Goal: Task Accomplishment & Management: Use online tool/utility

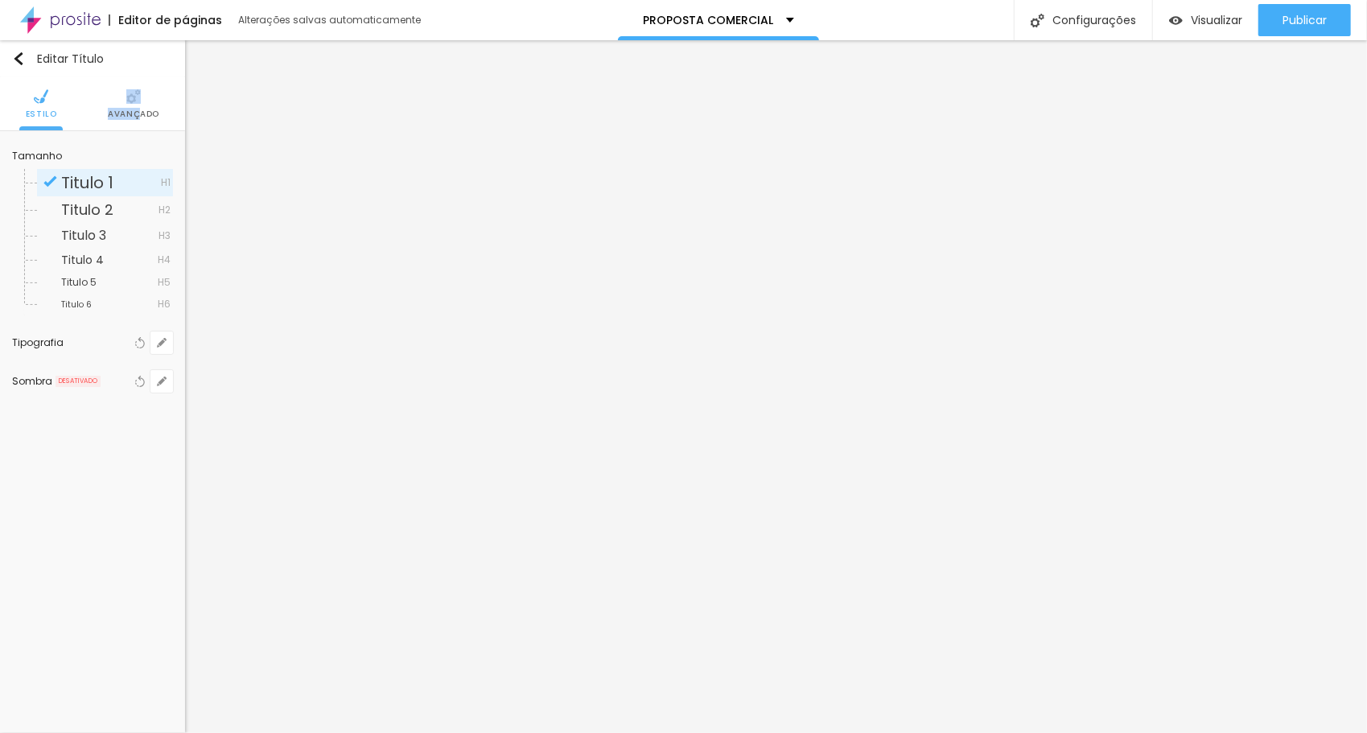
click at [142, 106] on li "Avançado" at bounding box center [134, 103] width 52 height 53
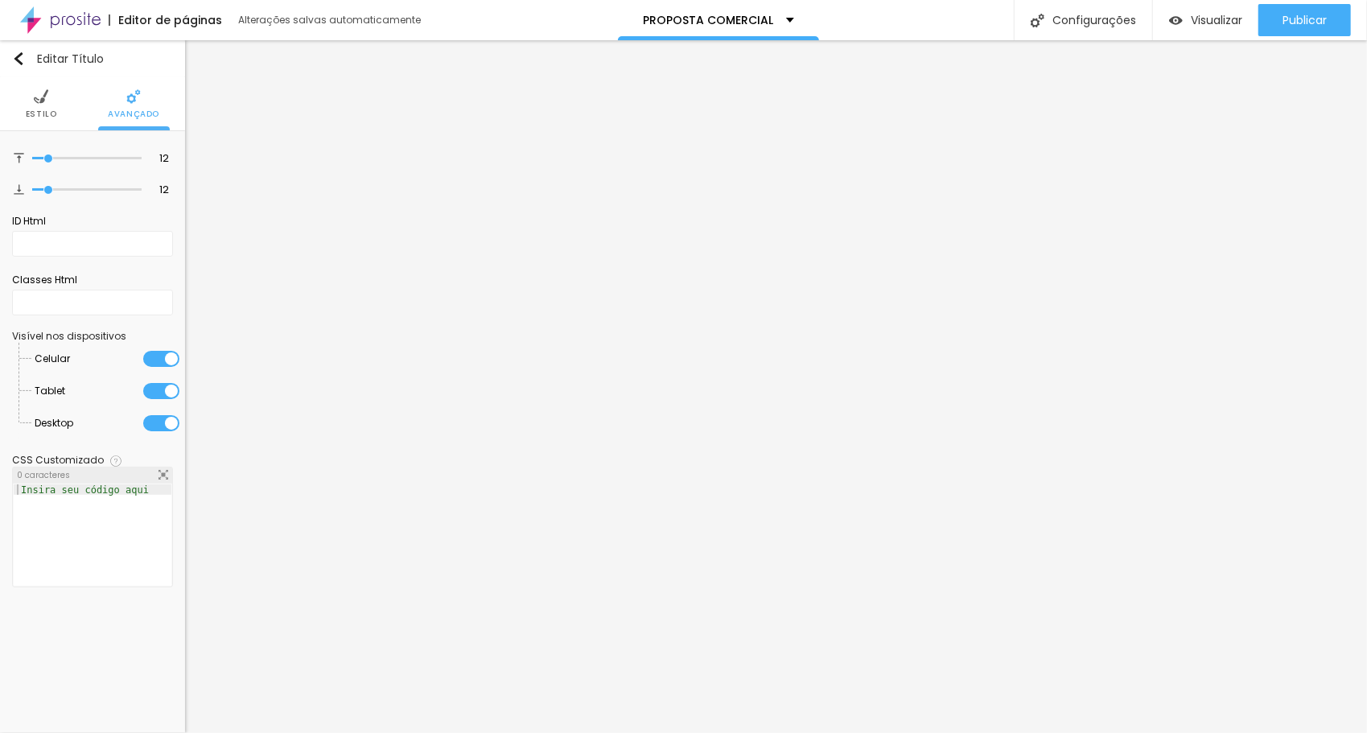
click at [45, 106] on li "Estilo" at bounding box center [41, 103] width 31 height 53
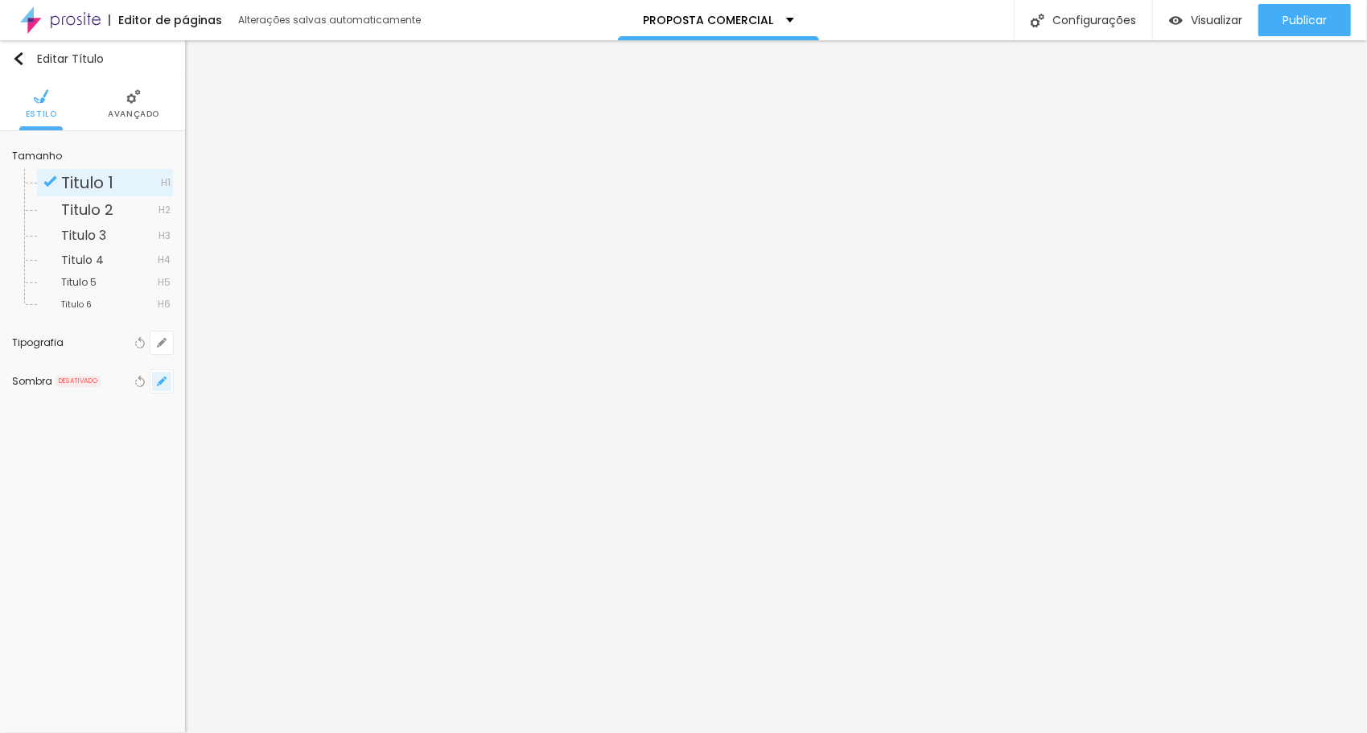
click at [163, 378] on icon "button" at bounding box center [162, 381] width 6 height 6
click at [287, 732] on div at bounding box center [683, 743] width 1367 height 0
type input "0"
type input "2"
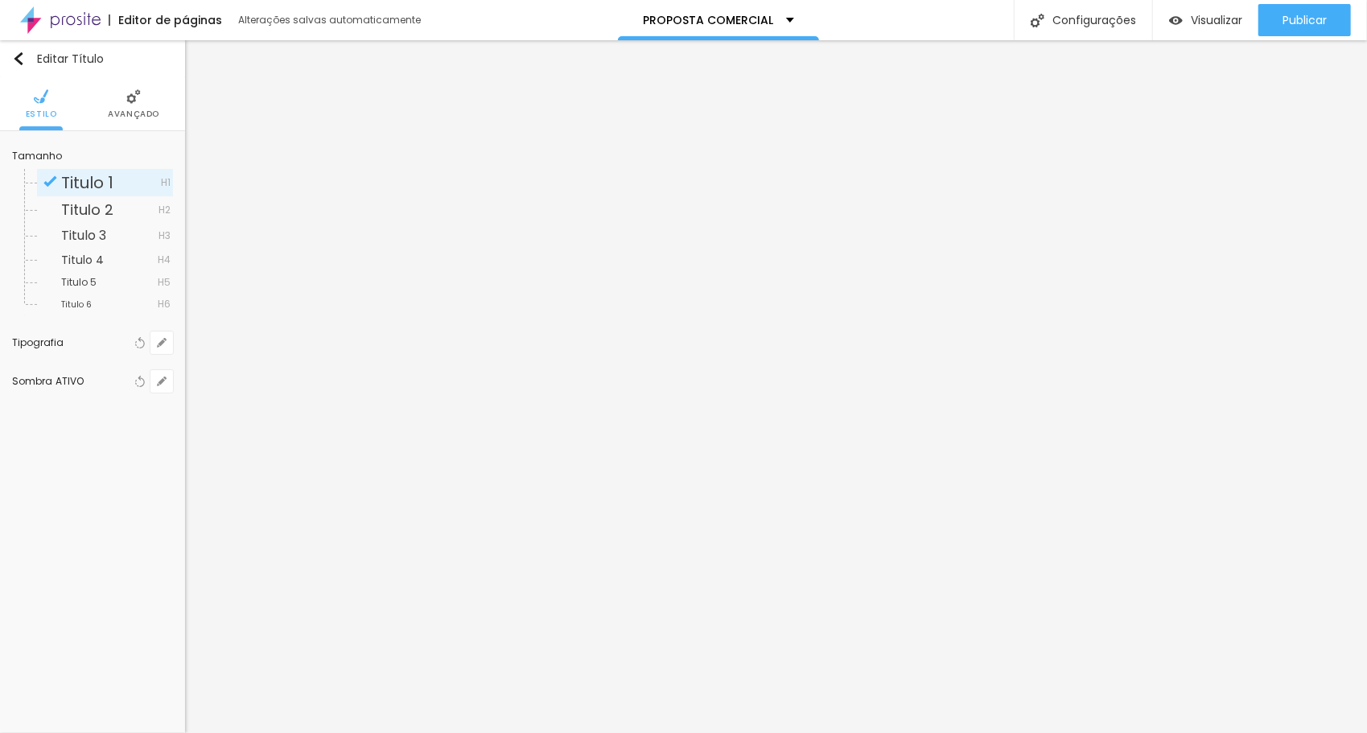
type input "2"
type input "3"
type input "5"
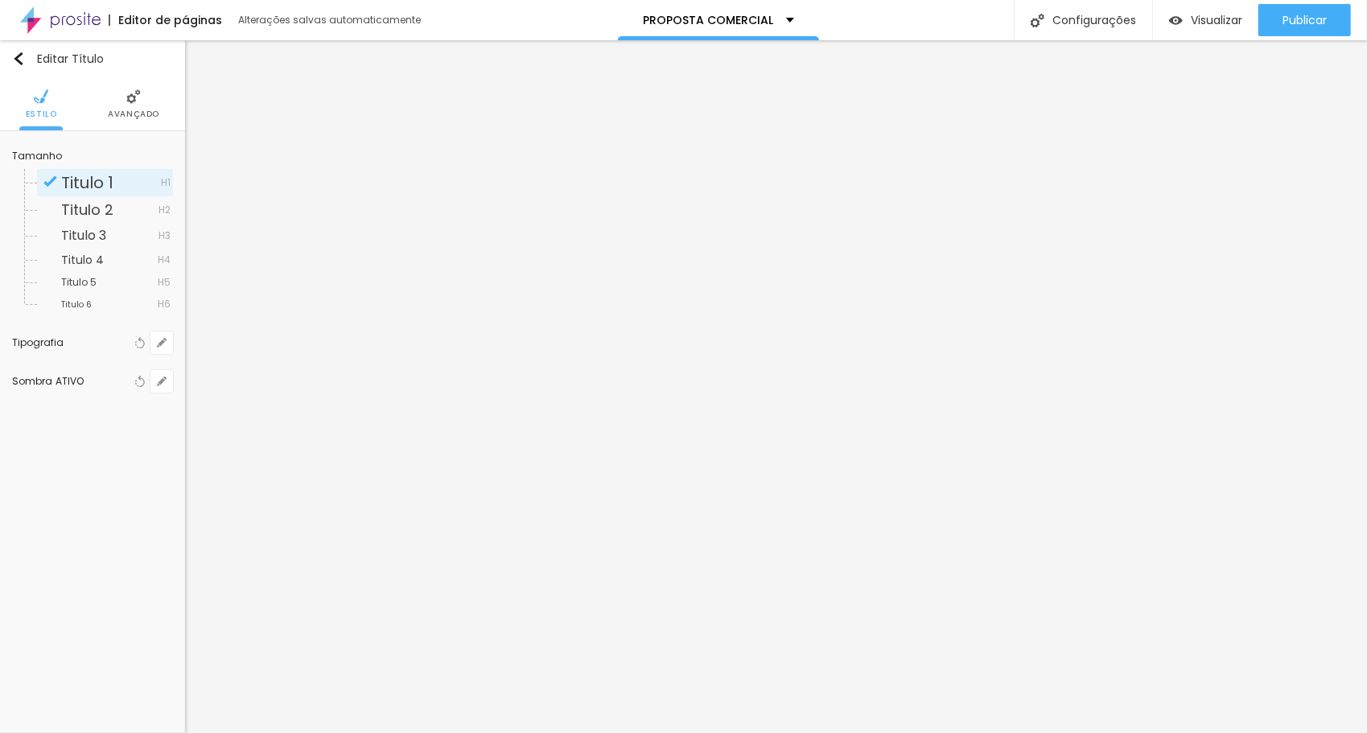
type input "6"
type input "8"
type input "9"
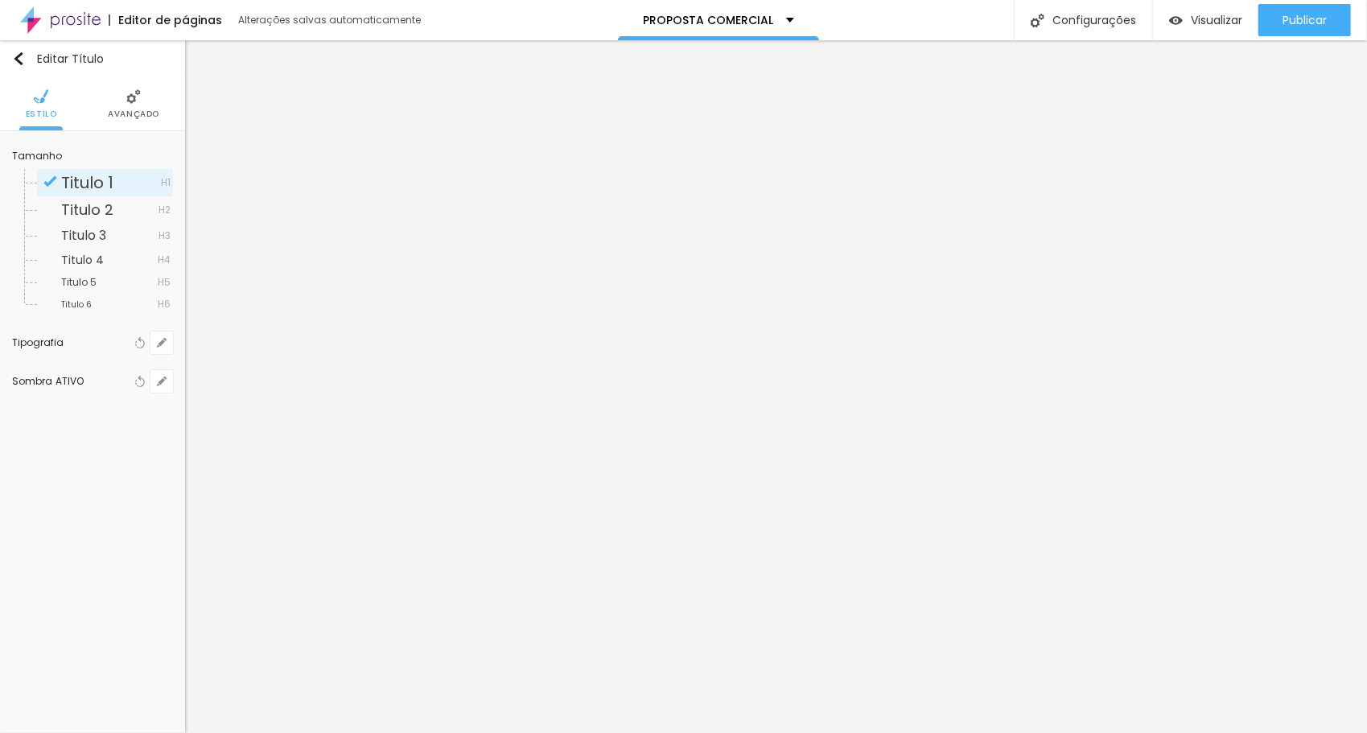
type input "9"
type input "12"
type input "14"
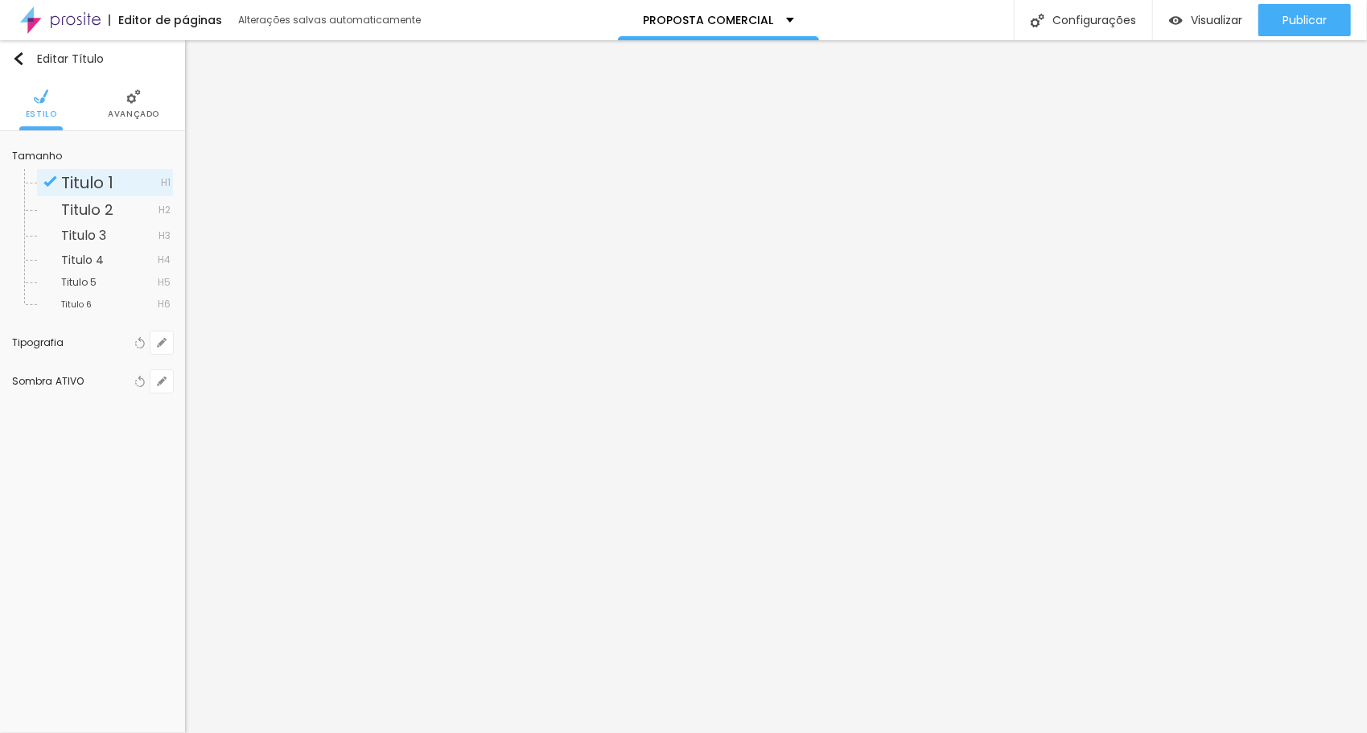
type input "15"
type input "18"
type input "20"
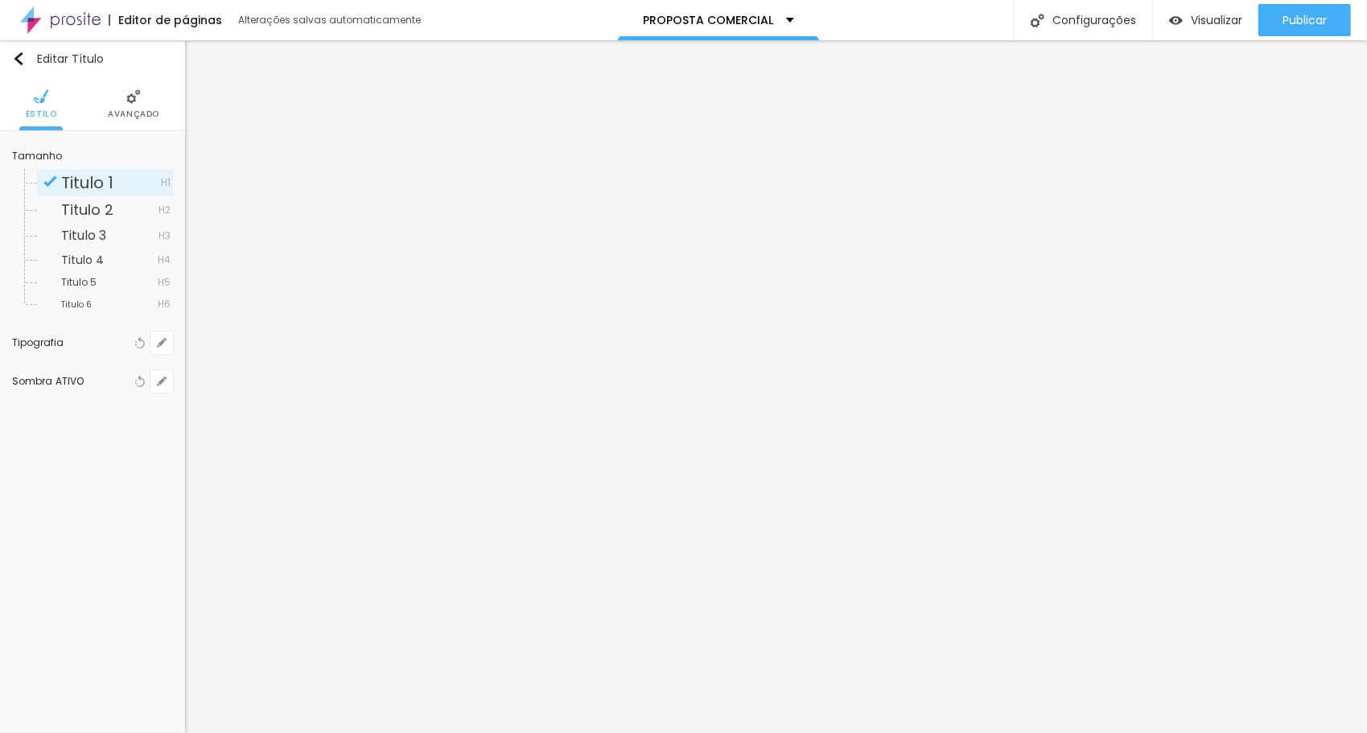
type input "20"
type input "21"
type input "23"
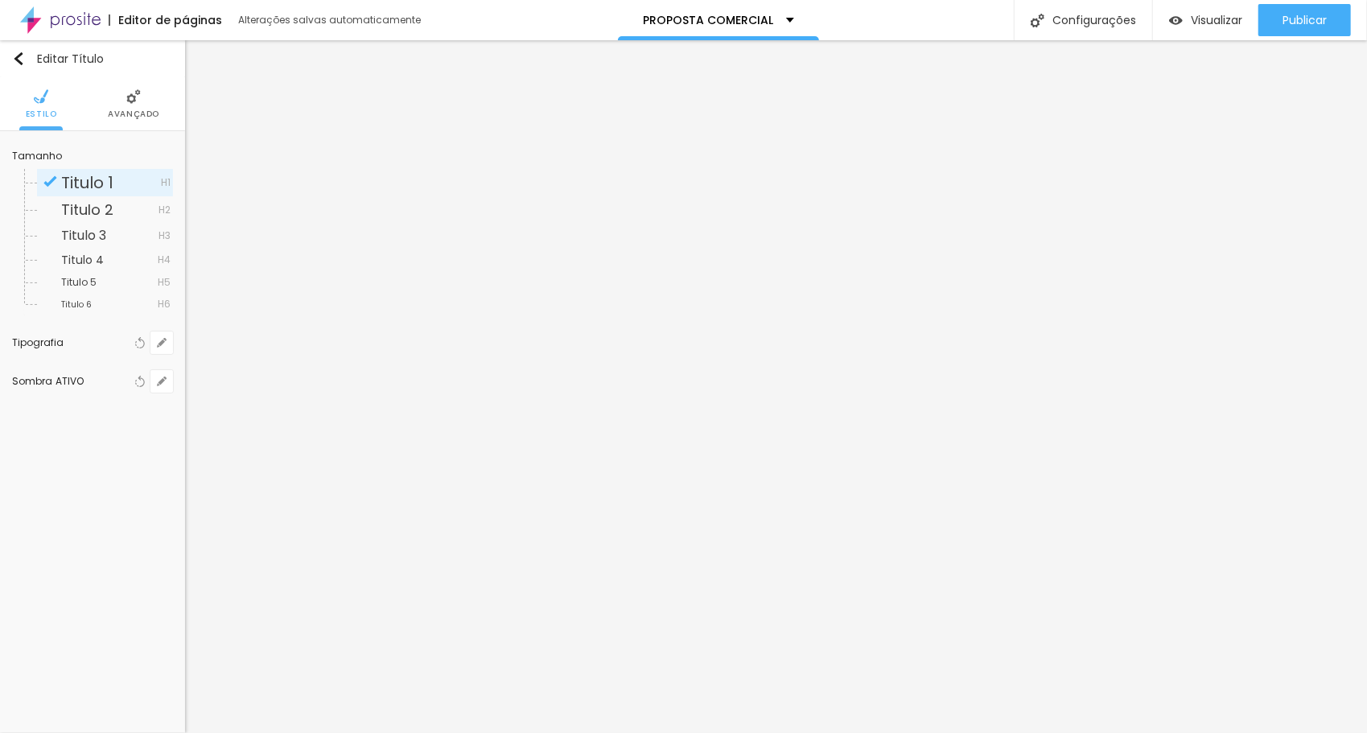
type input "24"
type input "27"
type input "29"
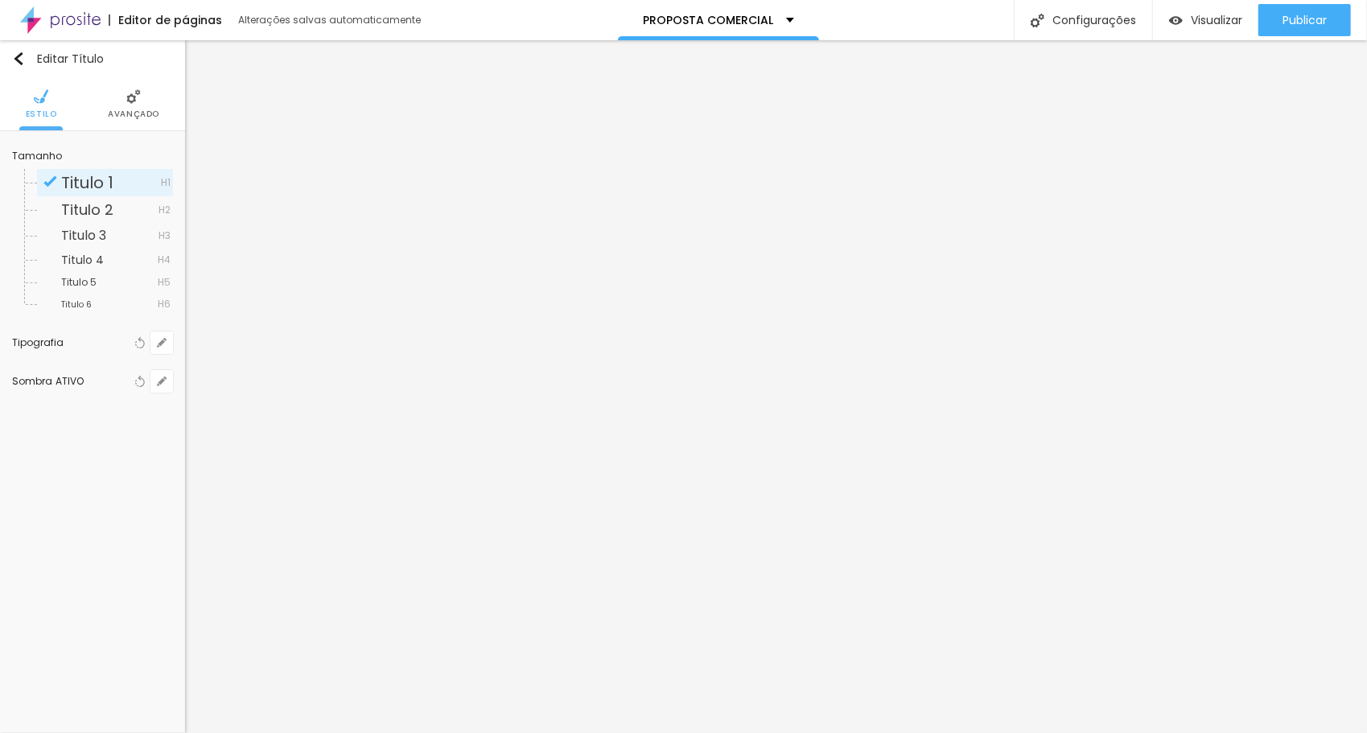
type input "29"
type input "31"
type input "33"
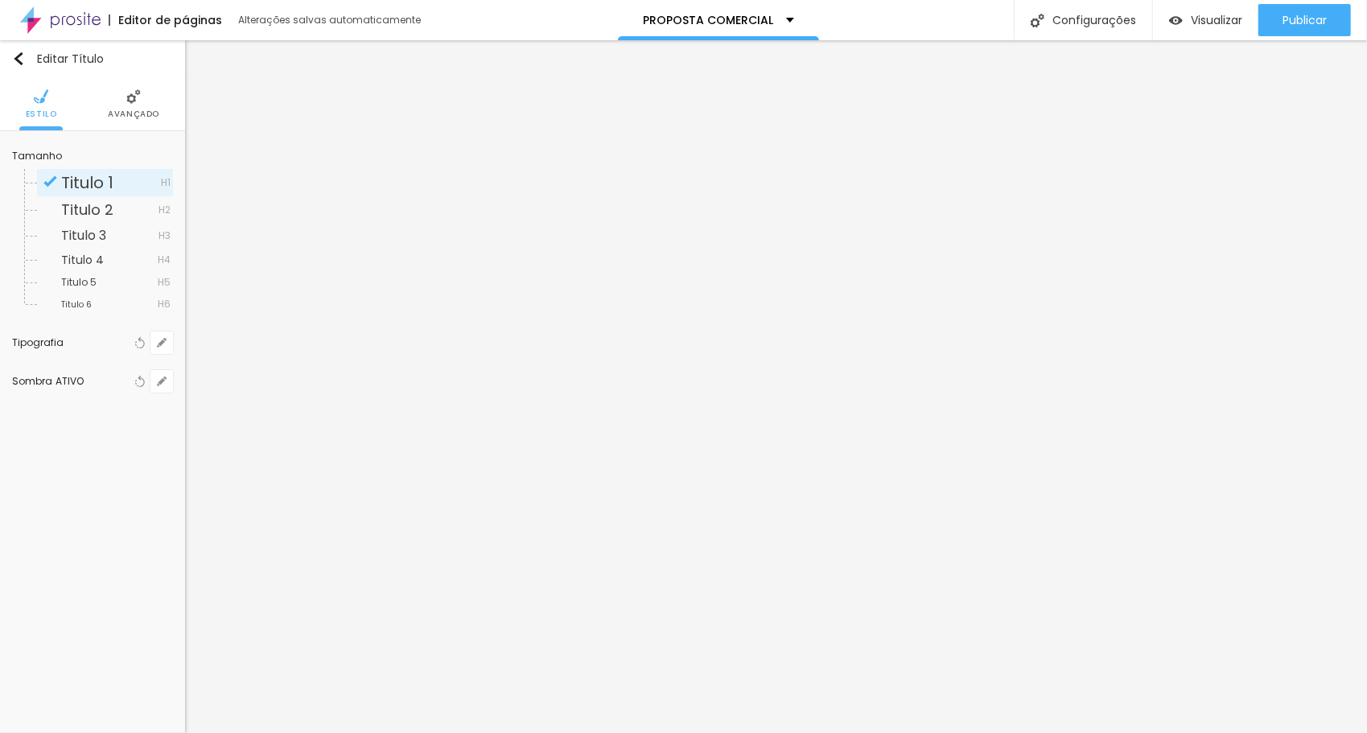
type input "39"
type input "43"
type input "46"
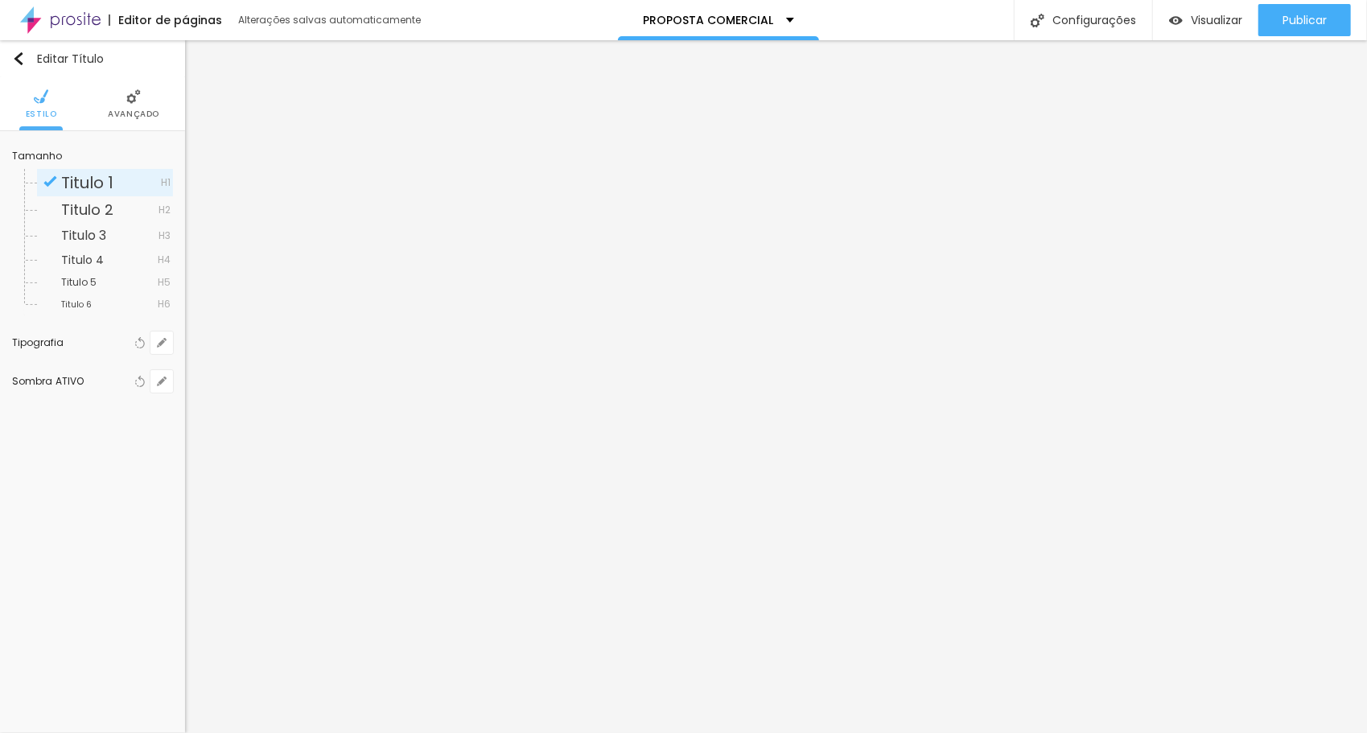
type input "46"
type input "49"
type input "51"
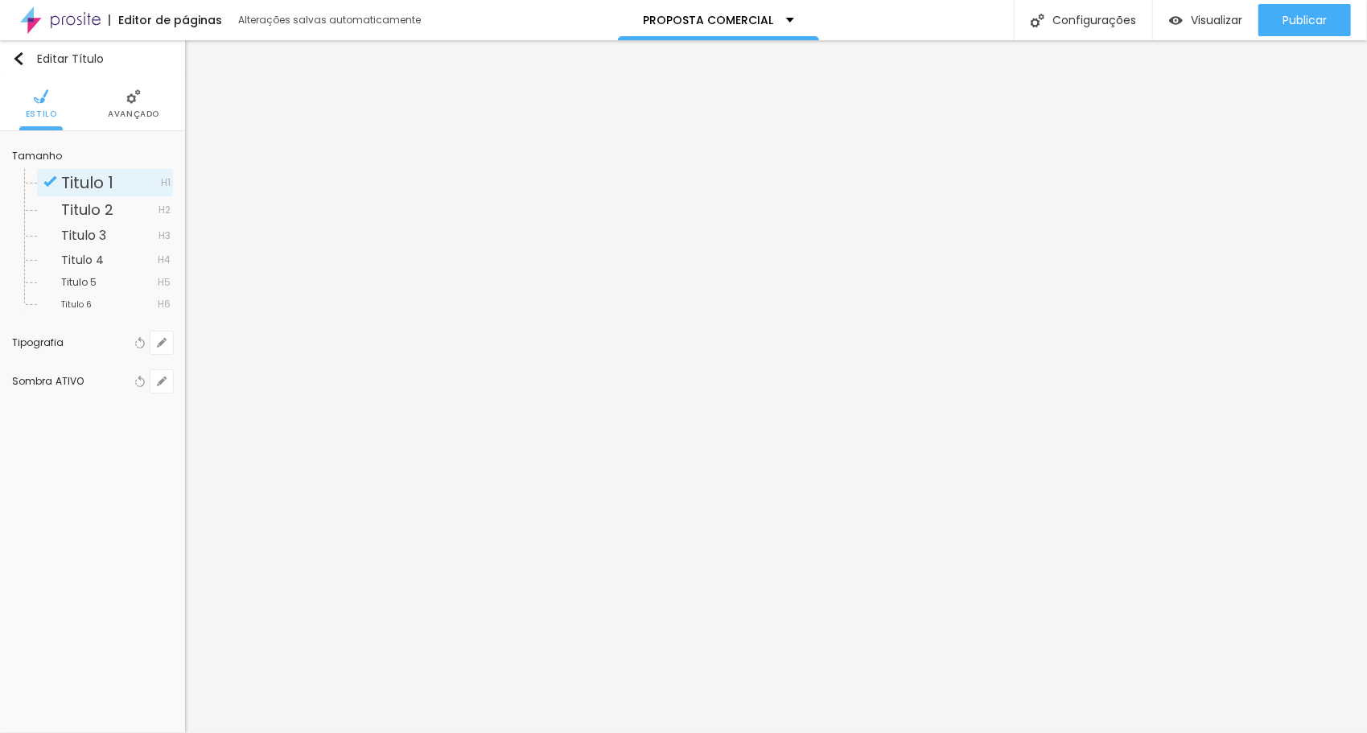
type input "55"
type input "57"
type input "60"
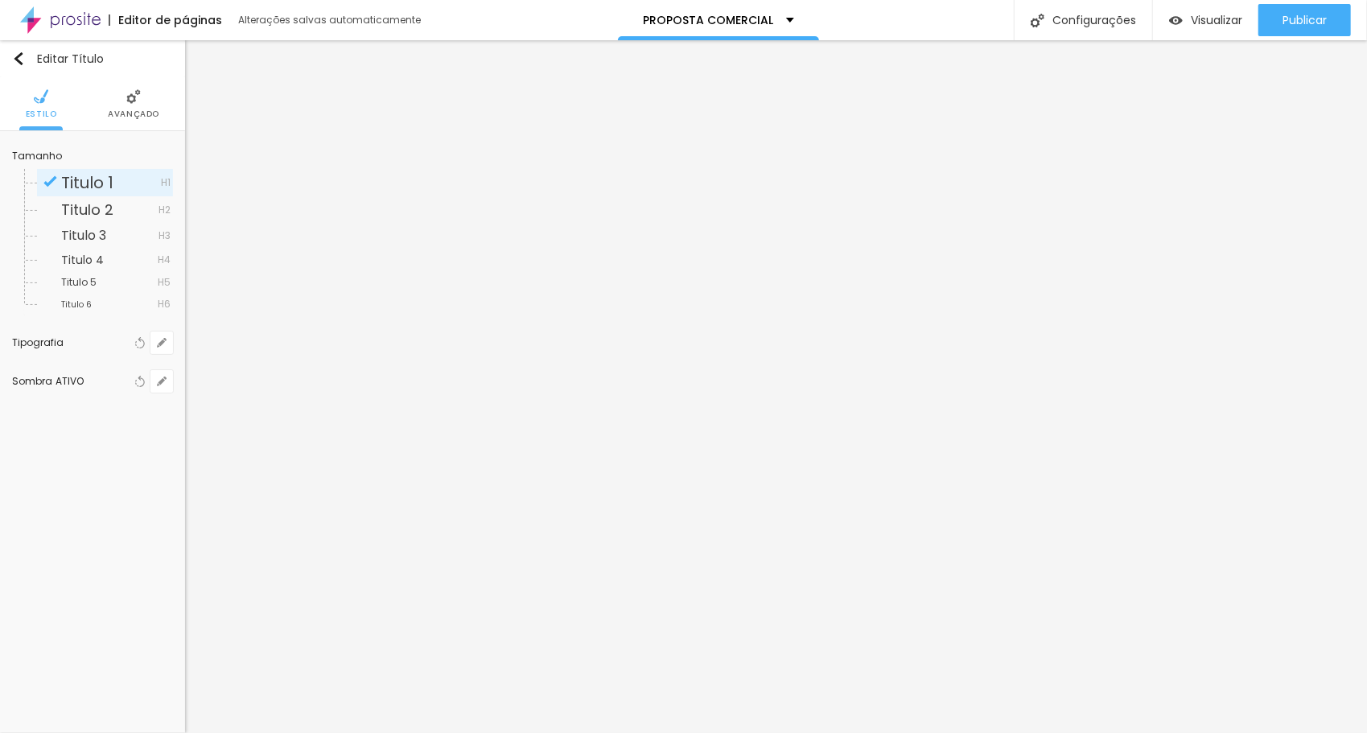
type input "60"
type input "69"
type input "71"
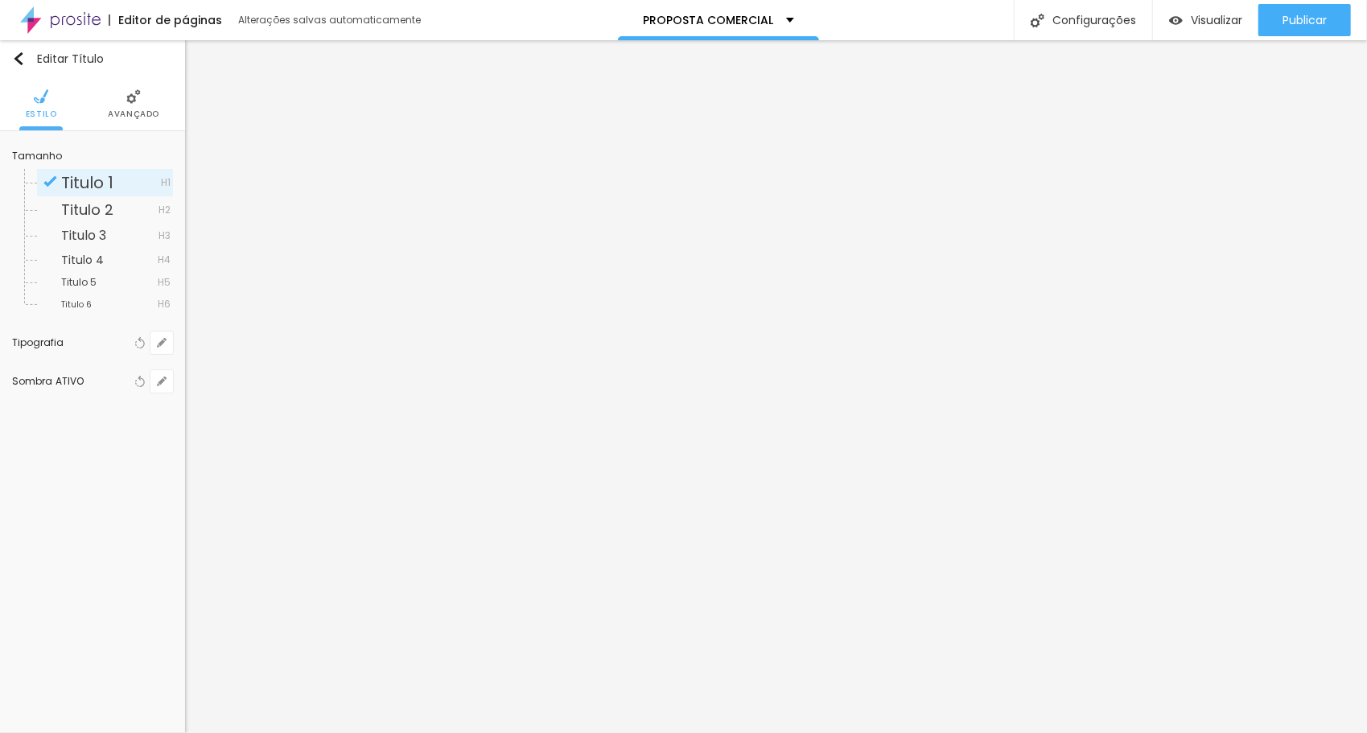
type input "74"
type input "79"
type input "82"
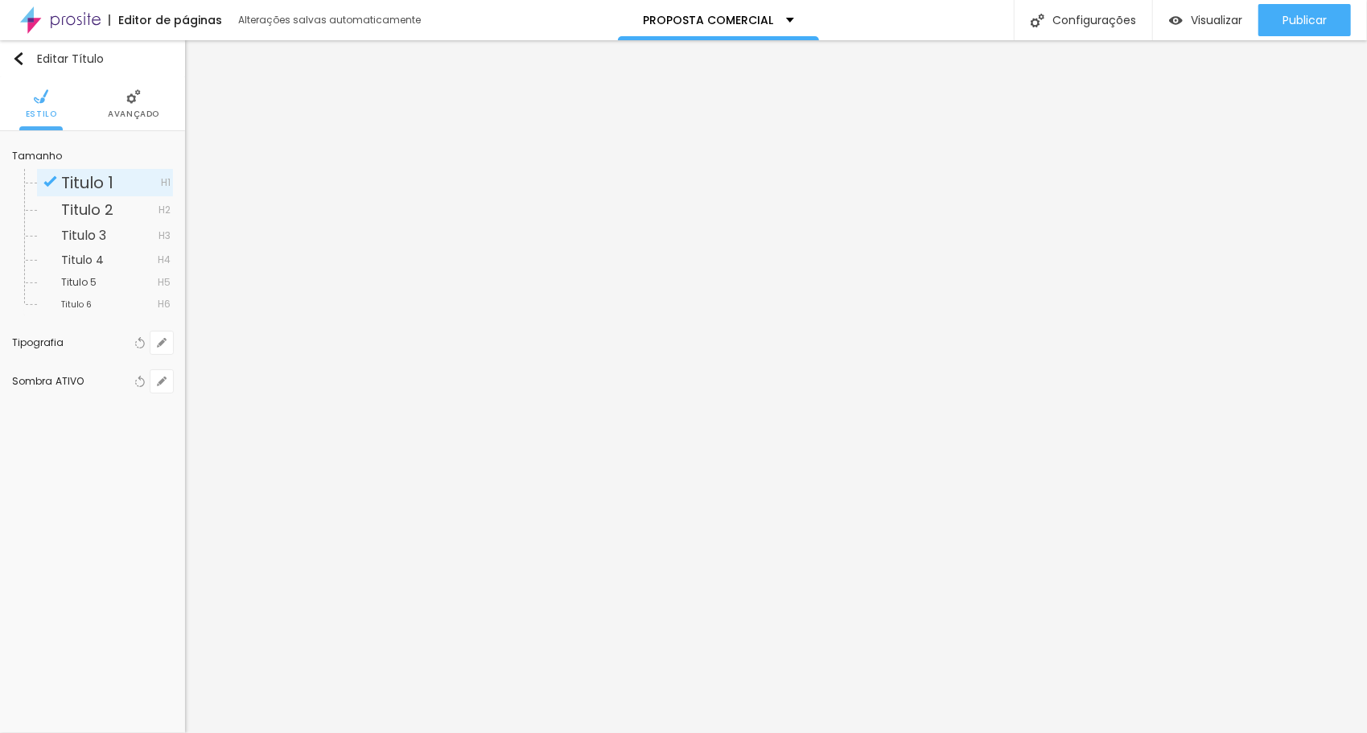
type input "82"
type input "83"
type input "86"
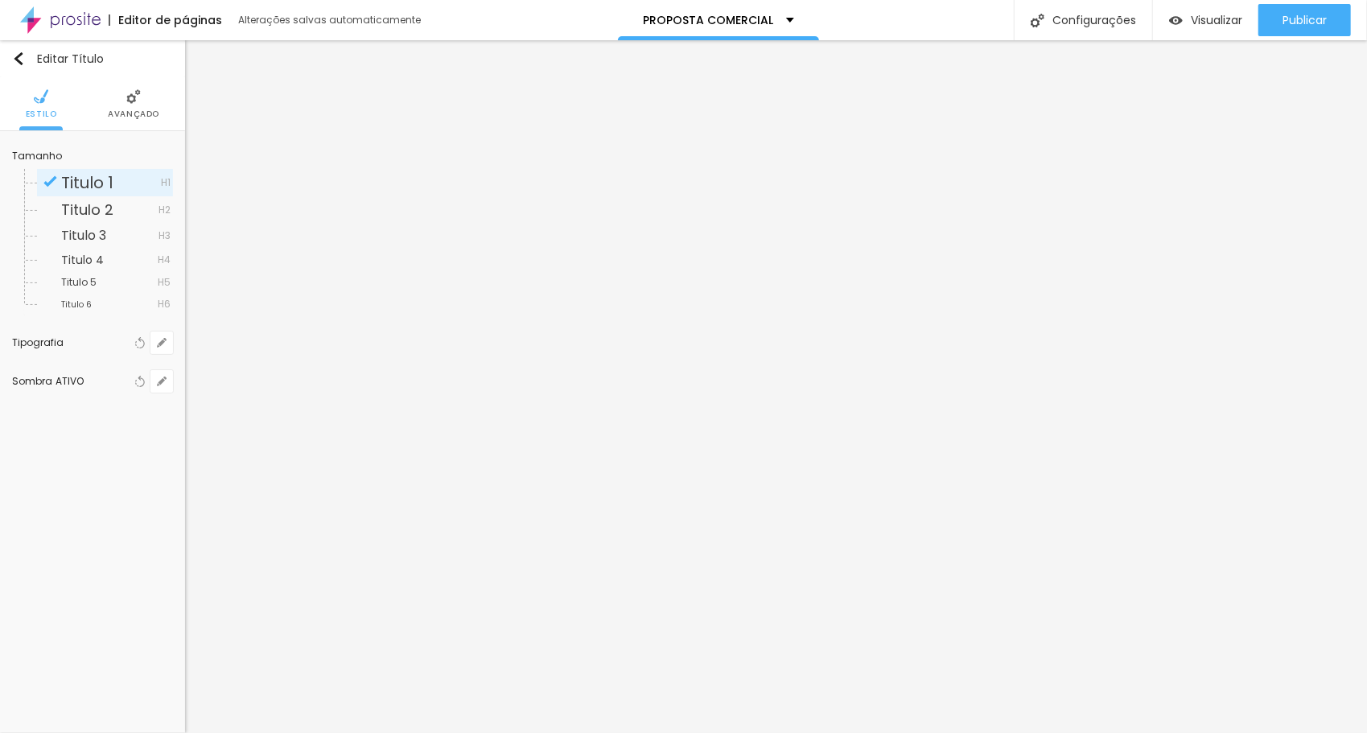
type input "91"
type input "95"
type input "97"
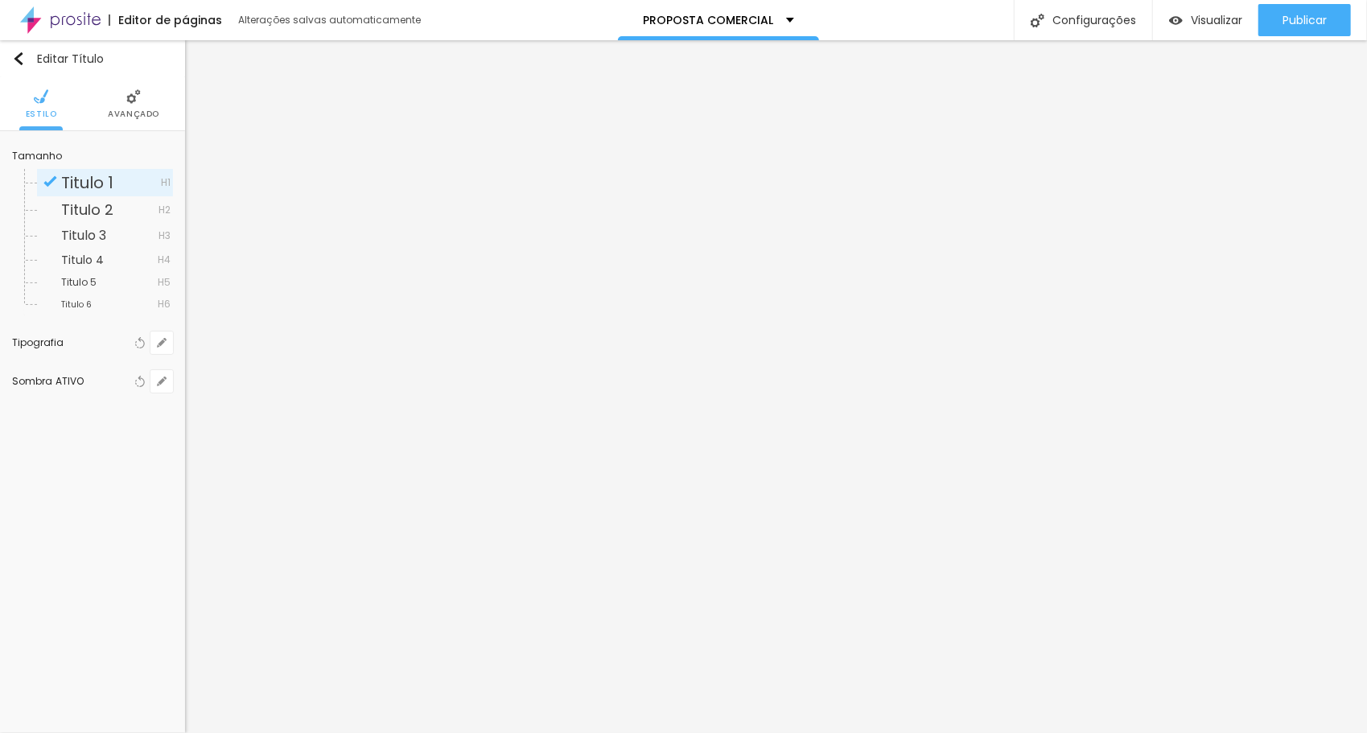
type input "97"
type input "100"
type input "97"
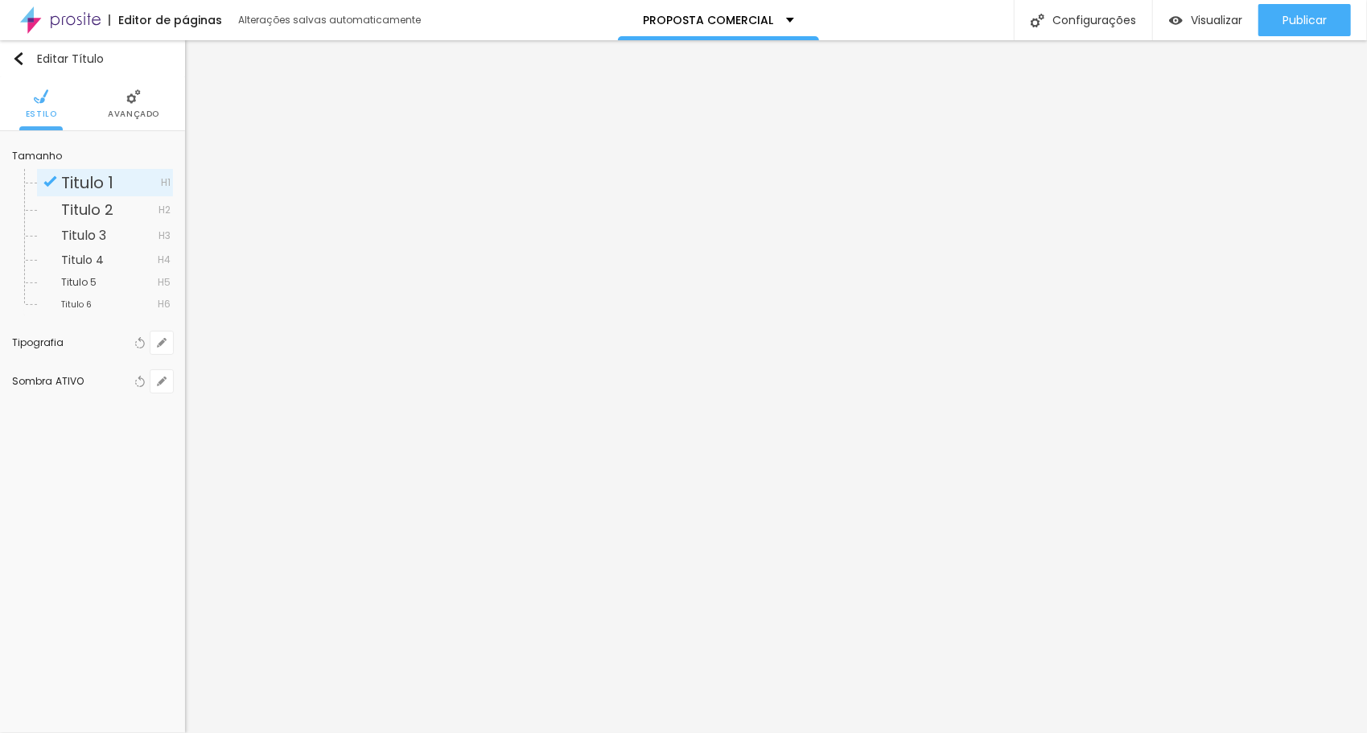
type input "71"
type input "46"
type input "39"
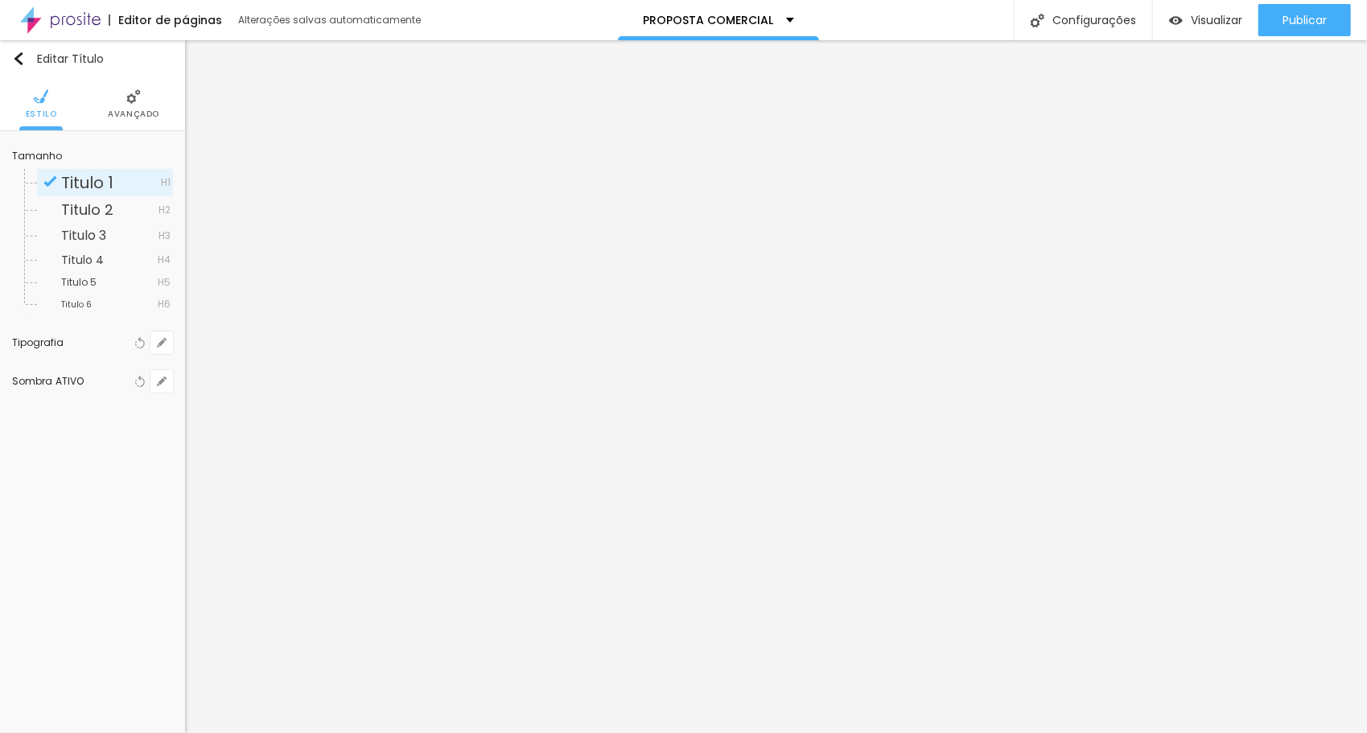
type input "39"
type input "34"
type input "31"
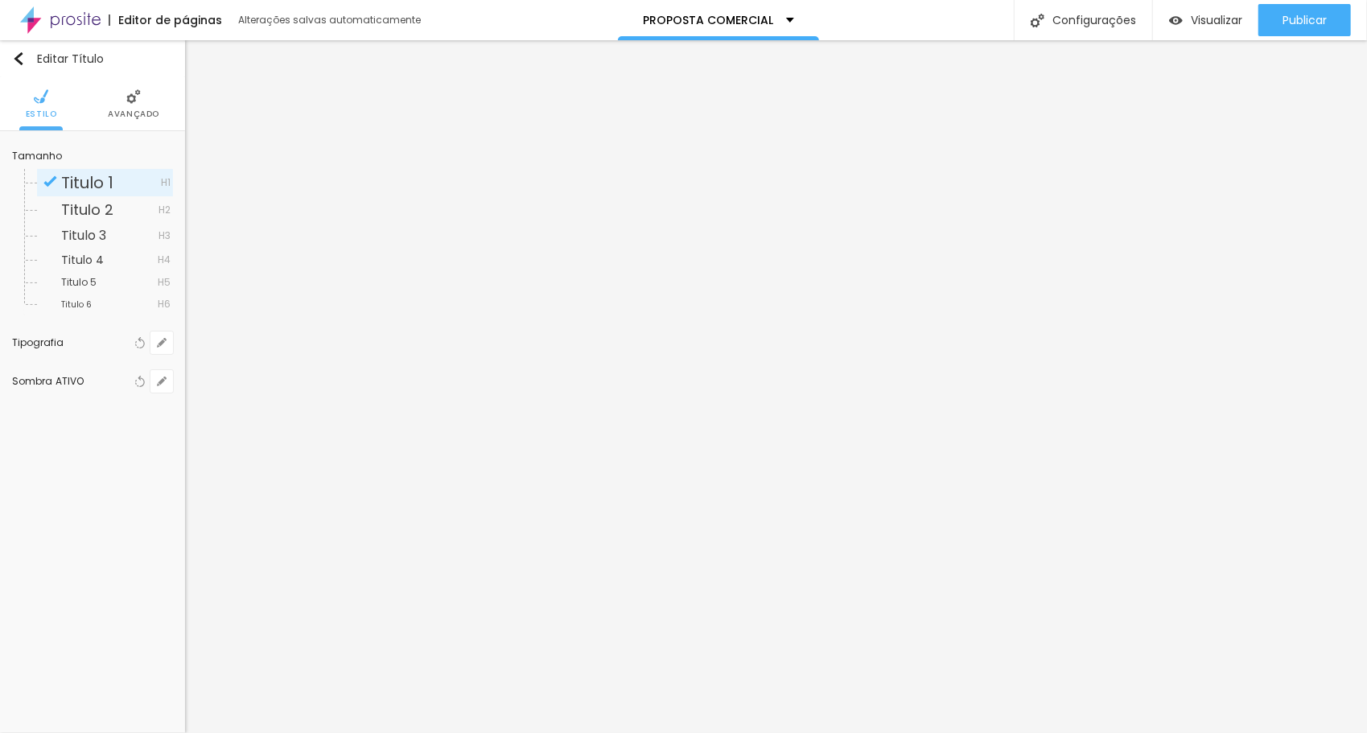
type input "27"
type input "24"
type input "17"
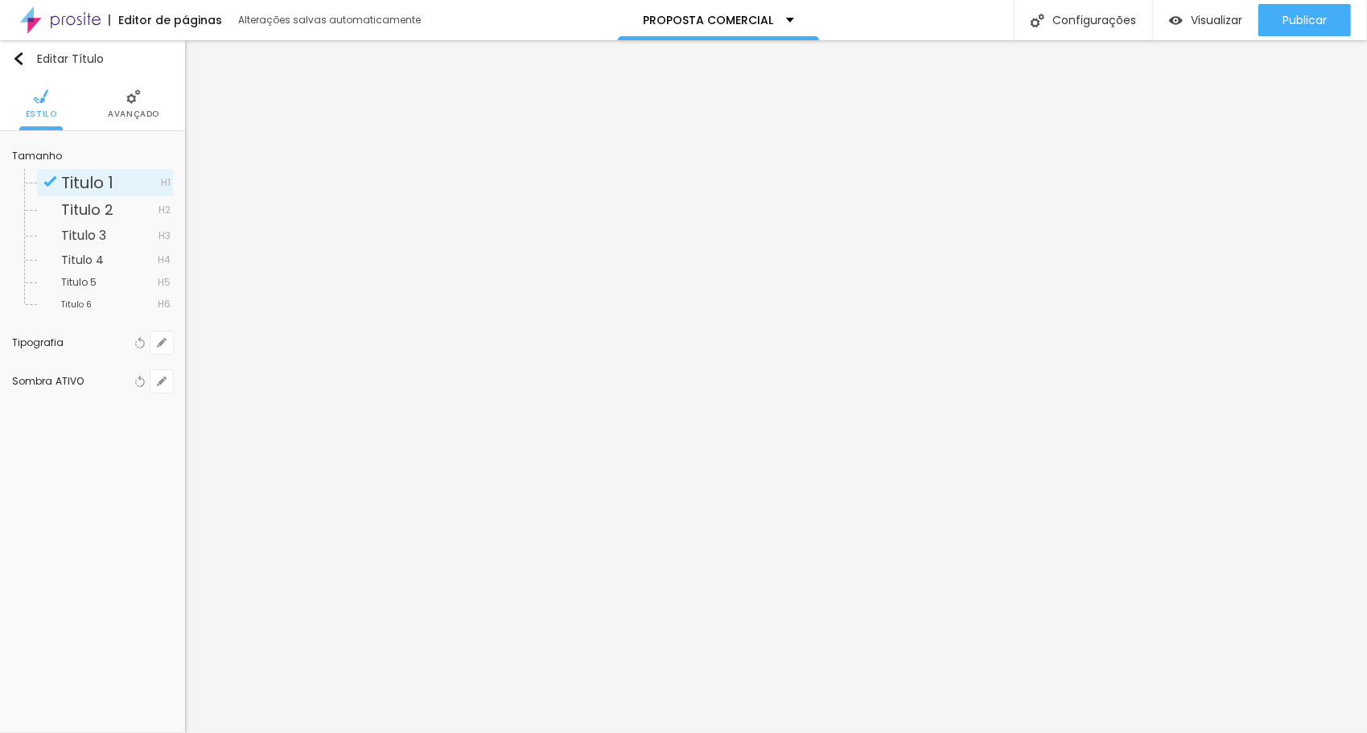
type input "17"
type input "14"
type input "9"
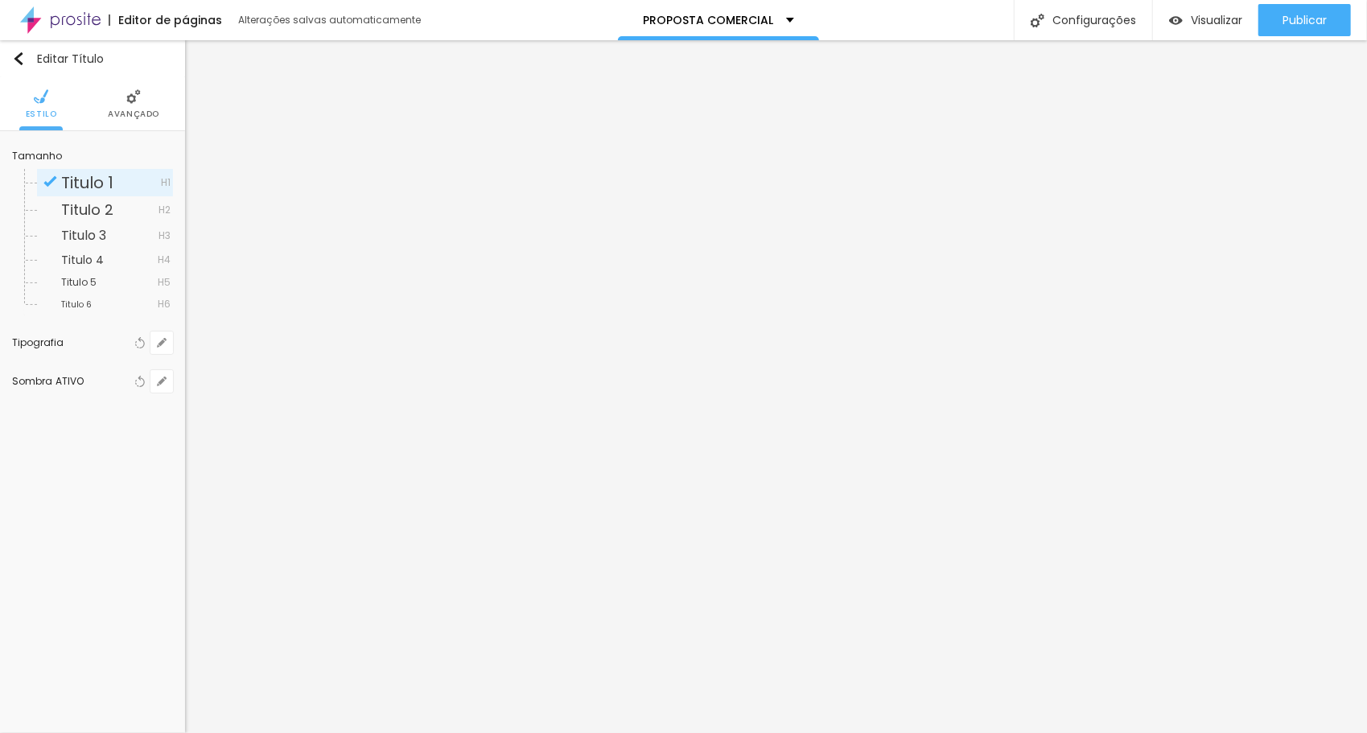
type input "6"
type input "2"
type input "0"
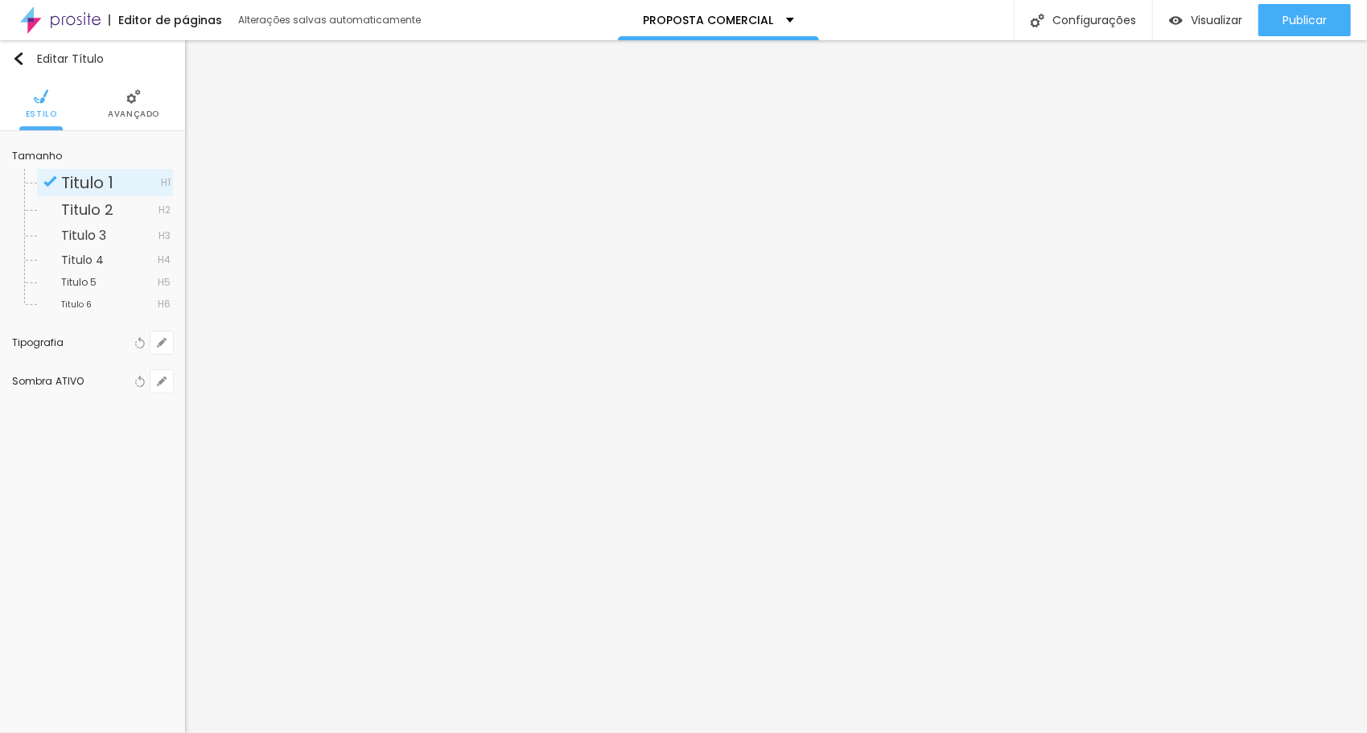
drag, startPoint x: 265, startPoint y: 551, endPoint x: 280, endPoint y: 443, distance: 108.9
type input "0"
drag, startPoint x: 279, startPoint y: 431, endPoint x: 254, endPoint y: 412, distance: 32.2
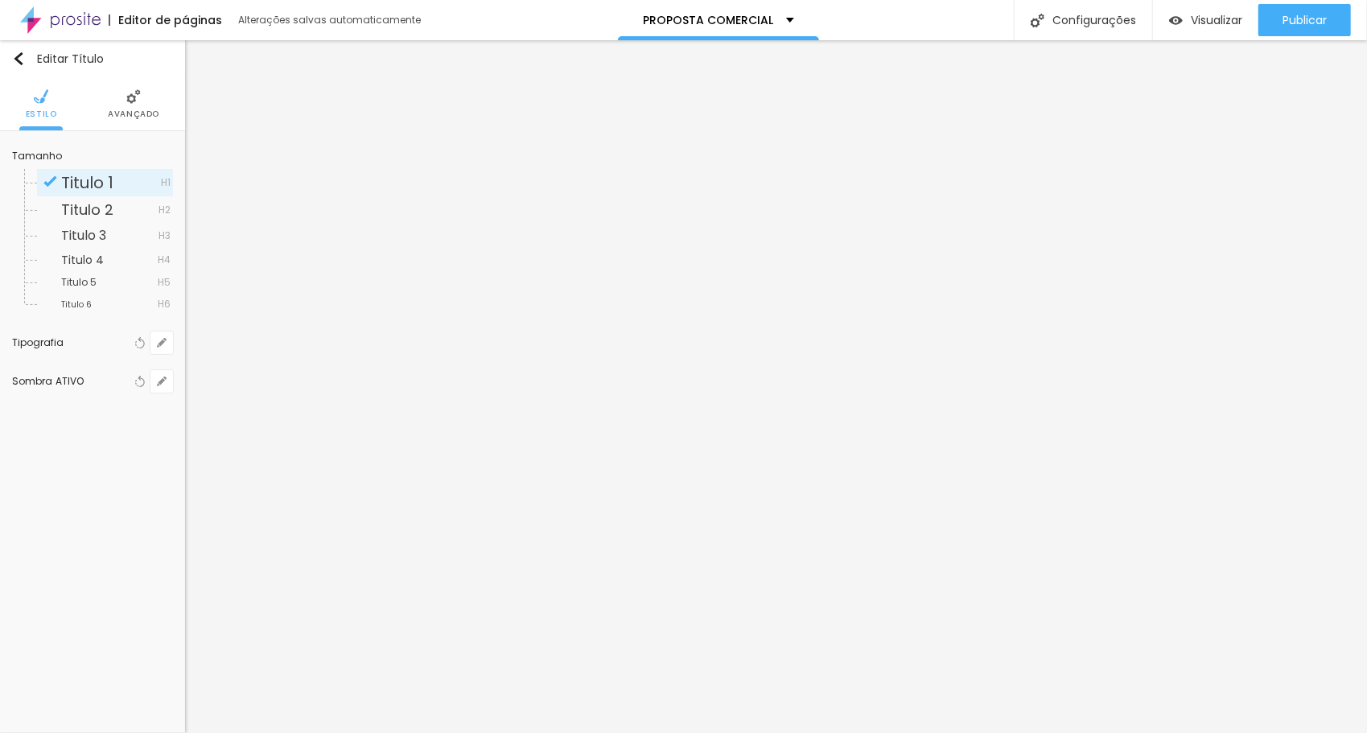
click at [78, 732] on div at bounding box center [683, 733] width 1367 height 0
click at [122, 112] on span "Avançado" at bounding box center [134, 114] width 52 height 8
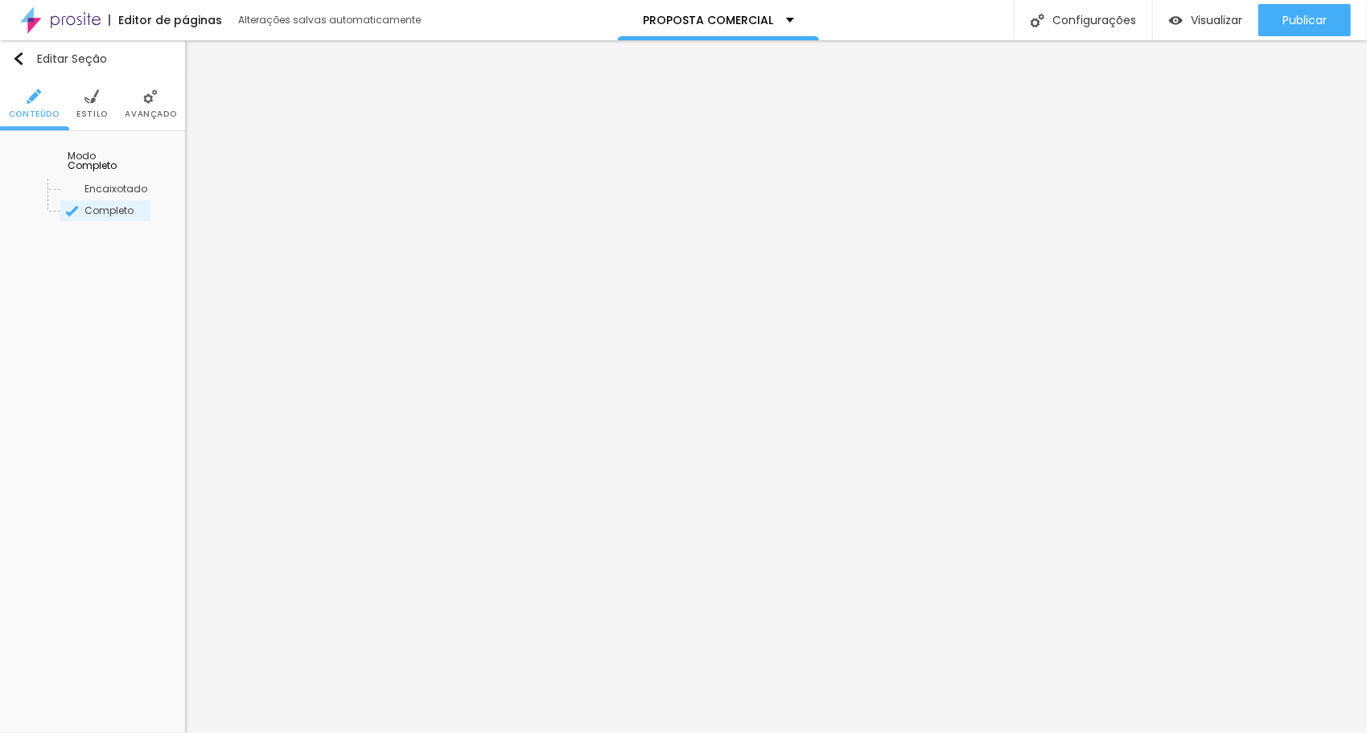
click at [118, 159] on span "Completo" at bounding box center [92, 166] width 49 height 14
click at [116, 182] on span "Encaixotado" at bounding box center [92, 189] width 63 height 14
drag, startPoint x: 112, startPoint y: 200, endPoint x: 112, endPoint y: 167, distance: 32.2
click at [112, 206] on span "Completo" at bounding box center [115, 211] width 109 height 10
click at [90, 101] on img at bounding box center [92, 96] width 14 height 14
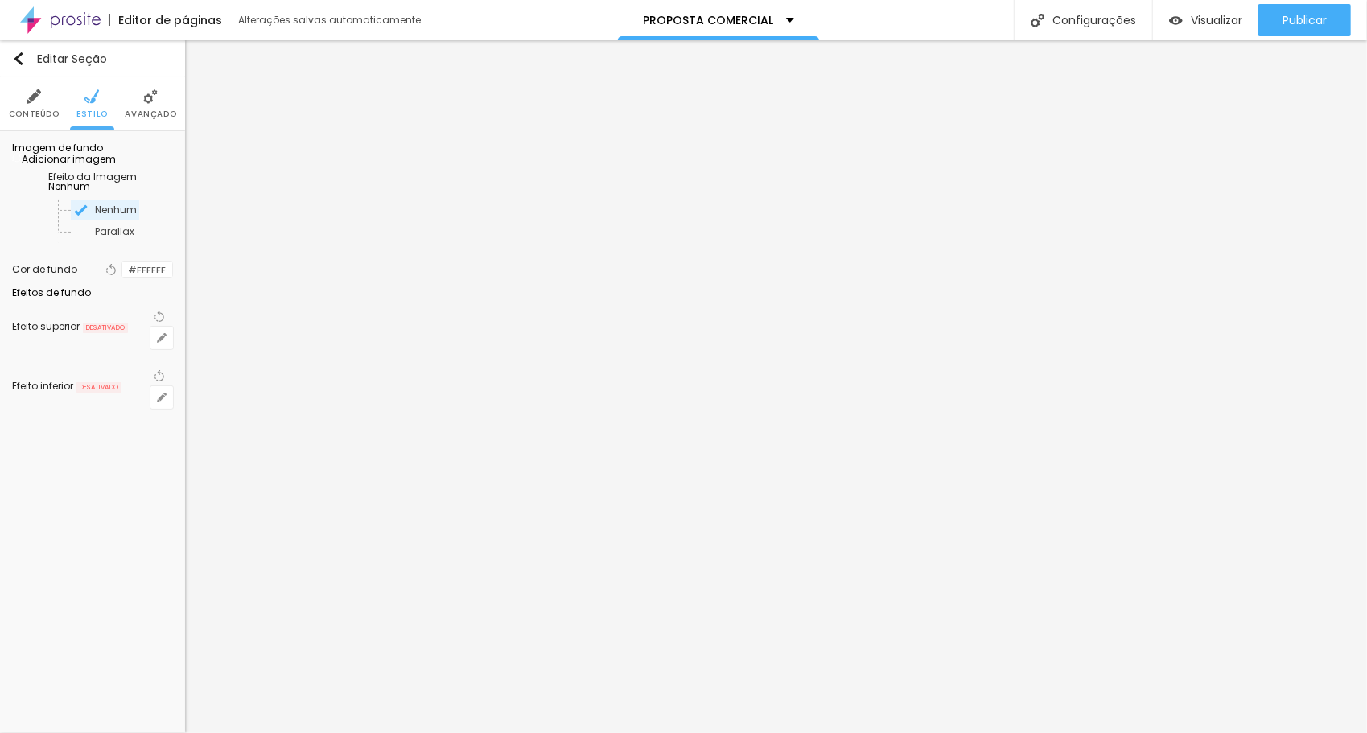
click at [122, 278] on div at bounding box center [122, 269] width 0 height 15
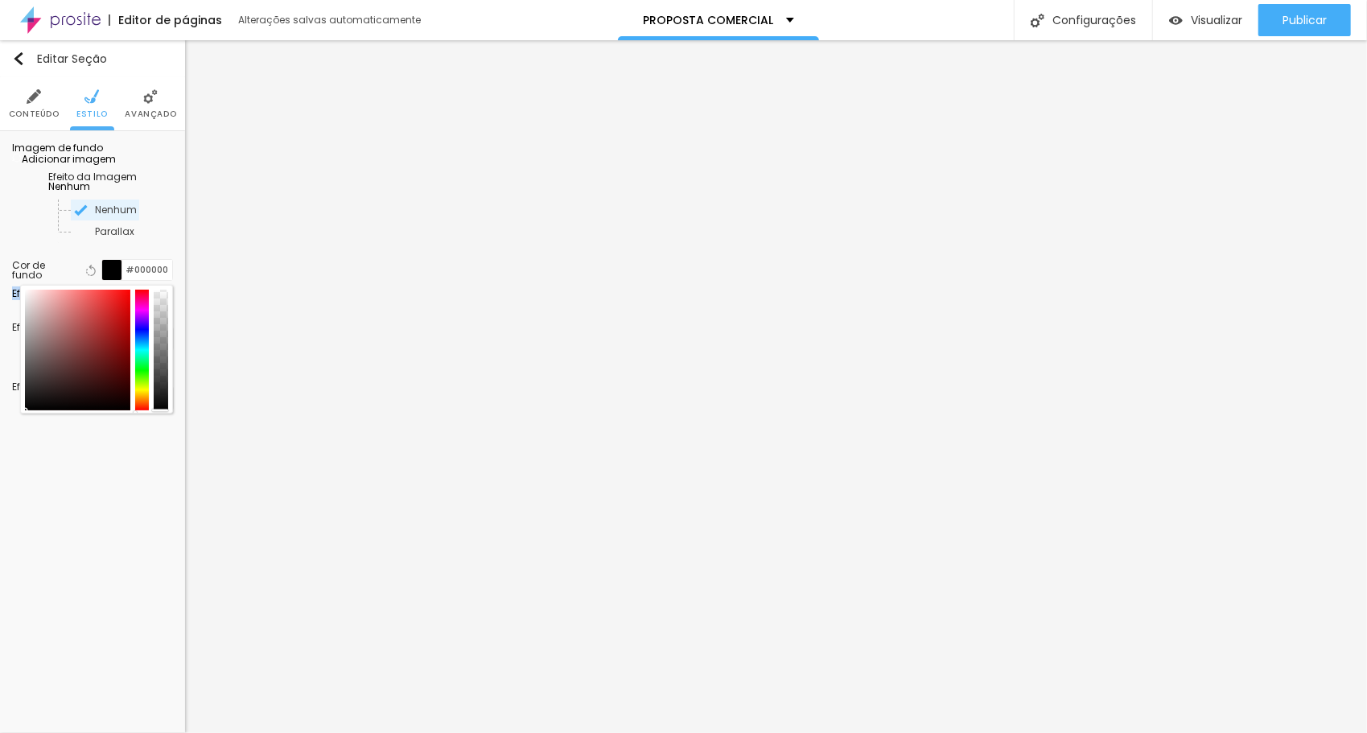
drag, startPoint x: 42, startPoint y: 382, endPoint x: 14, endPoint y: 427, distance: 53.4
click at [3, 448] on div "Editar Seção Conteúdo Estilo Avançado Imagem de fundo Adicionar imagem Efeito d…" at bounding box center [92, 386] width 185 height 693
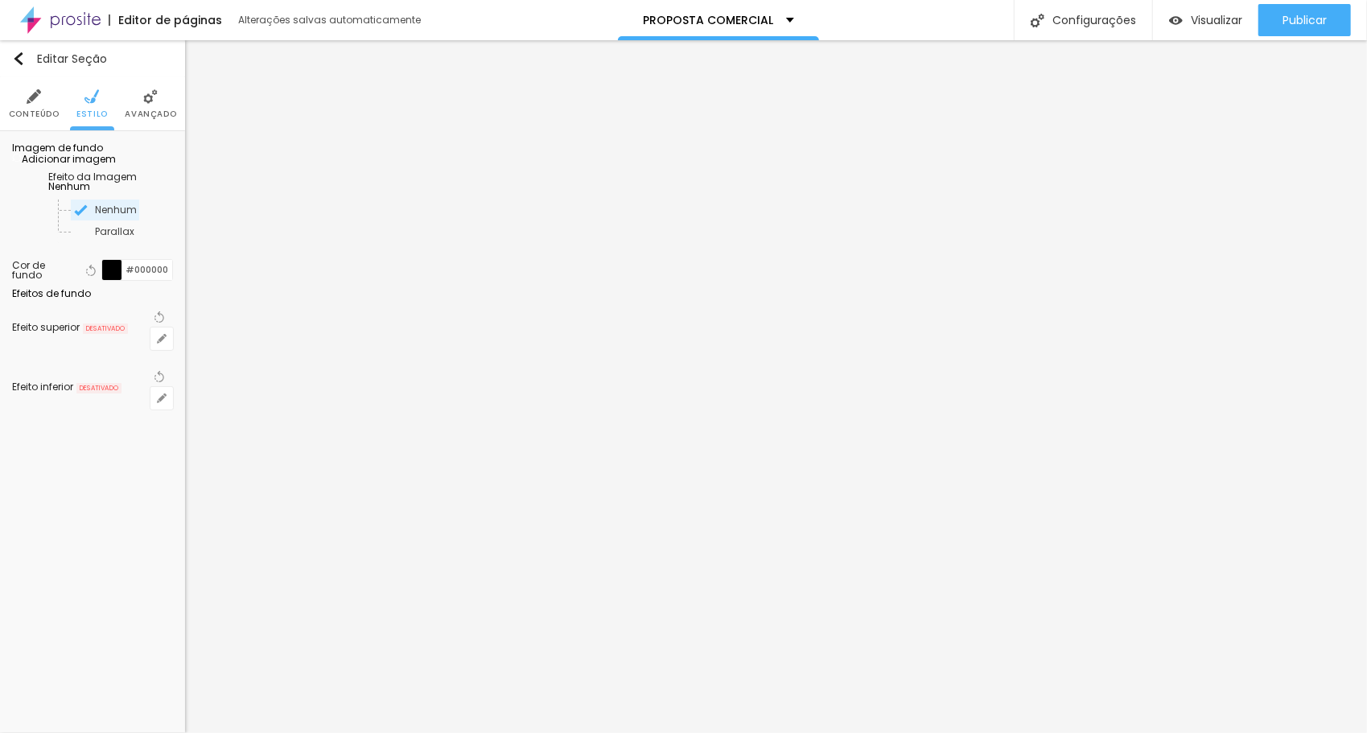
click at [113, 280] on div at bounding box center [112, 270] width 20 height 20
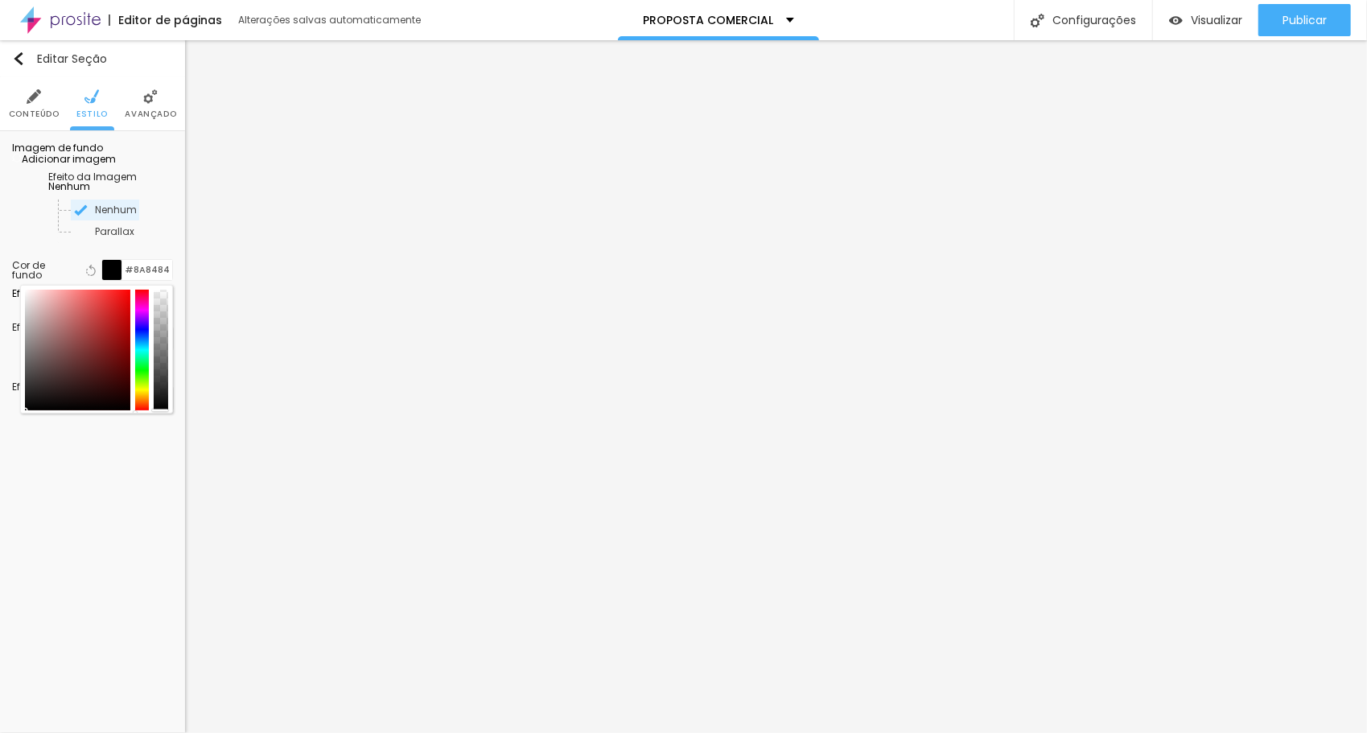
type input "#8A8A8A"
drag, startPoint x: 33, startPoint y: 367, endPoint x: 21, endPoint y: 367, distance: 12.1
click at [21, 367] on div at bounding box center [96, 349] width 153 height 129
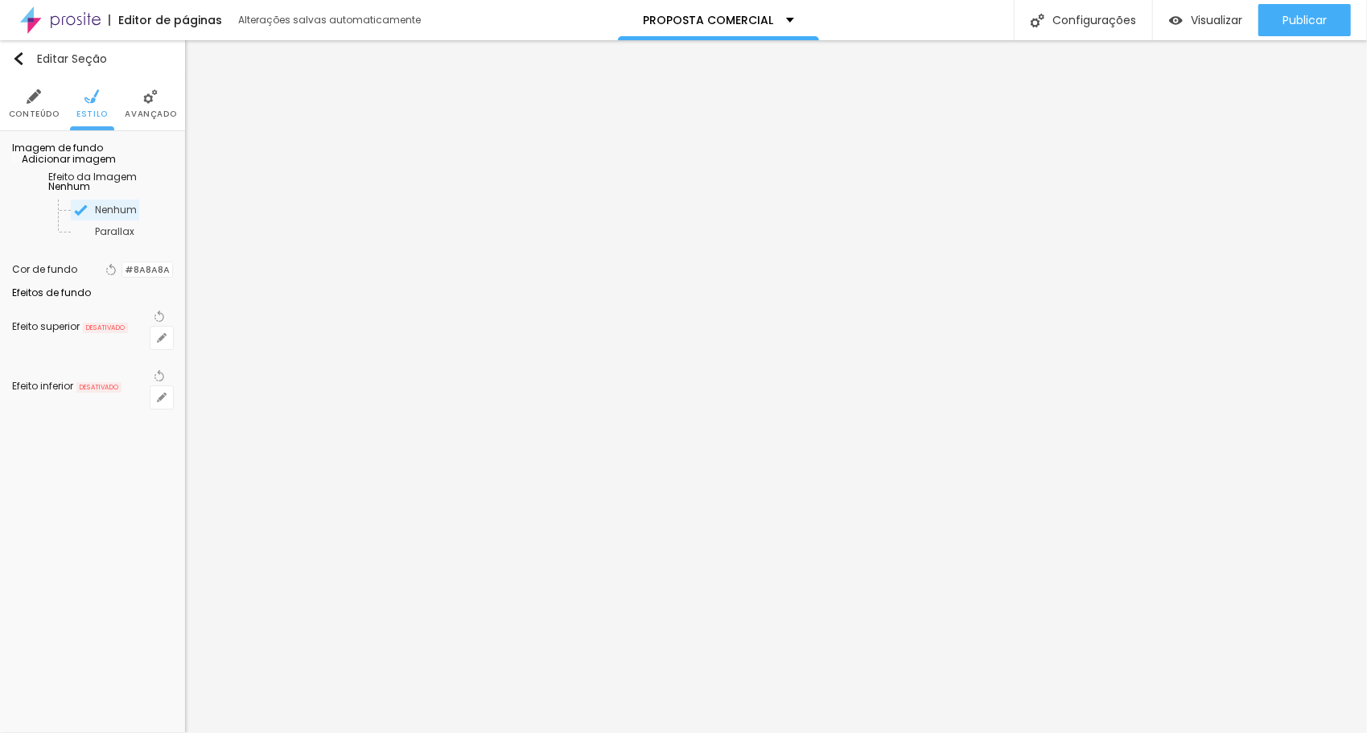
drag, startPoint x: 26, startPoint y: 438, endPoint x: 33, endPoint y: 402, distance: 36.9
click at [27, 429] on div "Imagem de fundo Adicionar imagem Efeito da Imagem Nenhum Nenhum Parallax Cor de…" at bounding box center [92, 280] width 185 height 298
click at [146, 110] on span "Avançado" at bounding box center [151, 114] width 52 height 8
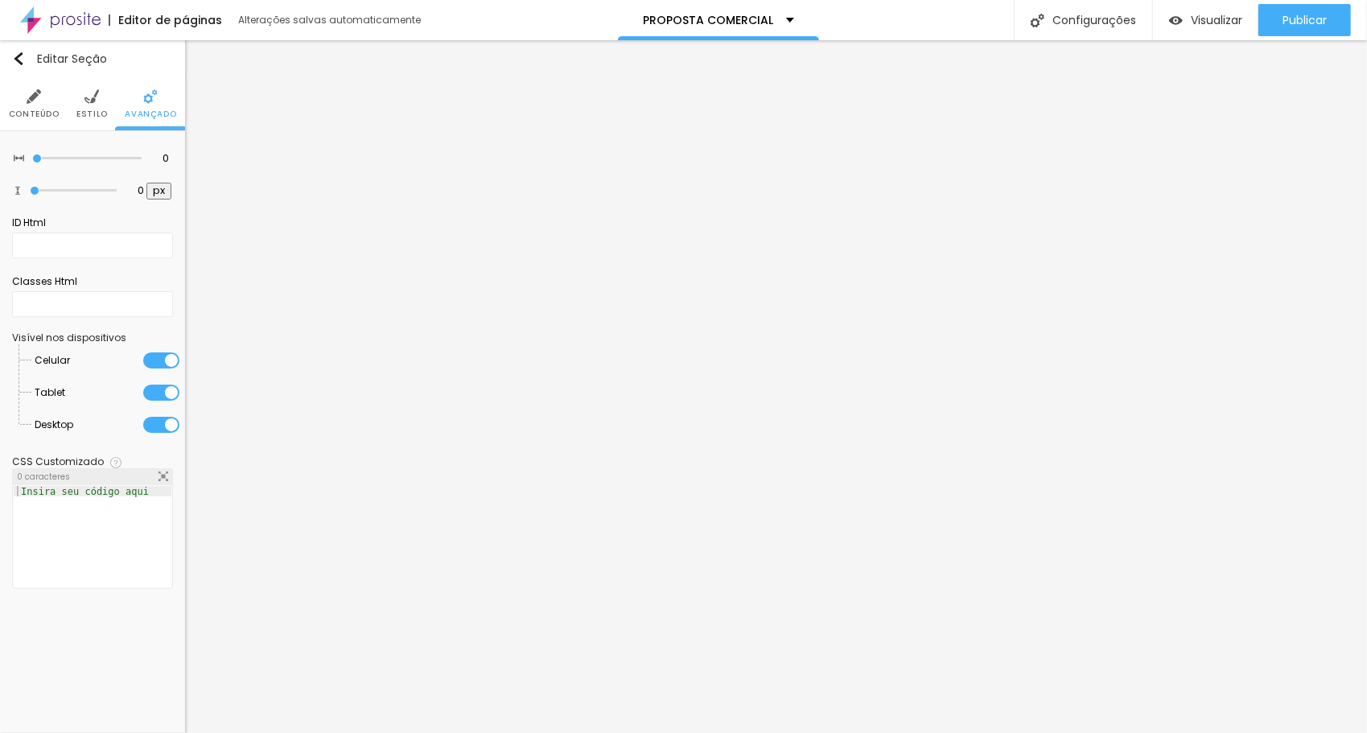
click at [93, 110] on span "Estilo" at bounding box center [91, 114] width 31 height 8
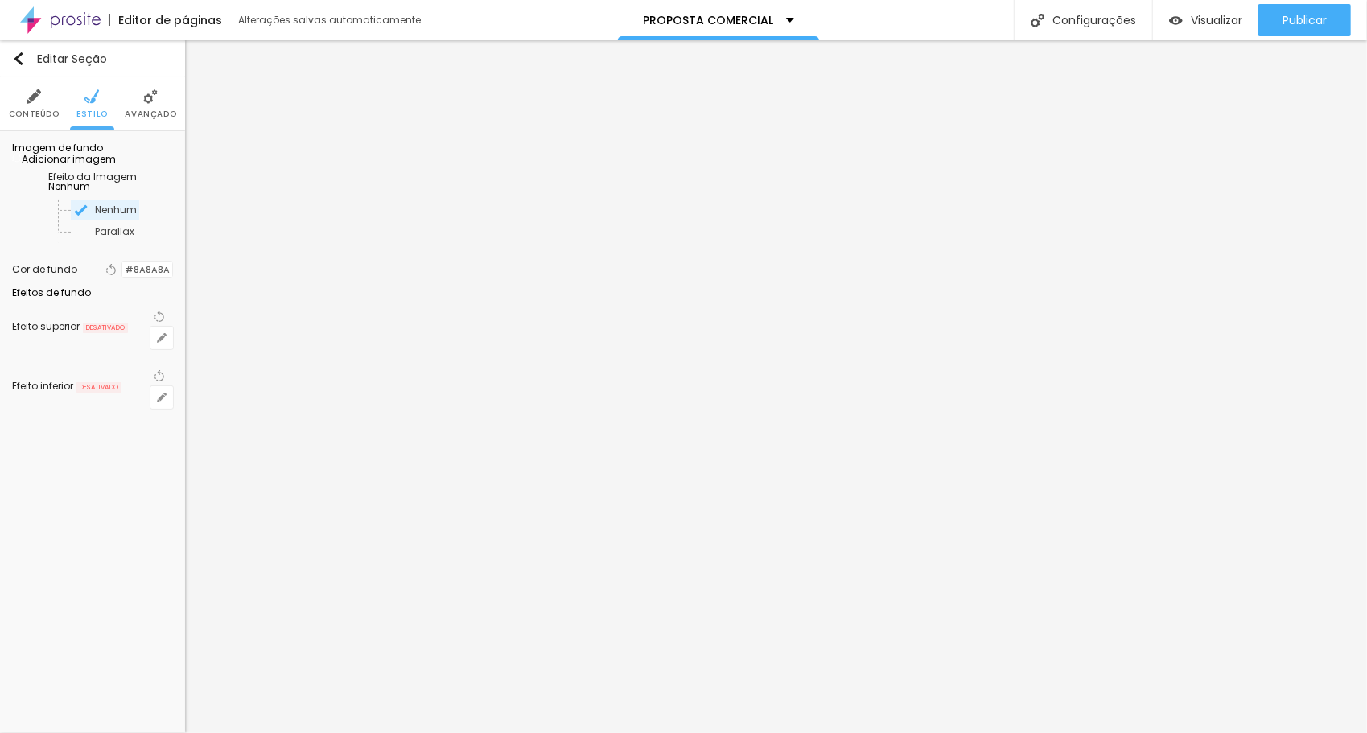
click at [90, 193] on span "Nenhum" at bounding box center [69, 186] width 42 height 14
click at [85, 238] on span "Parallax" at bounding box center [80, 232] width 39 height 14
click at [88, 193] on span "Parallax" at bounding box center [67, 186] width 39 height 14
click at [110, 215] on span "Nenhum" at bounding box center [115, 210] width 109 height 10
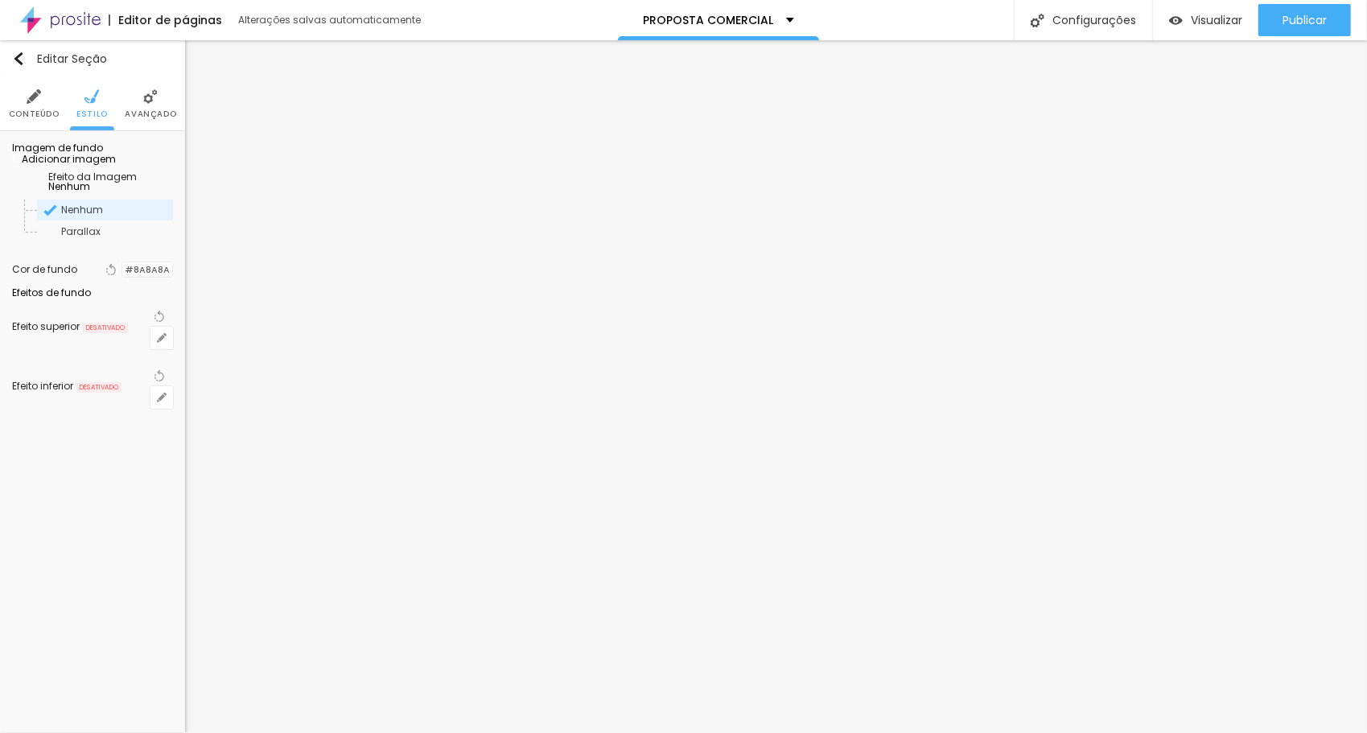
click at [60, 298] on div "Efeitos de fundo" at bounding box center [92, 293] width 161 height 10
click at [163, 341] on icon "button" at bounding box center [162, 338] width 6 height 6
click at [348, 732] on div at bounding box center [683, 743] width 1367 height 0
click at [65, 732] on div at bounding box center [683, 733] width 1367 height 0
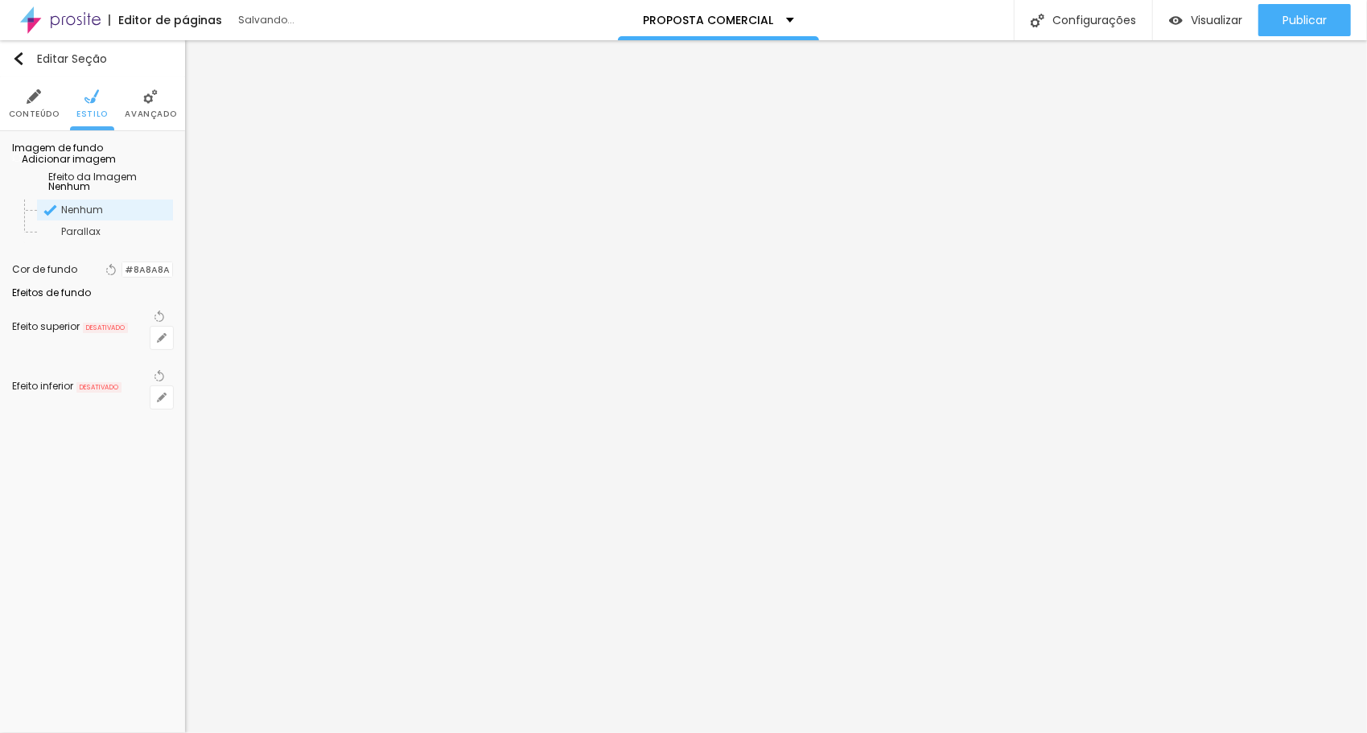
click at [122, 278] on div at bounding box center [122, 269] width 0 height 15
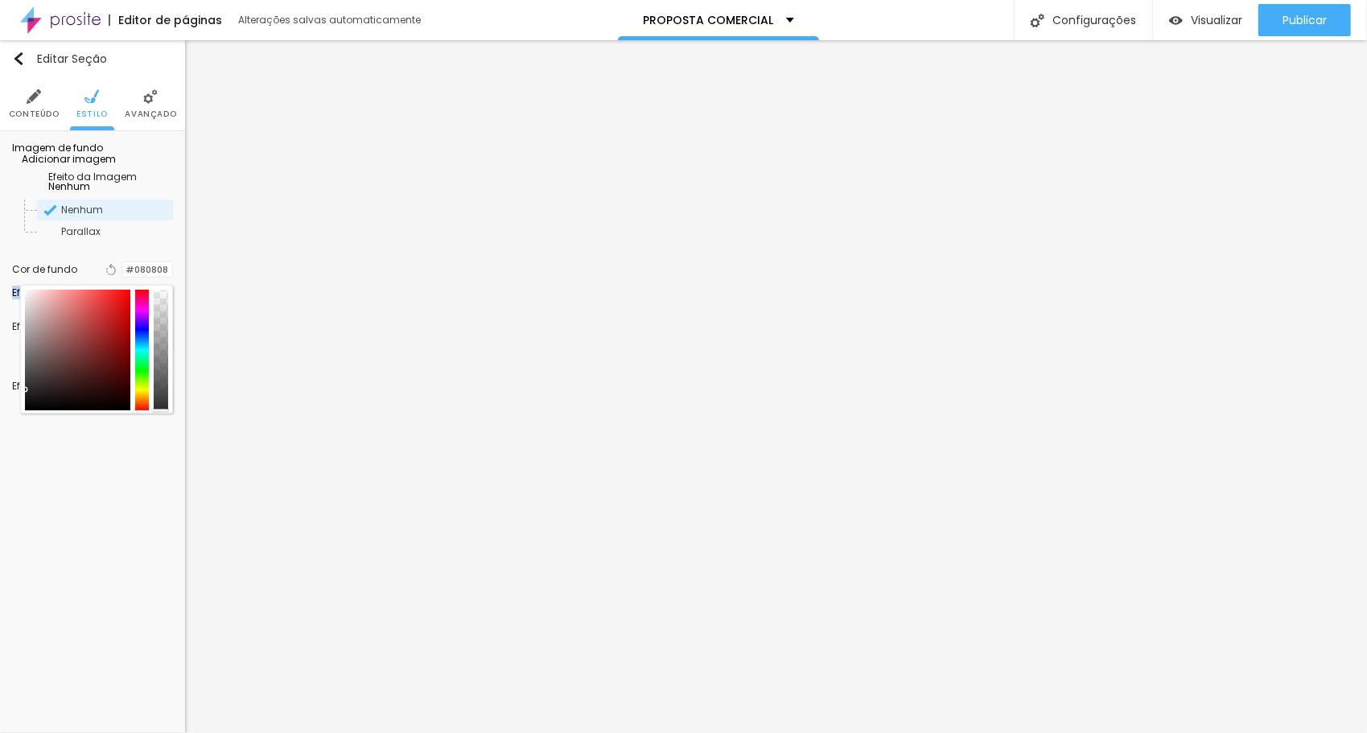
type input "#000000"
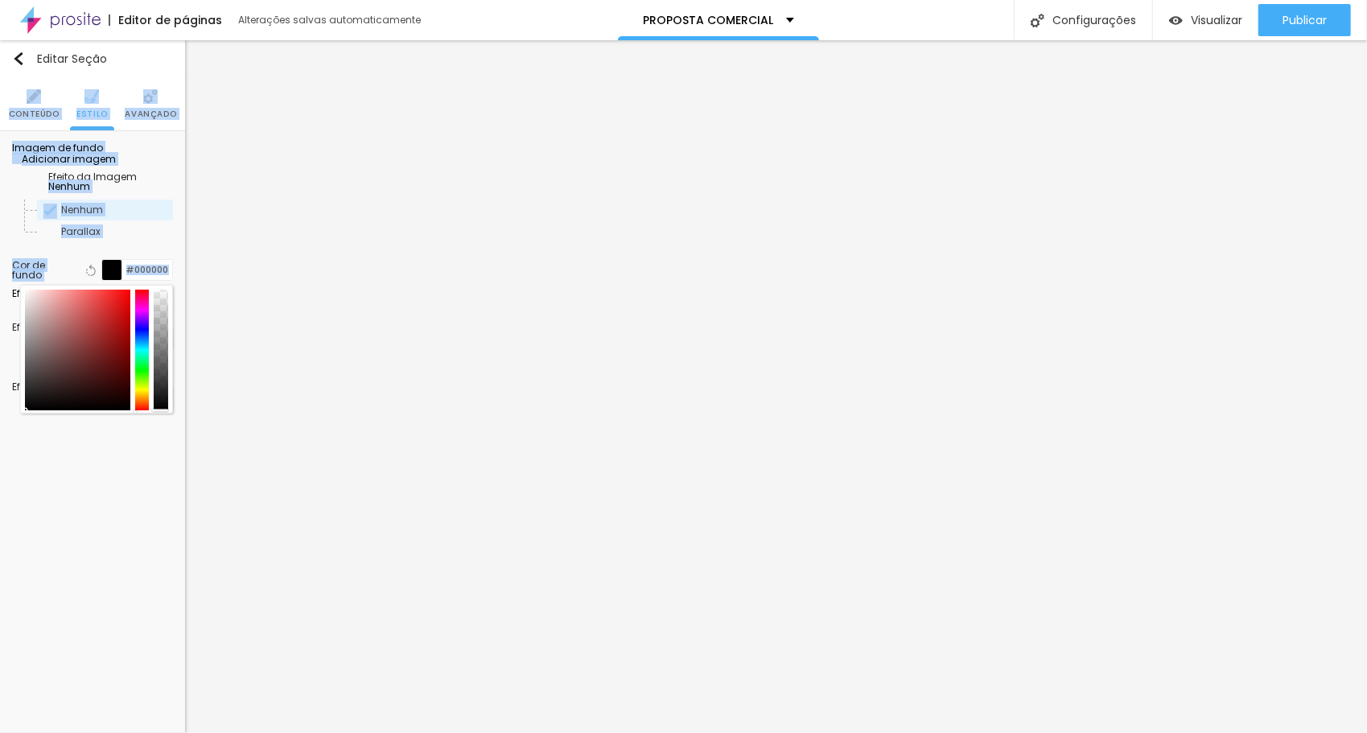
drag, startPoint x: 29, startPoint y: 435, endPoint x: 0, endPoint y: 509, distance: 79.5
click at [0, 509] on html "Editor de páginas Alterações [PERSON_NAME] automaticamente PROPOSTA COMERCIAL C…" at bounding box center [683, 366] width 1367 height 733
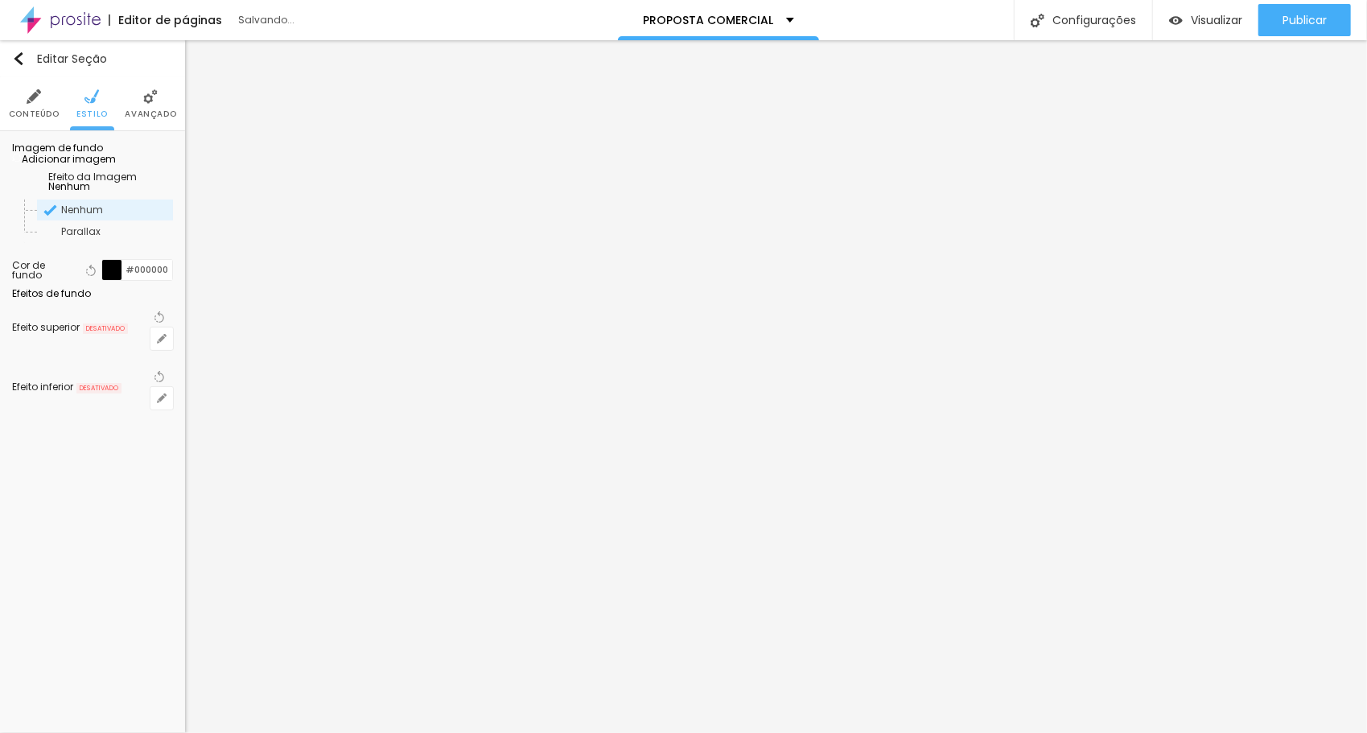
drag, startPoint x: 19, startPoint y: 559, endPoint x: 23, endPoint y: 512, distance: 46.8
click at [19, 558] on div "Editar Seção Conteúdo Estilo Avançado Imagem de fundo Adicionar imagem Efeito d…" at bounding box center [92, 386] width 185 height 693
click at [44, 102] on li "Conteúdo" at bounding box center [34, 103] width 51 height 53
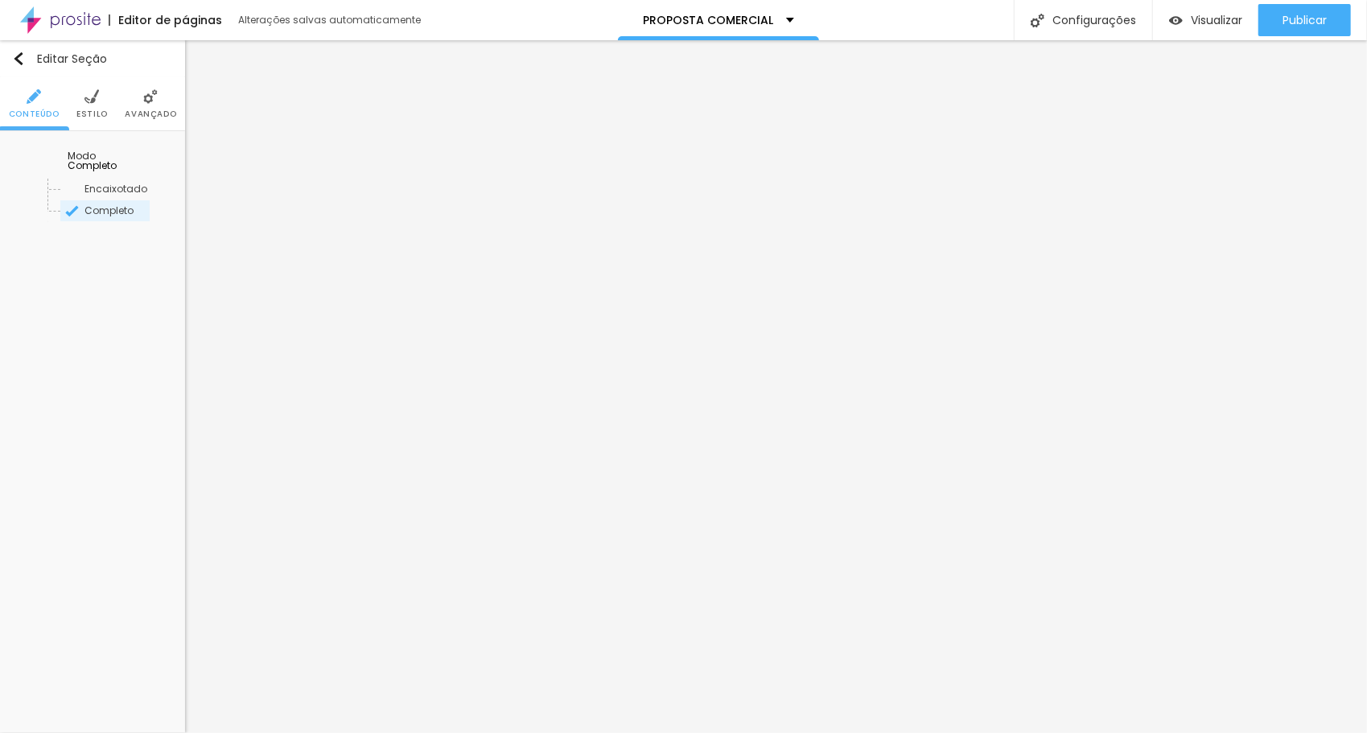
click at [150, 97] on img at bounding box center [150, 96] width 14 height 14
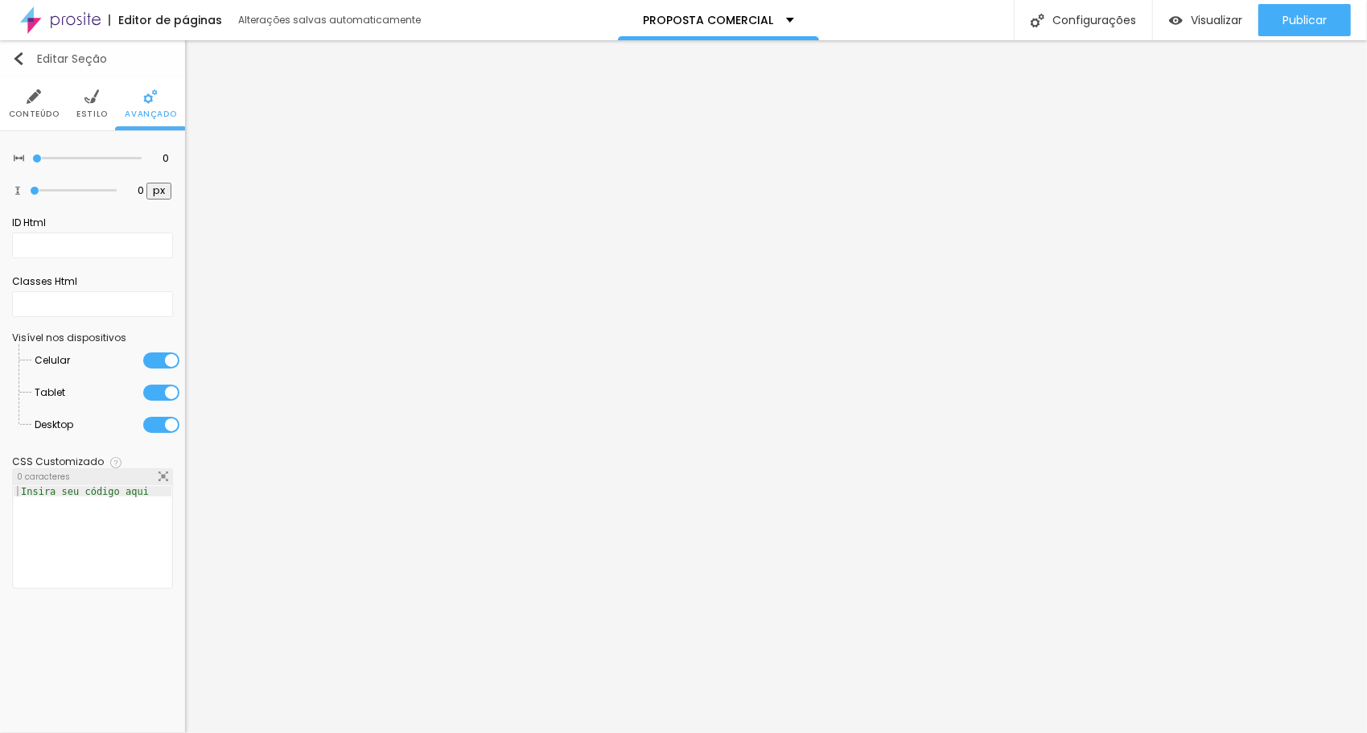
click at [21, 61] on img "button" at bounding box center [18, 58] width 13 height 13
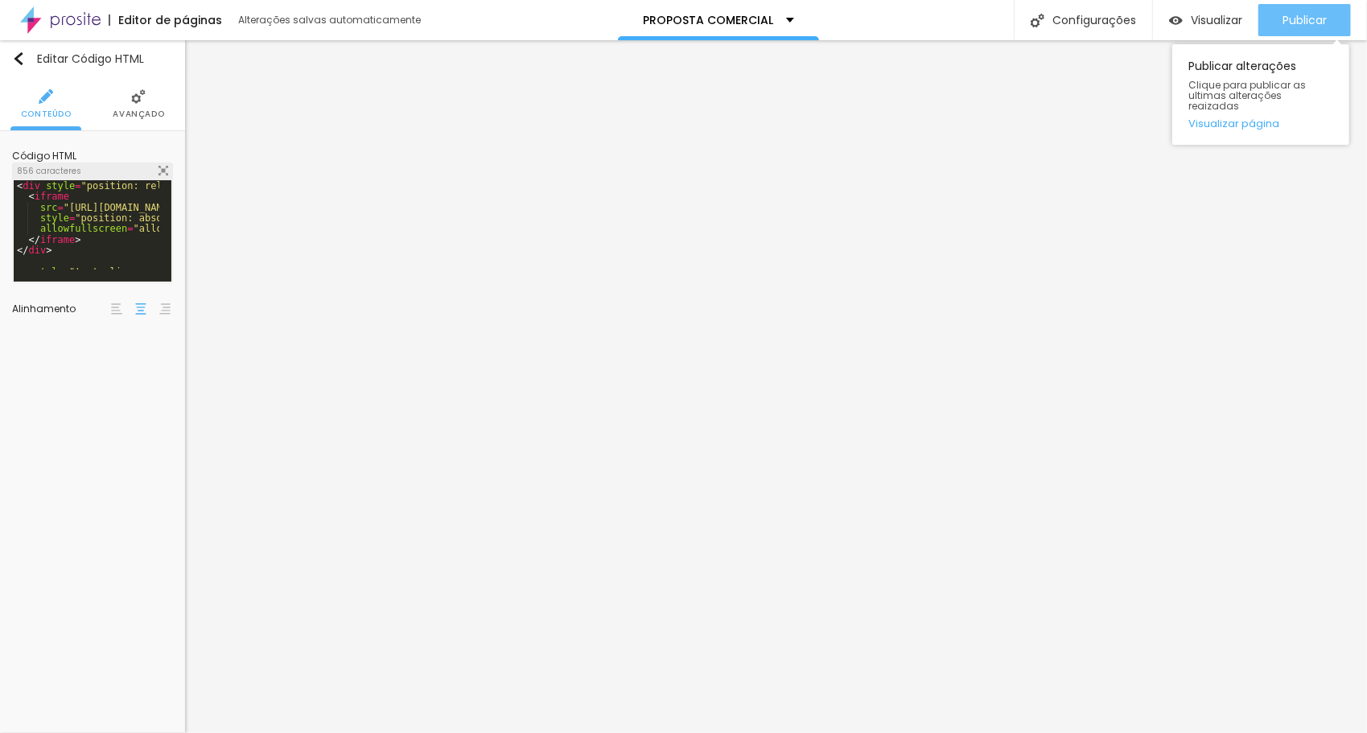
click at [1304, 14] on span "Publicar" at bounding box center [1305, 20] width 44 height 13
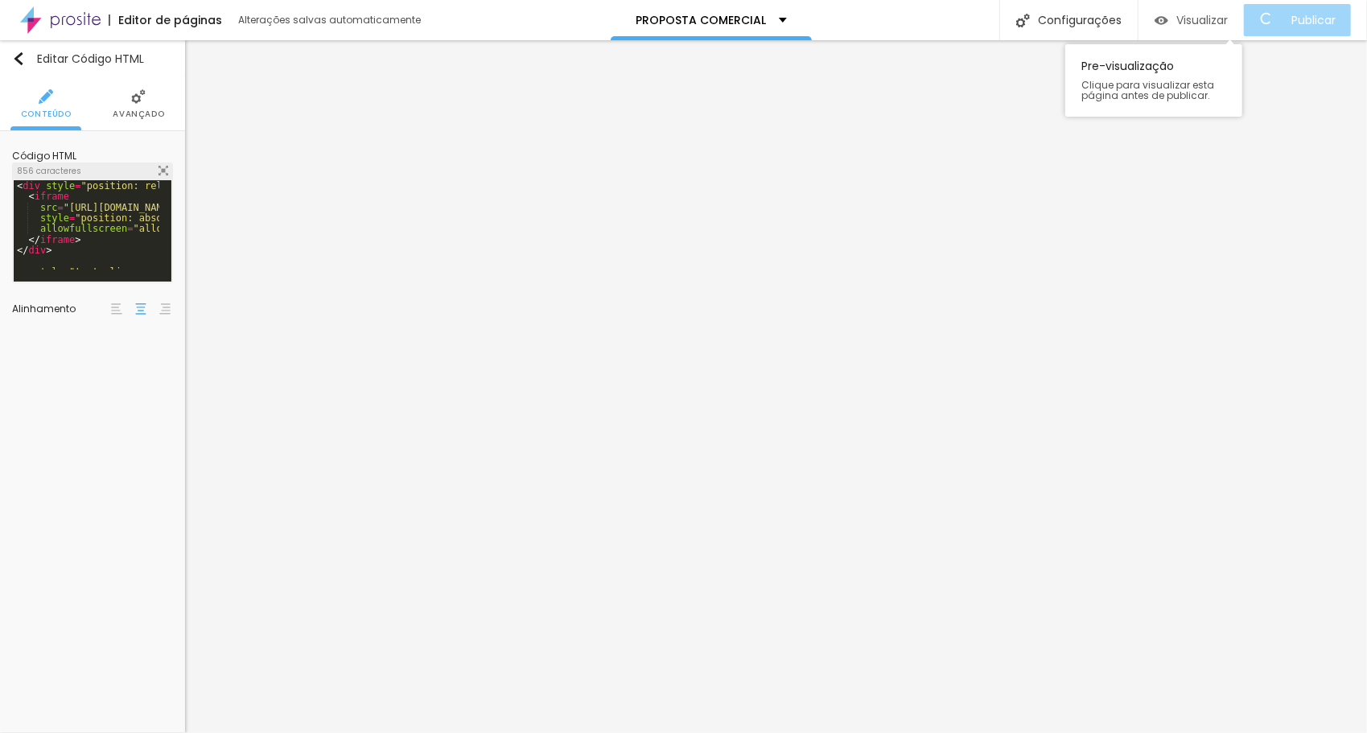
click at [1226, 19] on span "Visualizar" at bounding box center [1203, 20] width 52 height 13
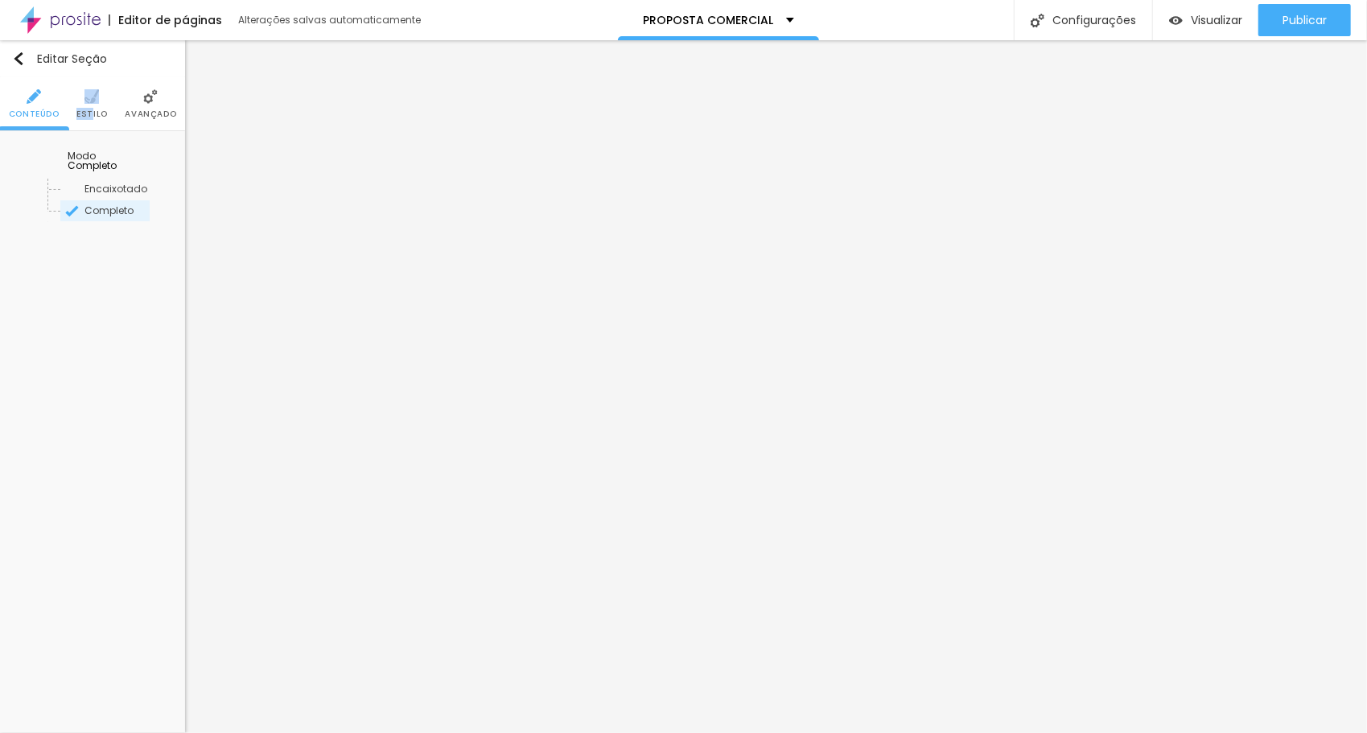
click at [93, 106] on li "Estilo" at bounding box center [91, 103] width 31 height 53
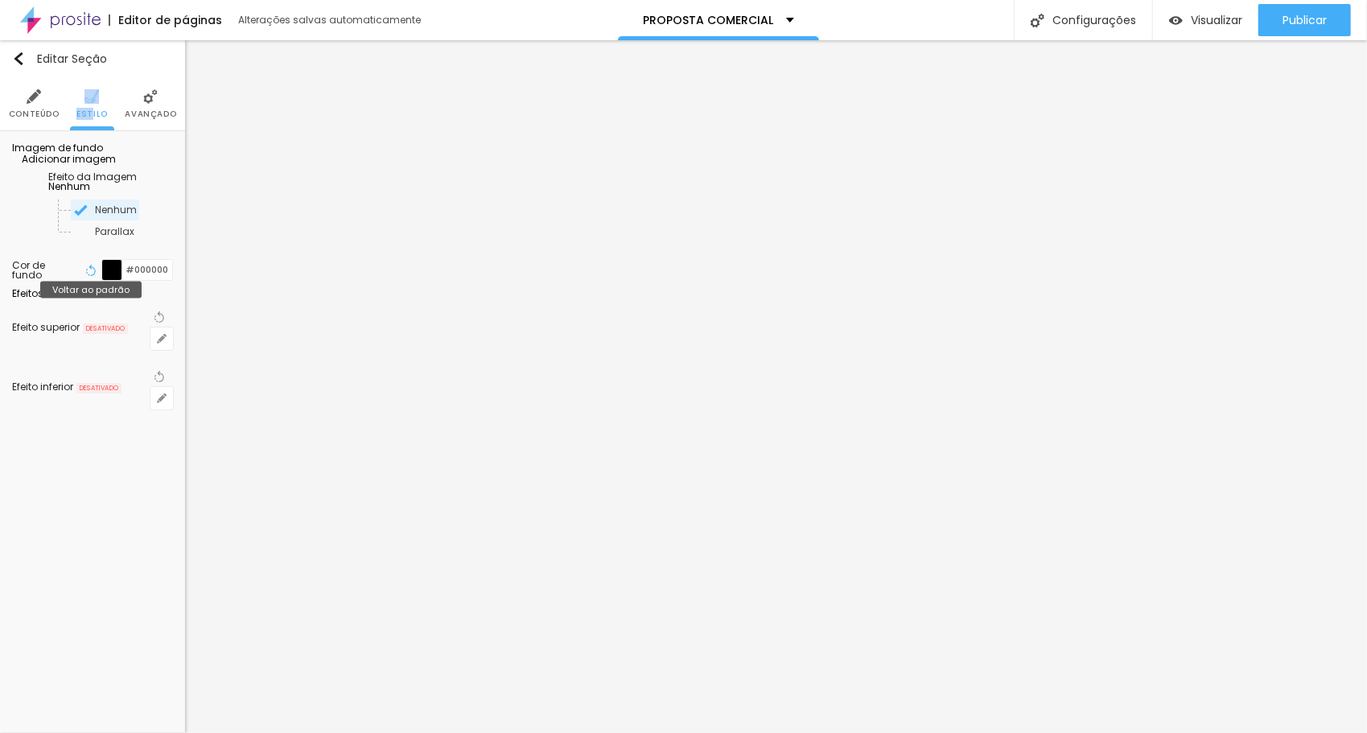
click at [95, 276] on icon "button" at bounding box center [90, 270] width 11 height 11
click at [92, 276] on icon "button" at bounding box center [90, 270] width 11 height 11
click at [90, 193] on span "Nenhum" at bounding box center [69, 186] width 42 height 14
click at [114, 166] on span "Adicionar imagem" at bounding box center [64, 159] width 104 height 14
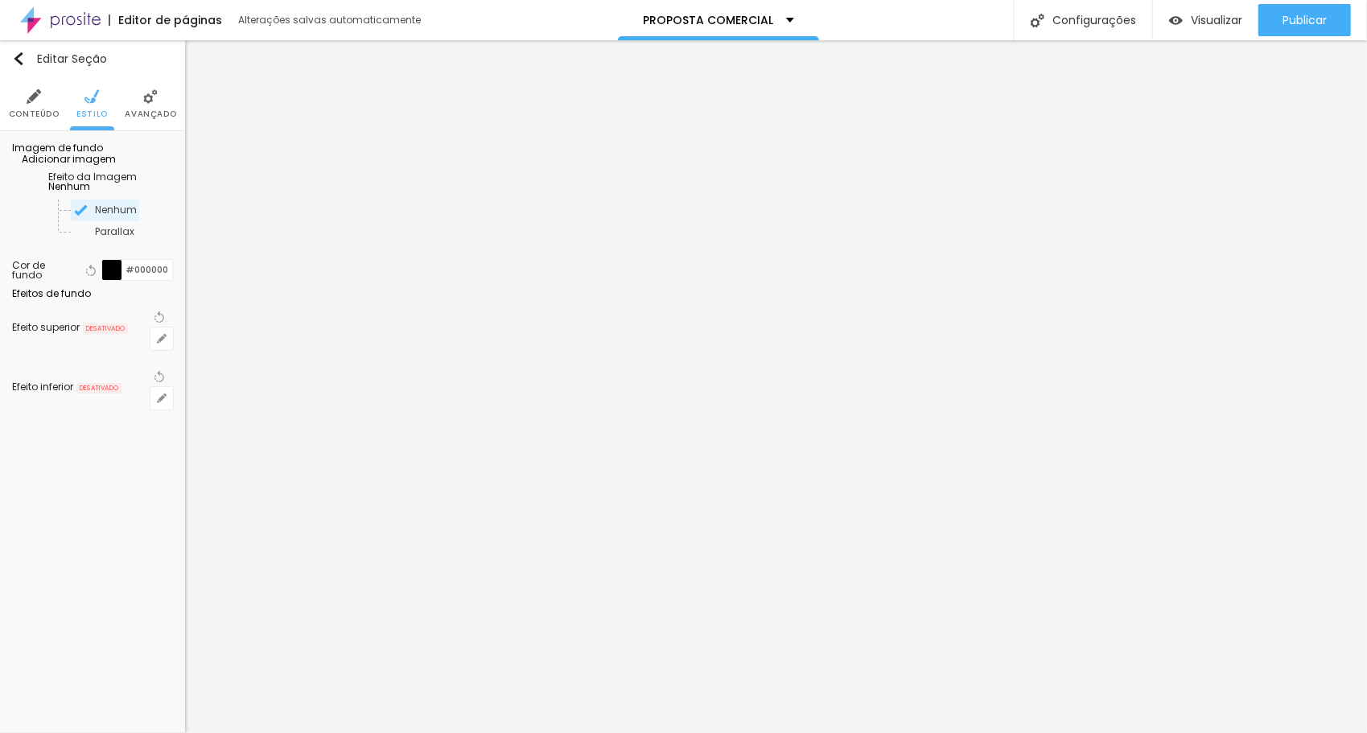
click at [109, 163] on img at bounding box center [105, 158] width 10 height 10
click at [39, 514] on div "Editar Seção Conteúdo Estilo Avançado Imagem de fundo Adicionar imagem Efeito d…" at bounding box center [92, 386] width 185 height 693
click at [146, 113] on span "Avançado" at bounding box center [151, 114] width 52 height 8
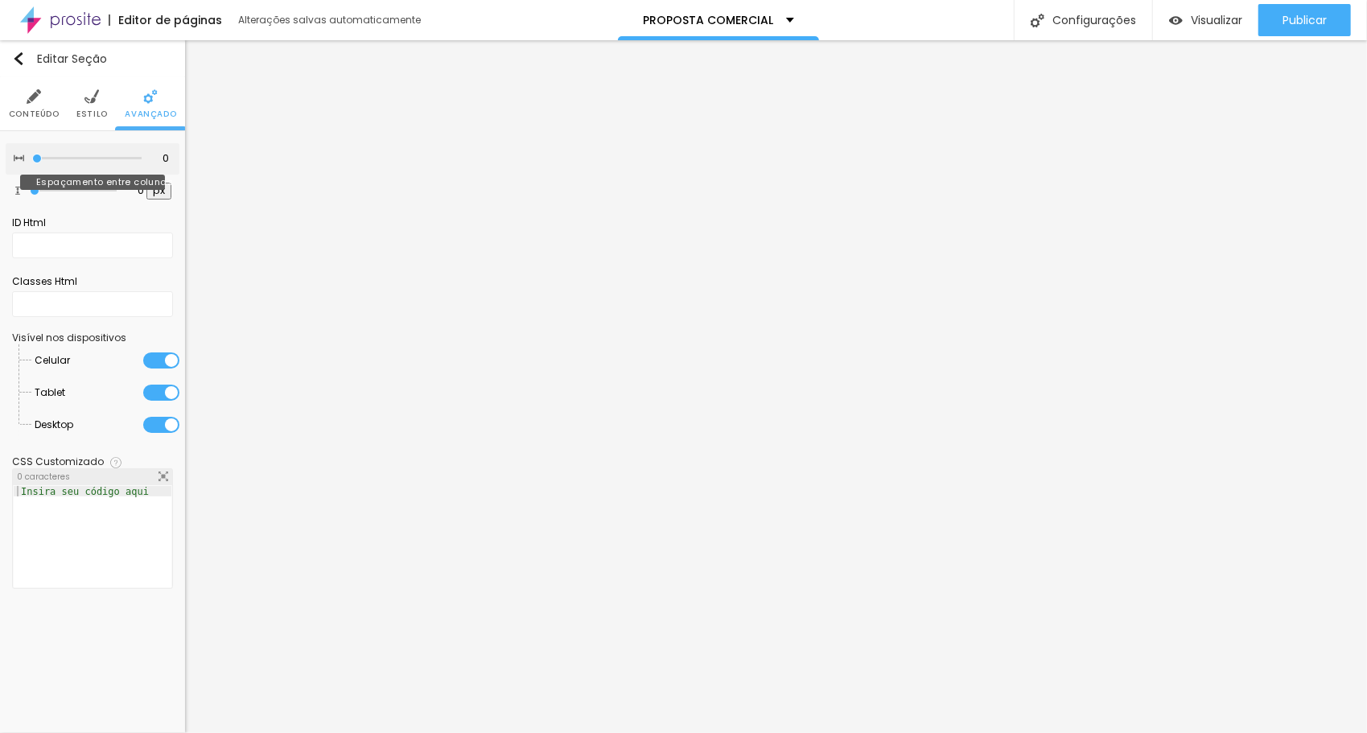
drag, startPoint x: 31, startPoint y: 158, endPoint x: 70, endPoint y: 154, distance: 39.6
click at [117, 155] on div "0 Espaçamento entre colunas" at bounding box center [93, 158] width 174 height 31
drag, startPoint x: 35, startPoint y: 155, endPoint x: 51, endPoint y: 159, distance: 15.8
click at [56, 161] on div "0 Espaçamento entre colunas" at bounding box center [93, 158] width 174 height 31
type input "5"
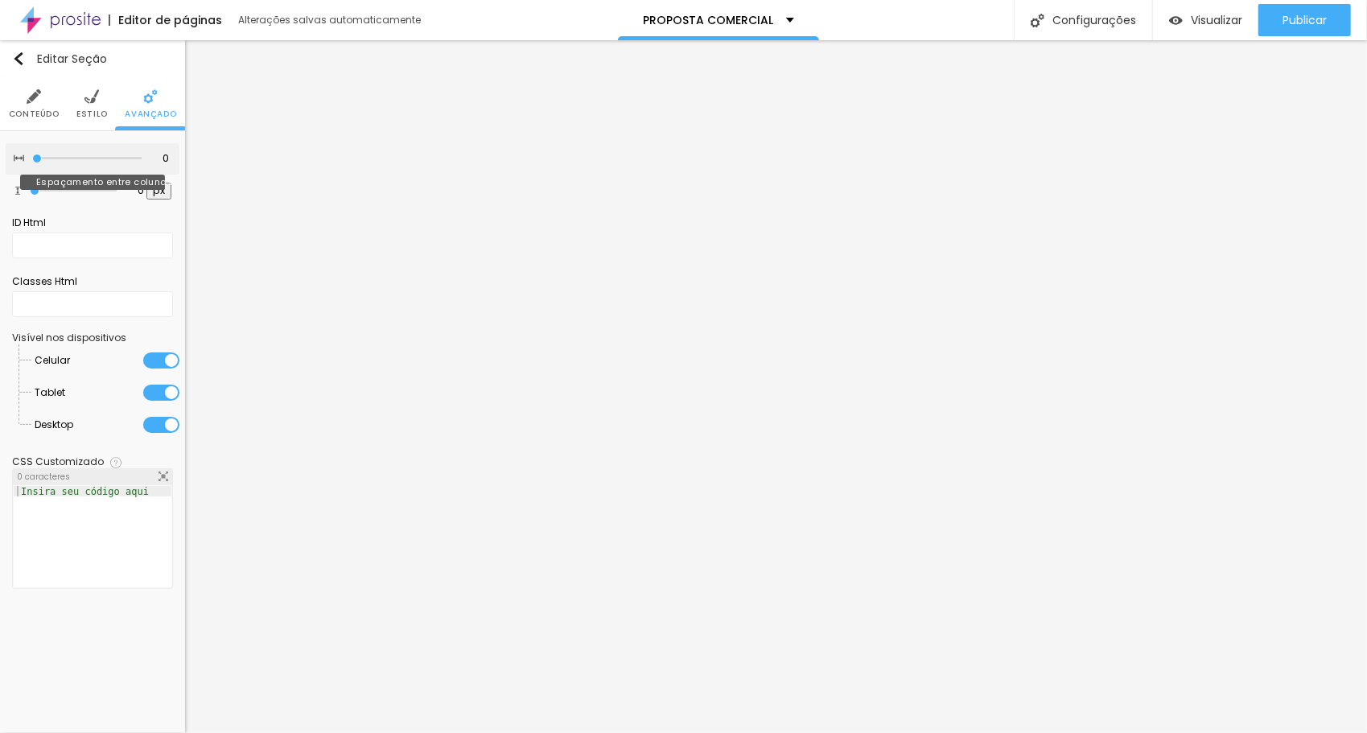
type input "5"
type input "10"
type input "15"
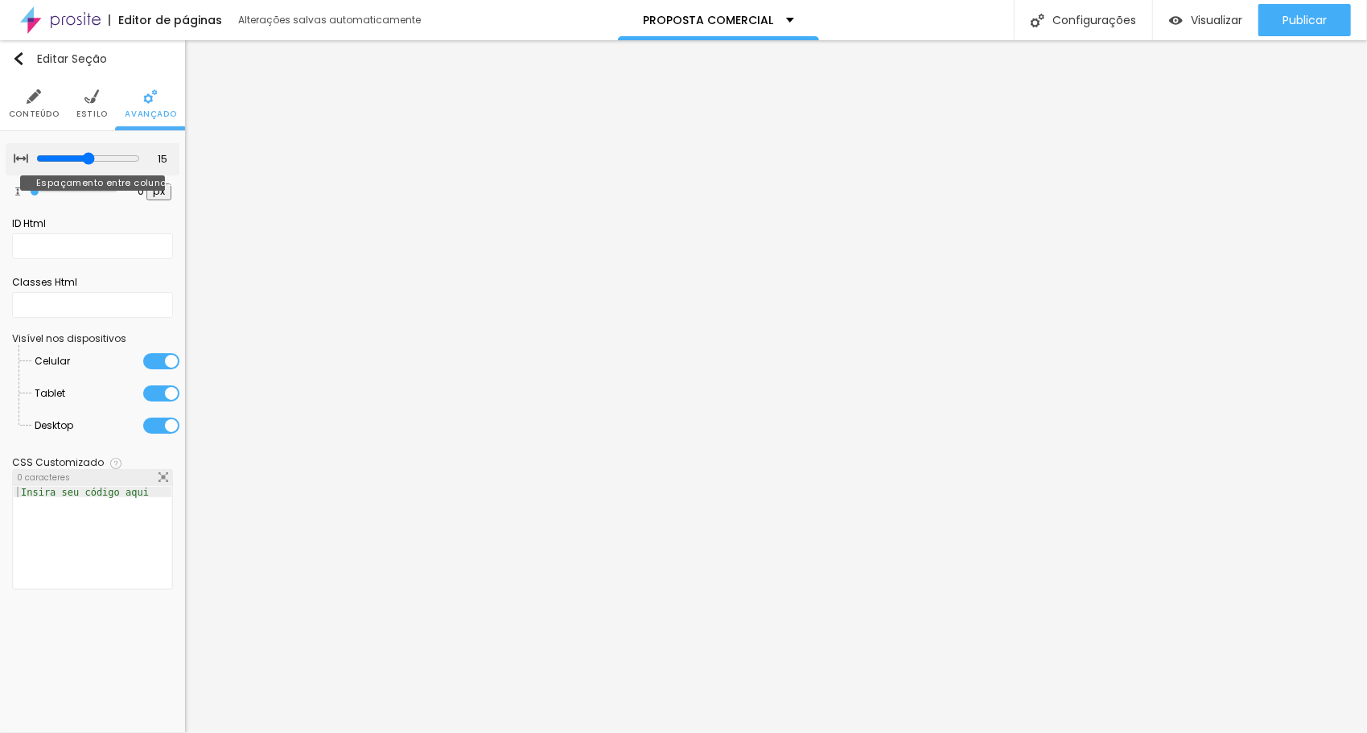
type input "20"
type input "25"
type input "30"
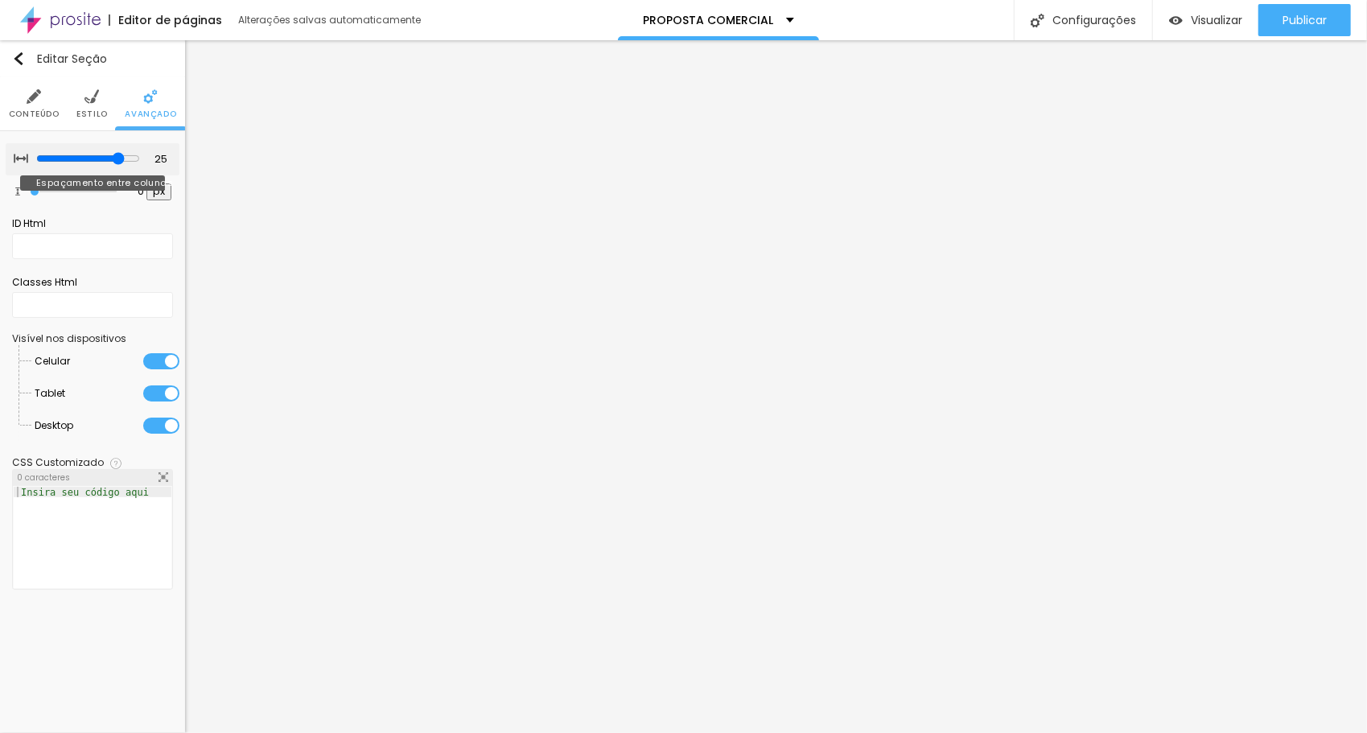
type input "30"
type input "25"
type input "20"
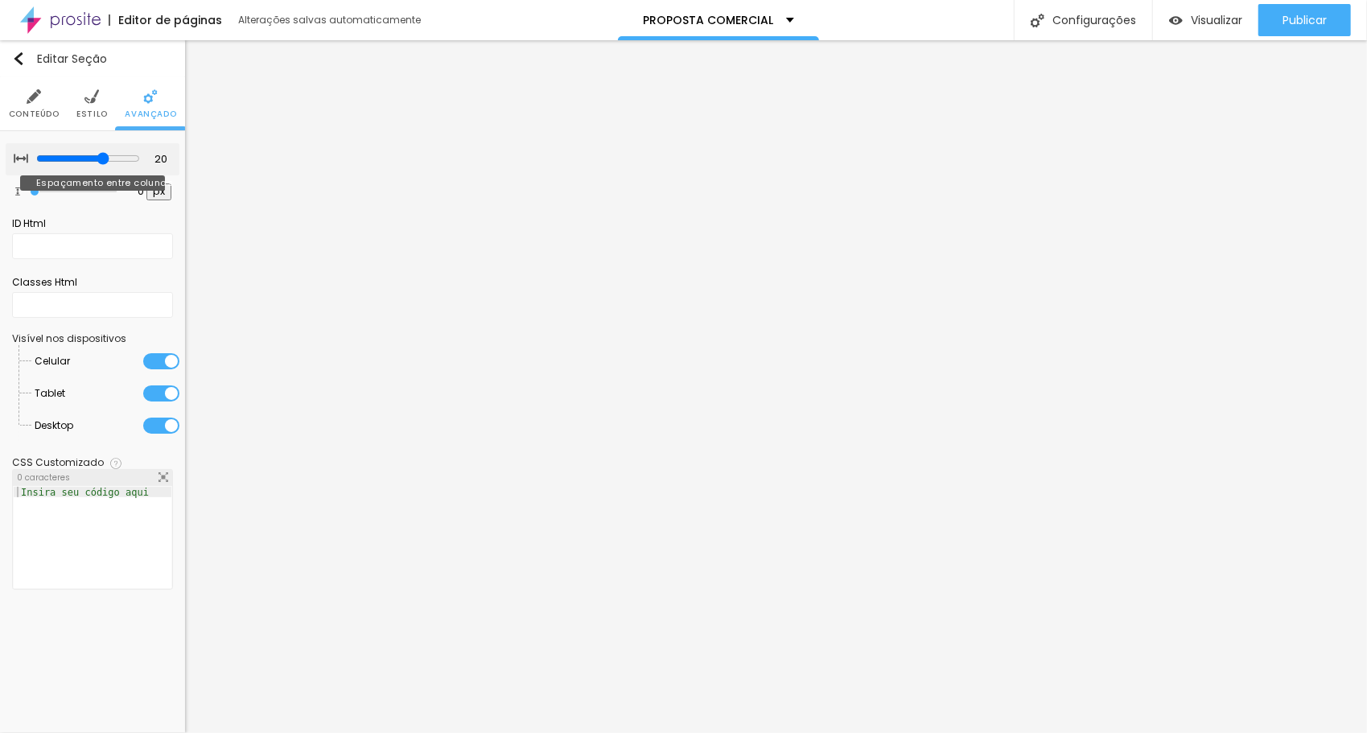
type input "15"
type input "10"
type input "5"
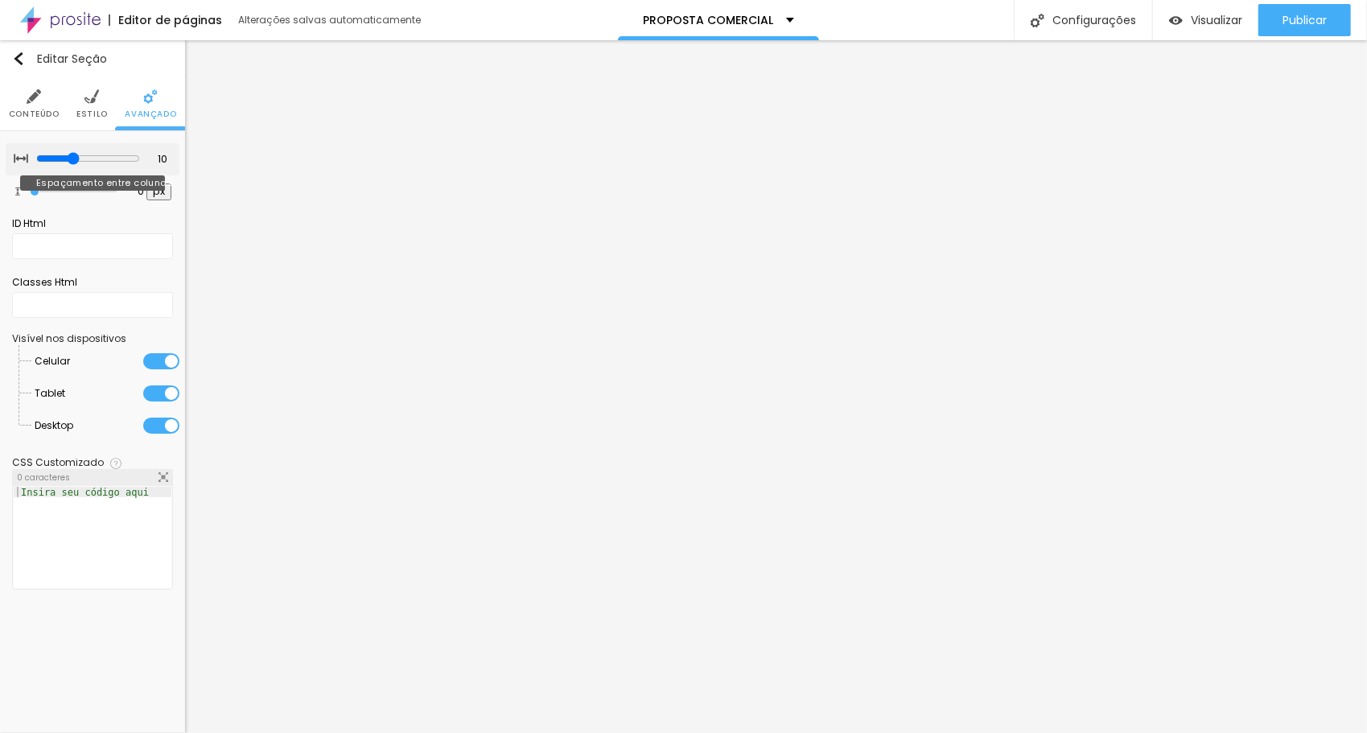
type input "5"
type input "0"
drag, startPoint x: 50, startPoint y: 155, endPoint x: 0, endPoint y: 153, distance: 49.9
click at [32, 155] on input "range" at bounding box center [86, 159] width 109 height 8
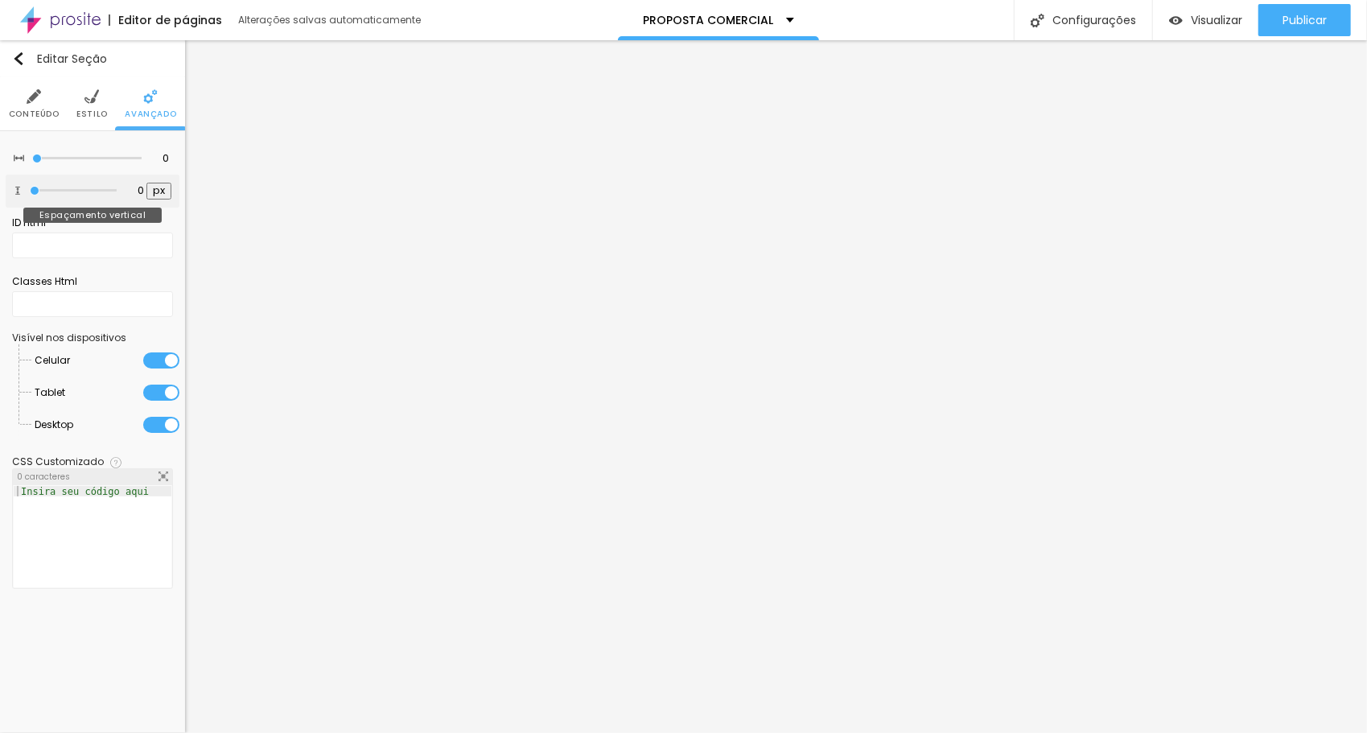
type input "1"
type input "18"
type input "22"
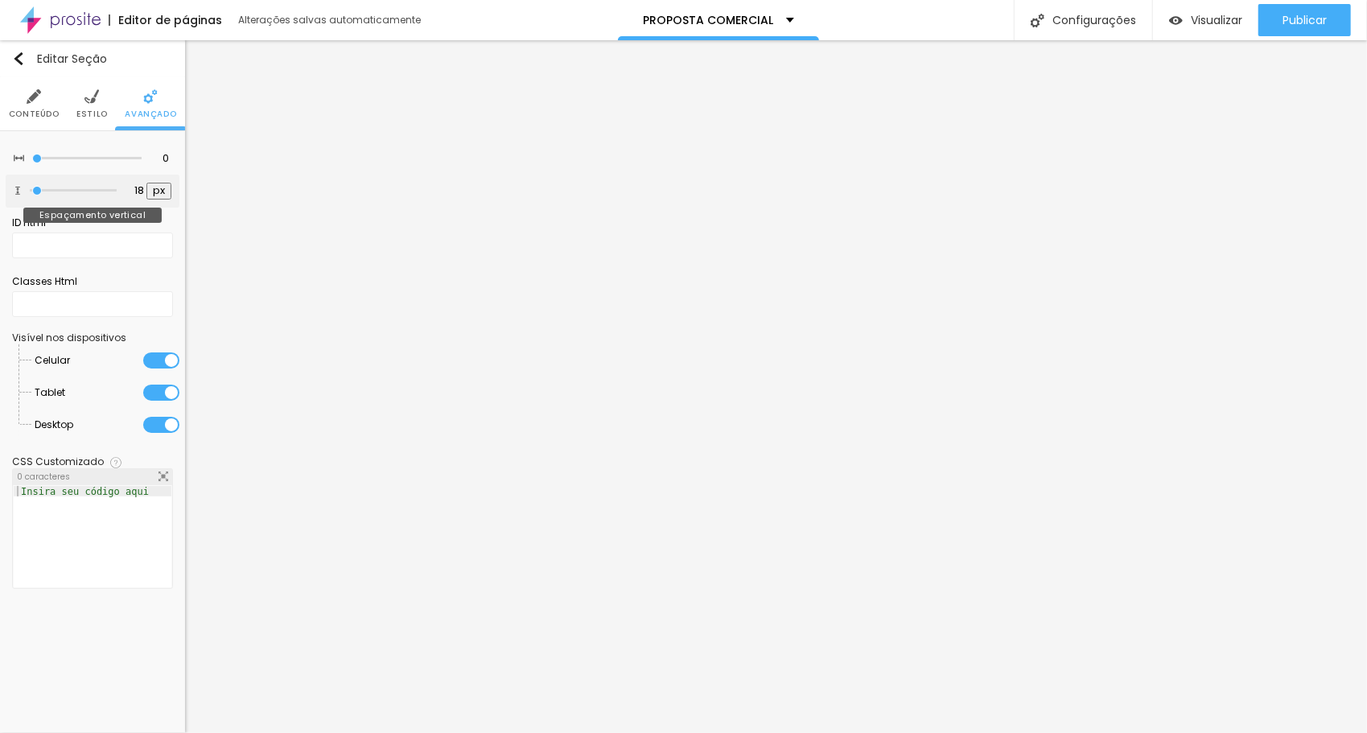
type input "22"
type input "32"
type input "43"
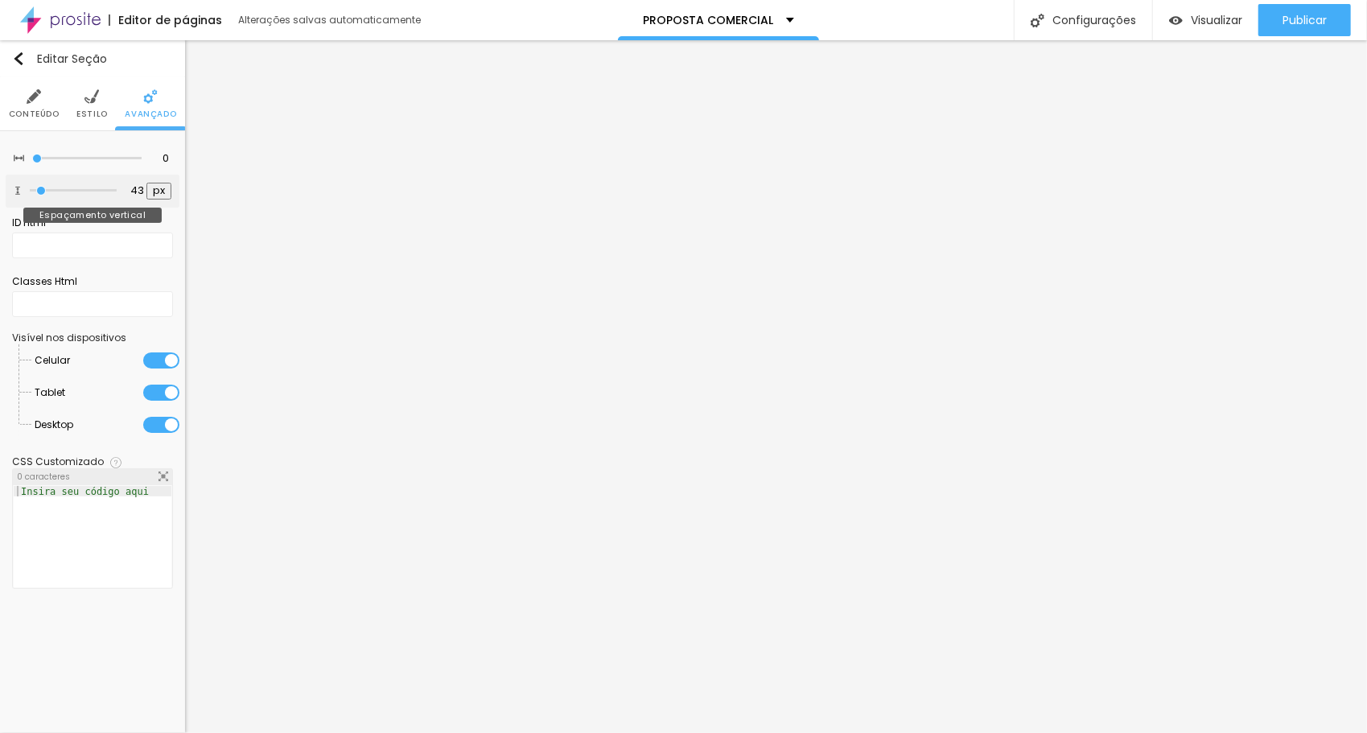
type input "57"
type input "60"
type input "85"
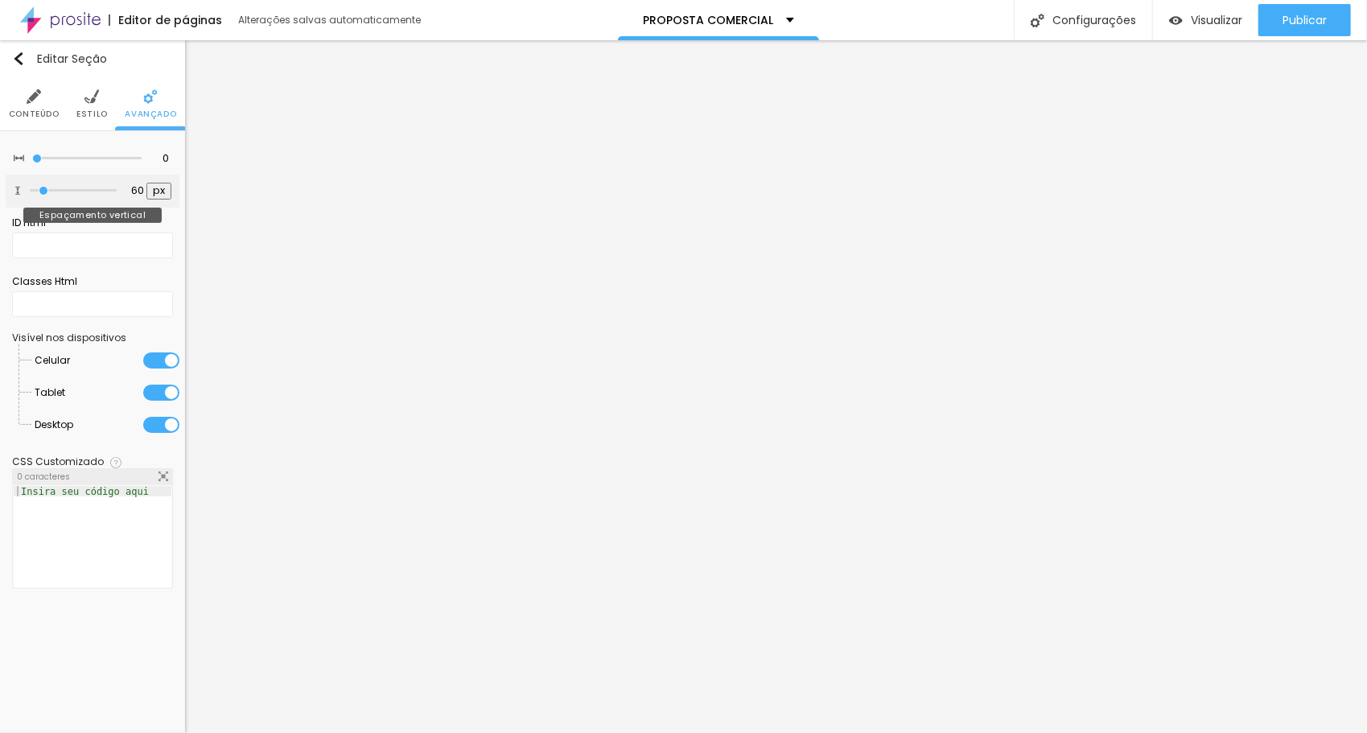
type input "85"
type input "88"
type input "95"
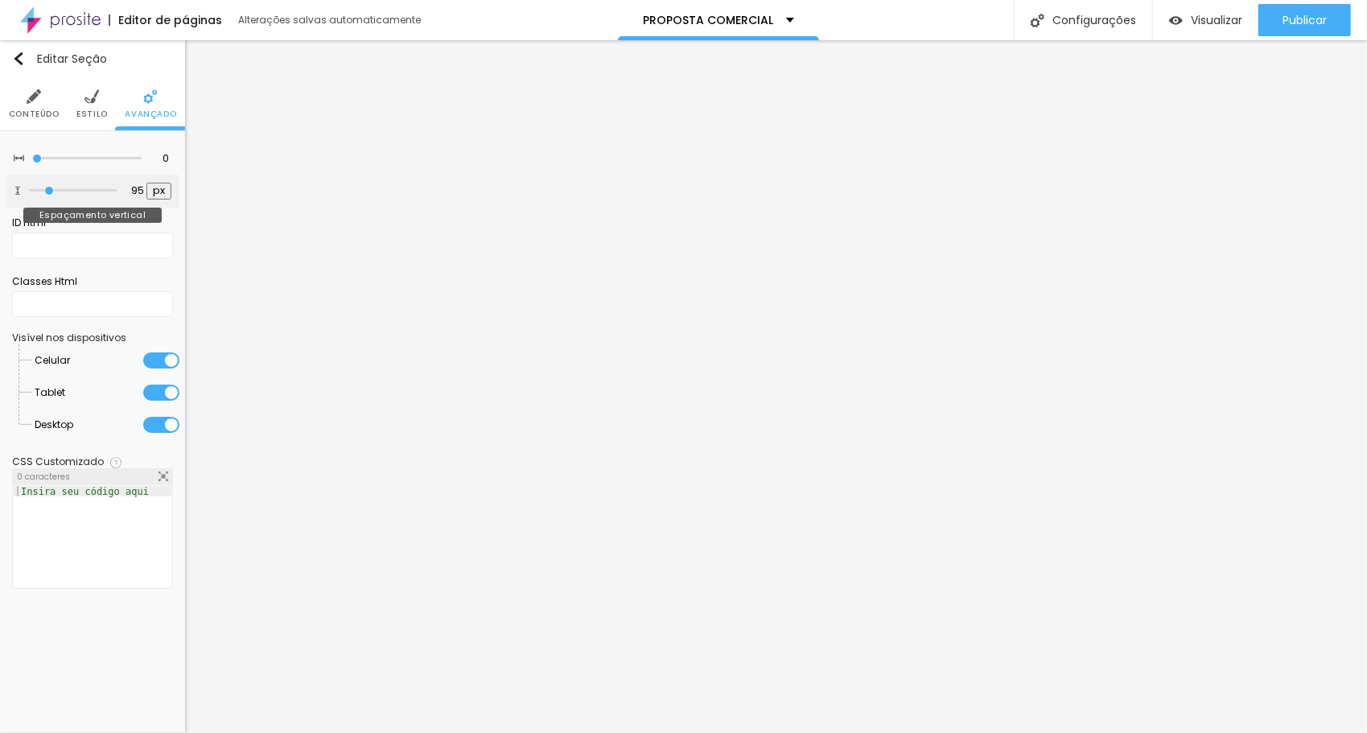
type input "106"
type input "116"
type input "120"
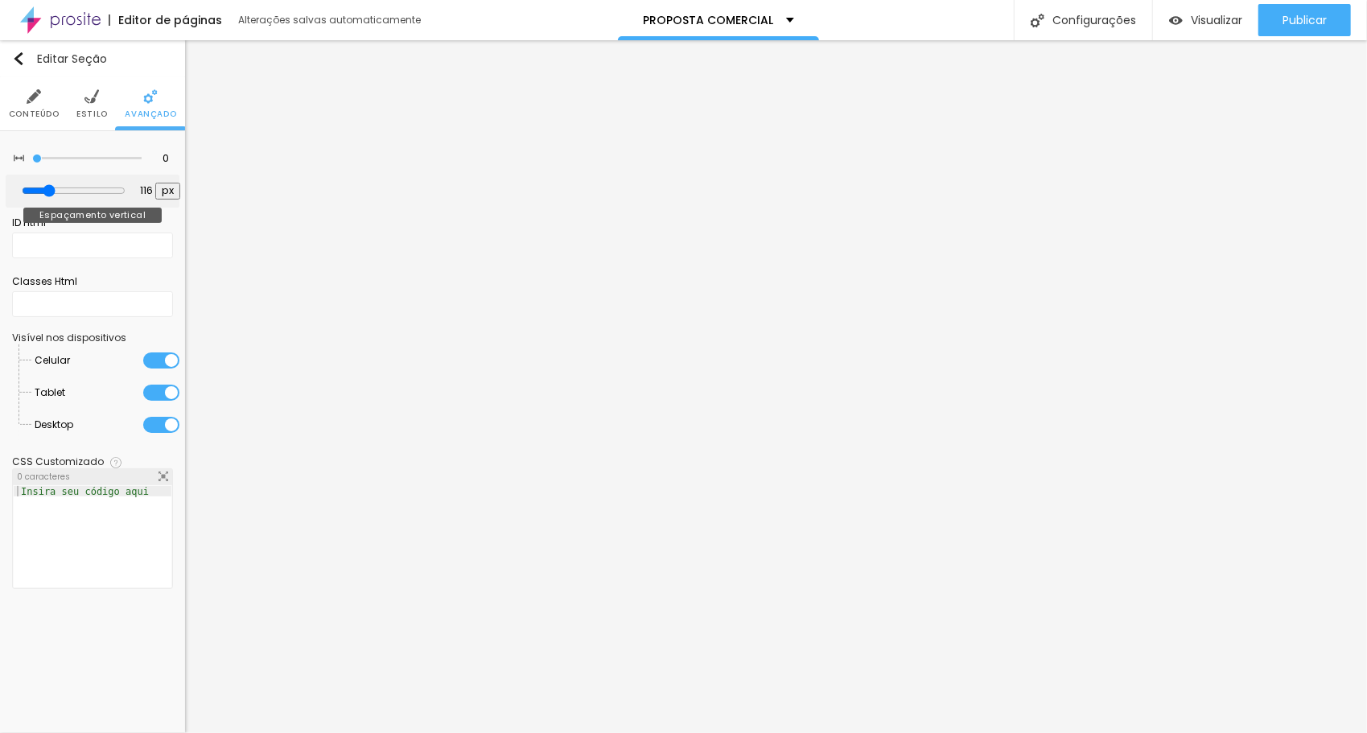
type input "120"
type input "130"
type input "137"
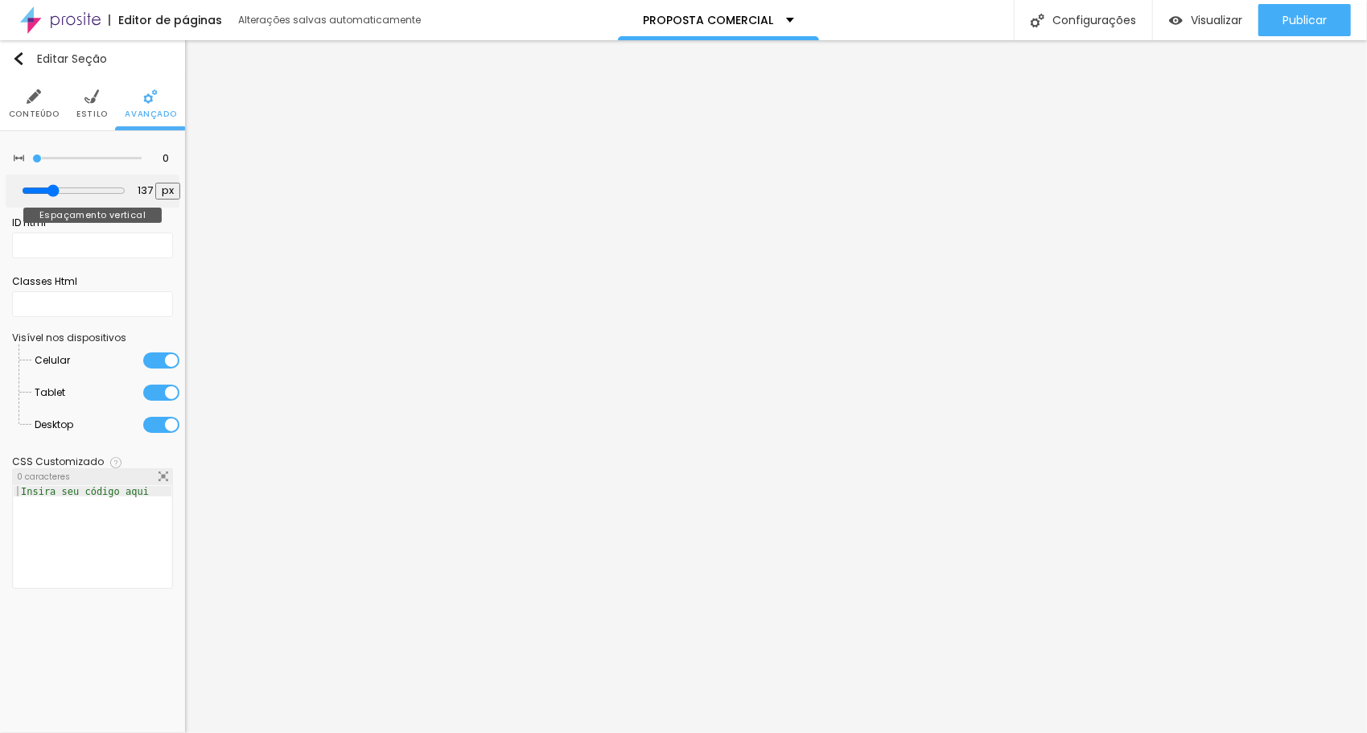
type input "144"
type input "155"
type input "162"
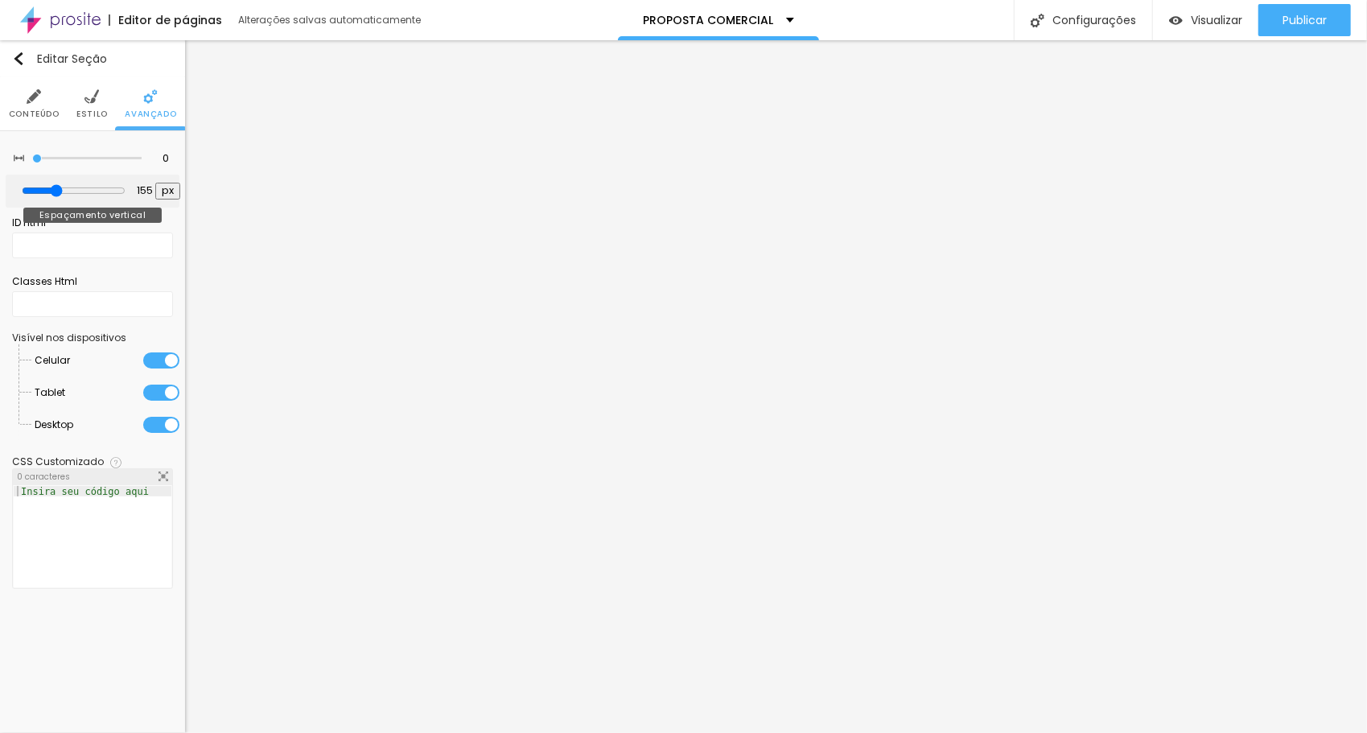
type input "162"
type input "165"
type input "169"
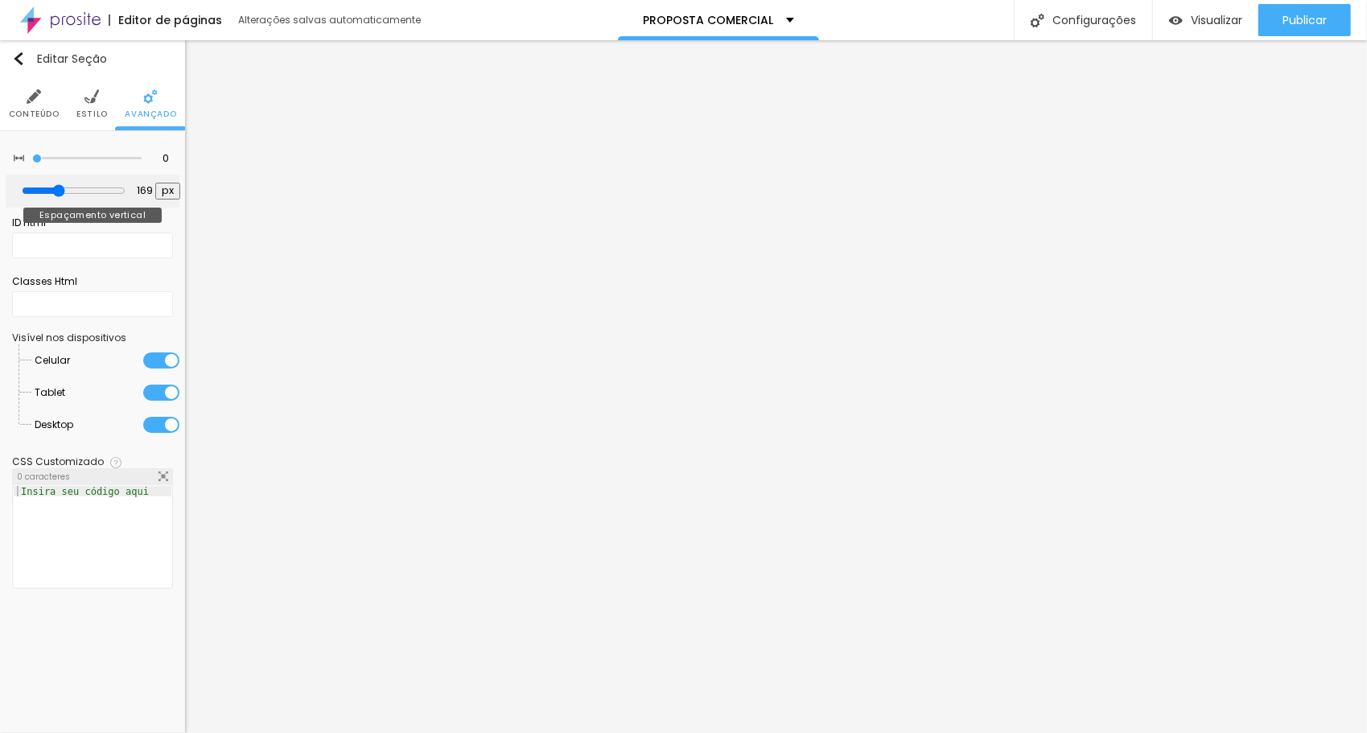
type input "180"
type input "187"
type input "190"
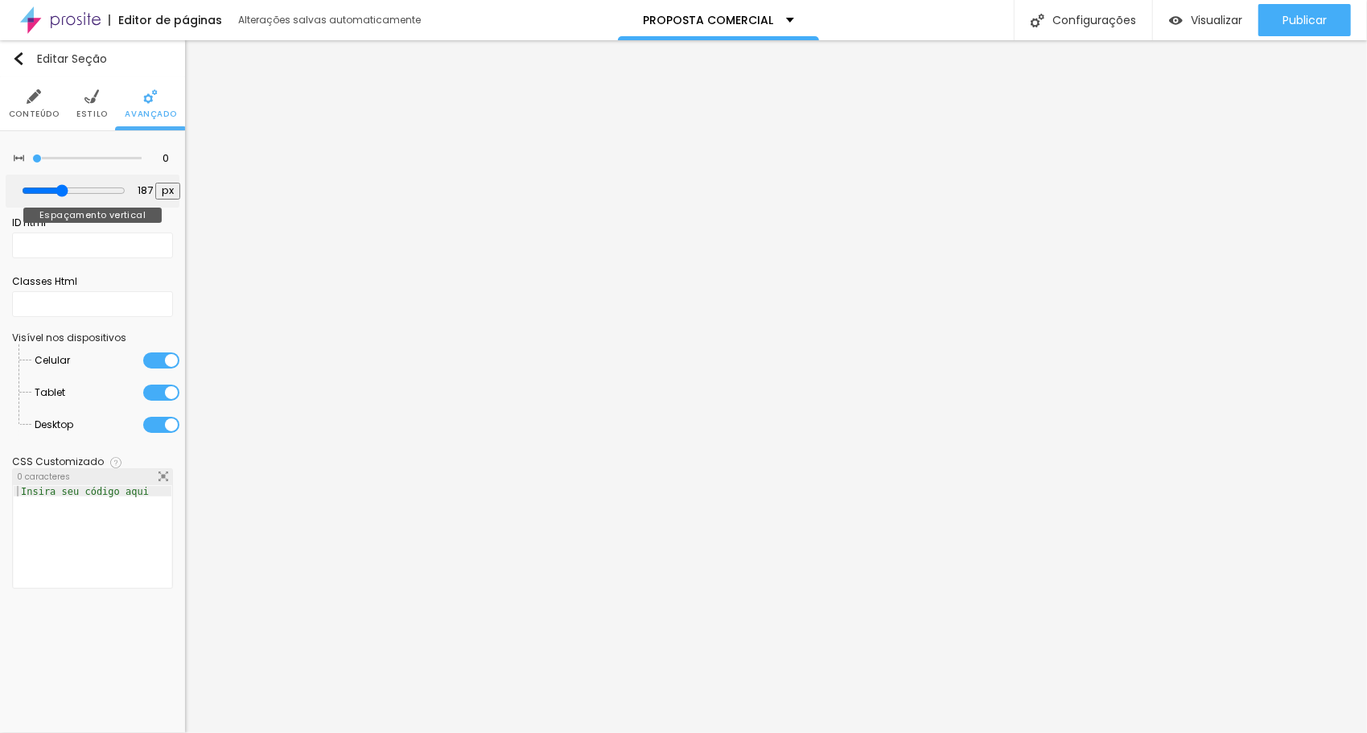
type input "190"
type input "197"
type input "201"
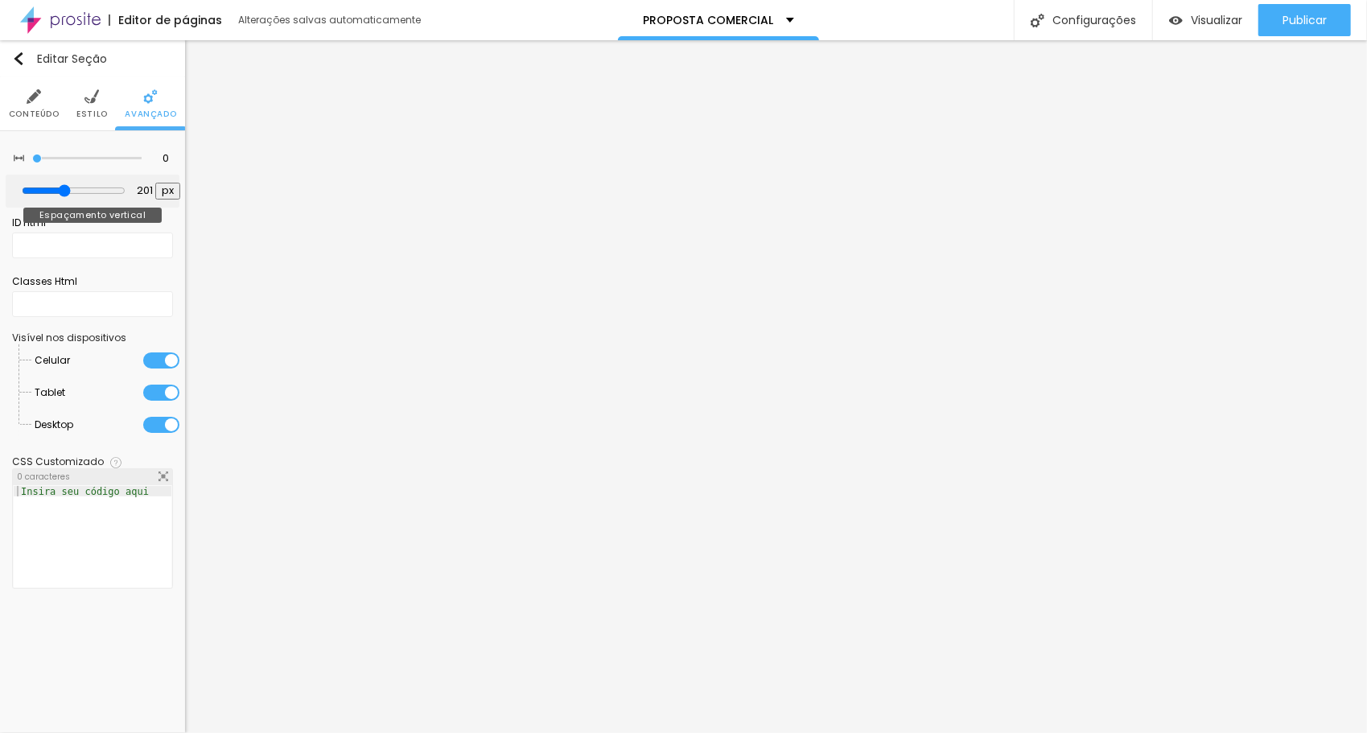
type input "208"
type input "215"
type input "218"
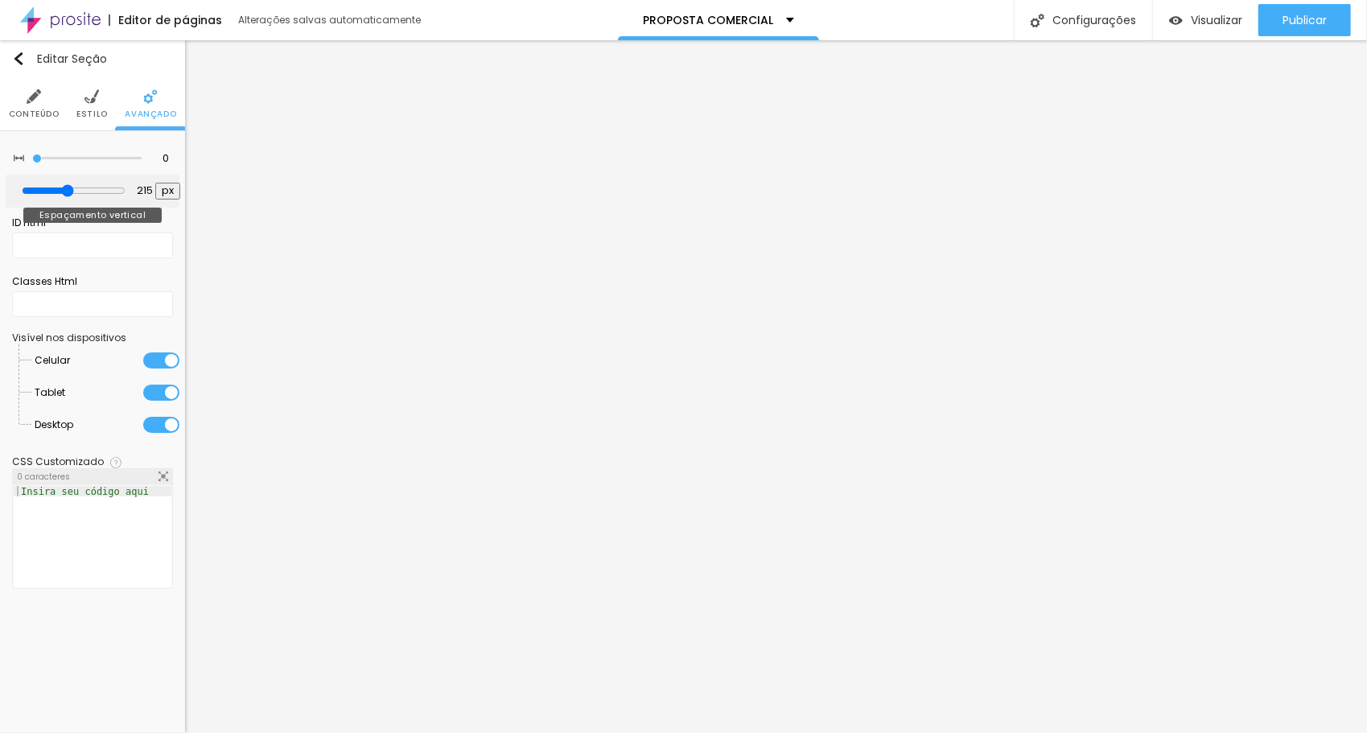
type input "218"
type input "225"
type input "229"
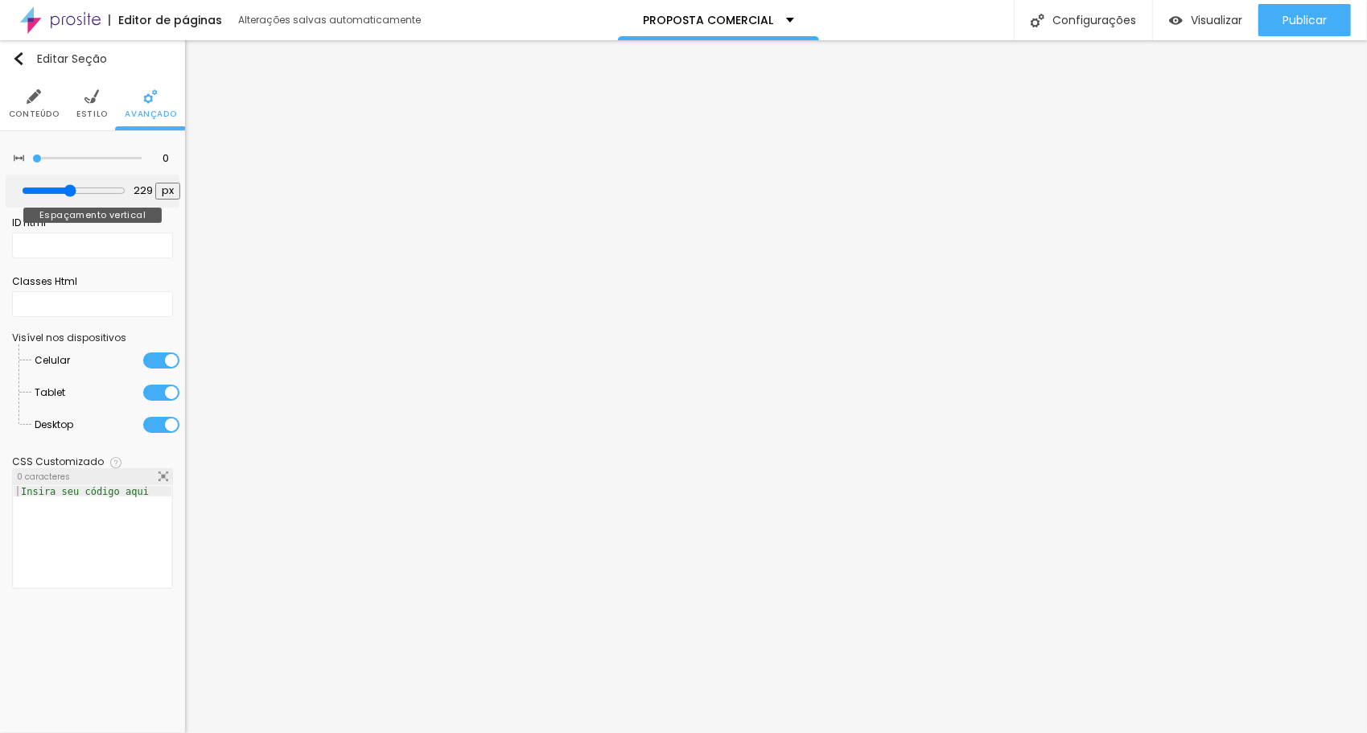
type input "232"
type input "239"
type input "243"
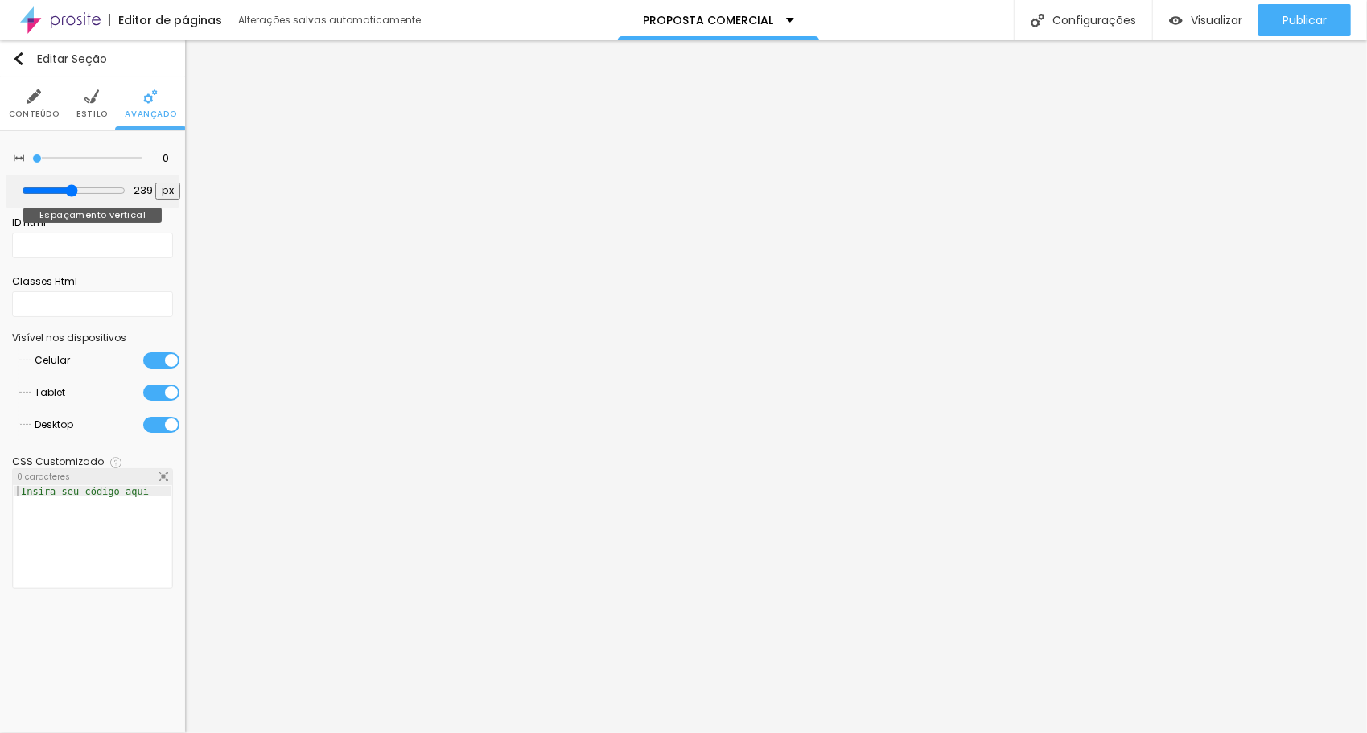
type input "243"
type input "246"
type input "253"
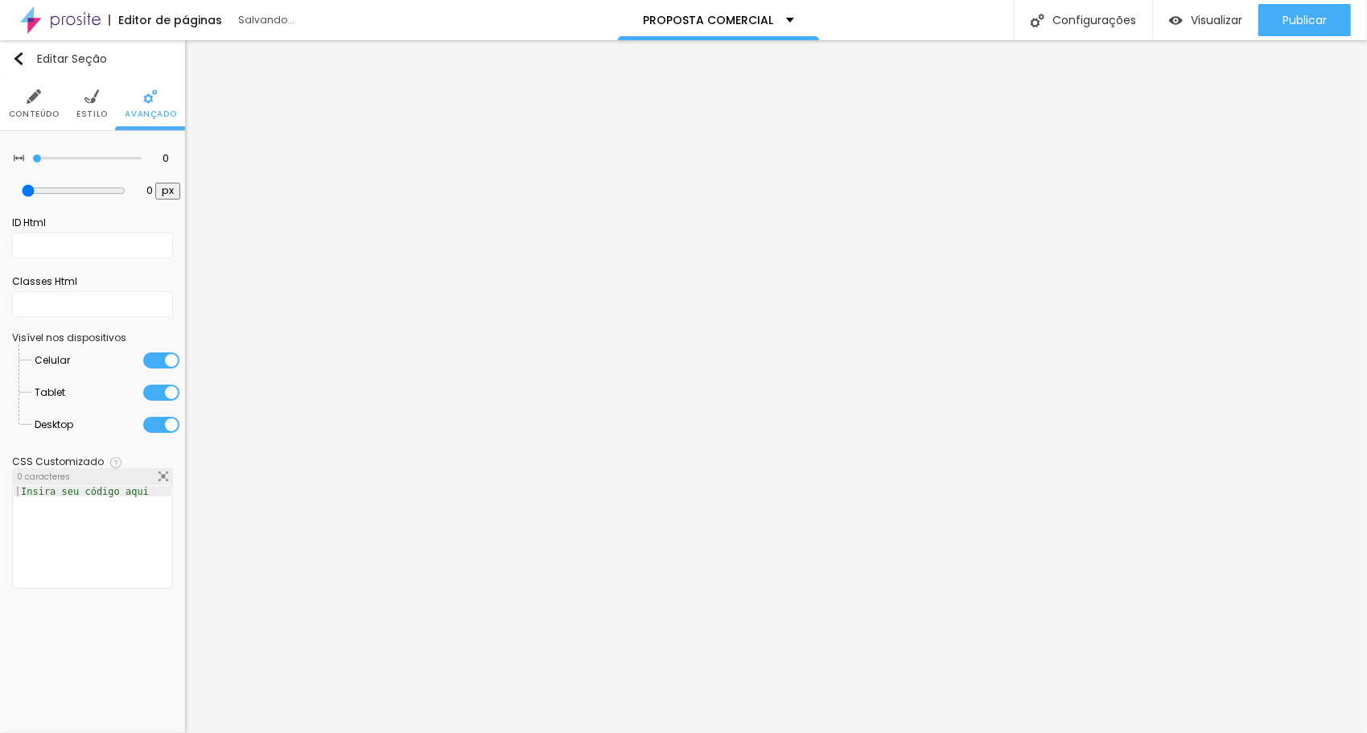
drag, startPoint x: 35, startPoint y: 191, endPoint x: 0, endPoint y: 171, distance: 40.3
click at [22, 184] on input "range" at bounding box center [74, 190] width 104 height 13
click at [86, 108] on li "Estilo" at bounding box center [91, 103] width 31 height 53
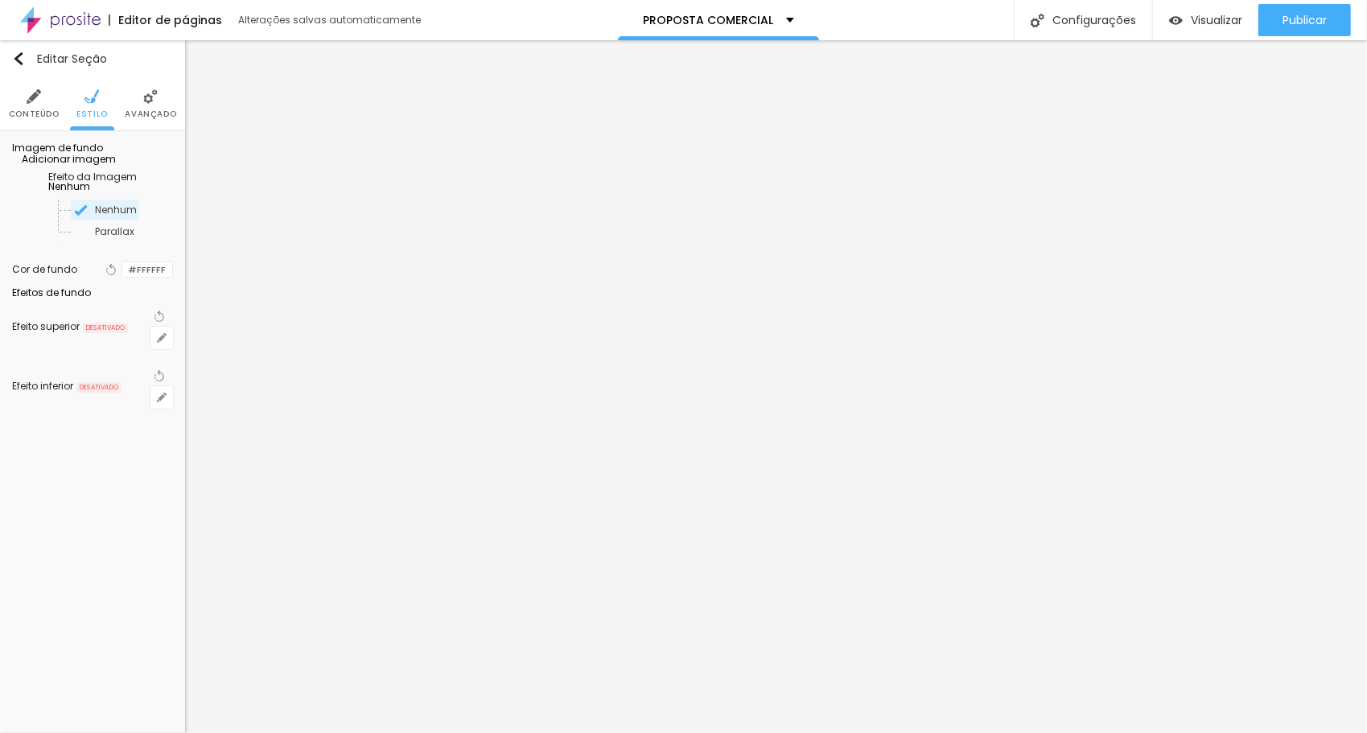
click at [122, 278] on div at bounding box center [122, 269] width 0 height 15
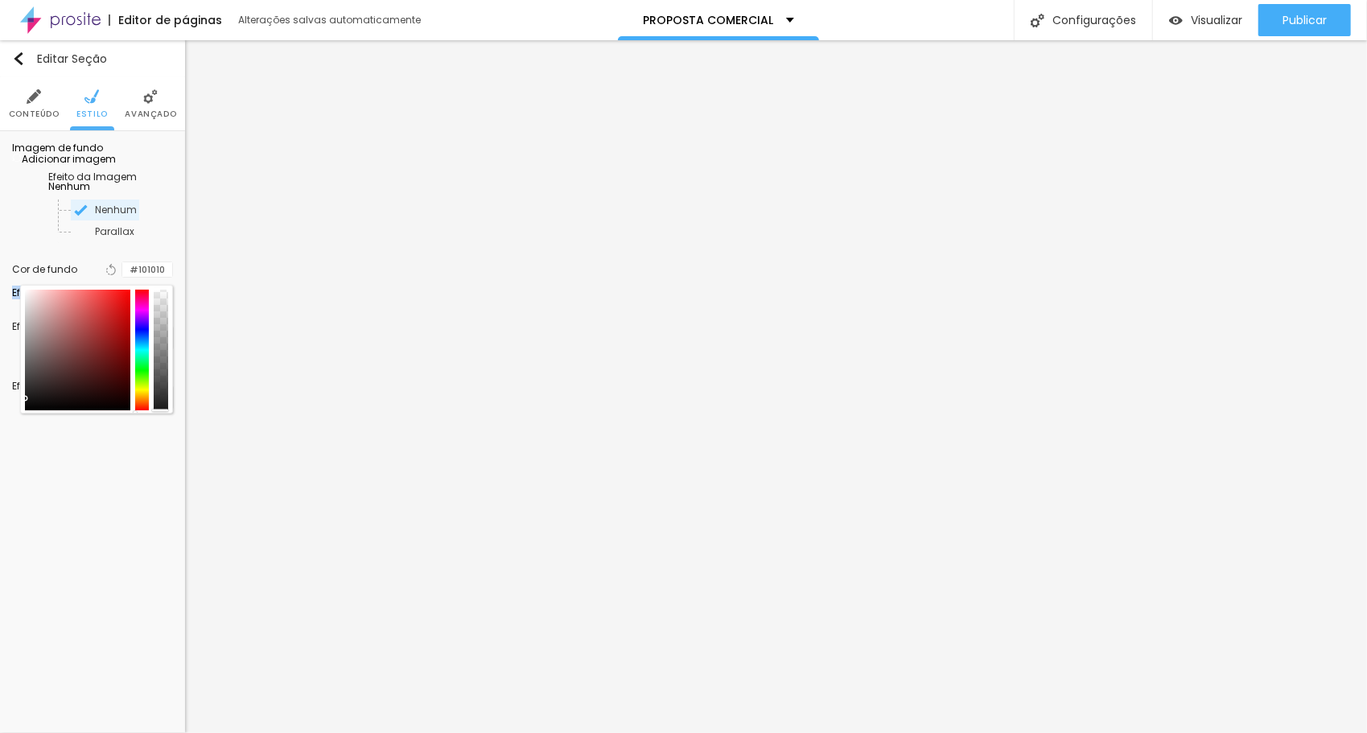
drag, startPoint x: 84, startPoint y: 358, endPoint x: 0, endPoint y: 431, distance: 111.2
click at [0, 431] on html "Editor de páginas Alterações [PERSON_NAME] automaticamente PROPOSTA COMERCIAL C…" at bounding box center [683, 366] width 1367 height 733
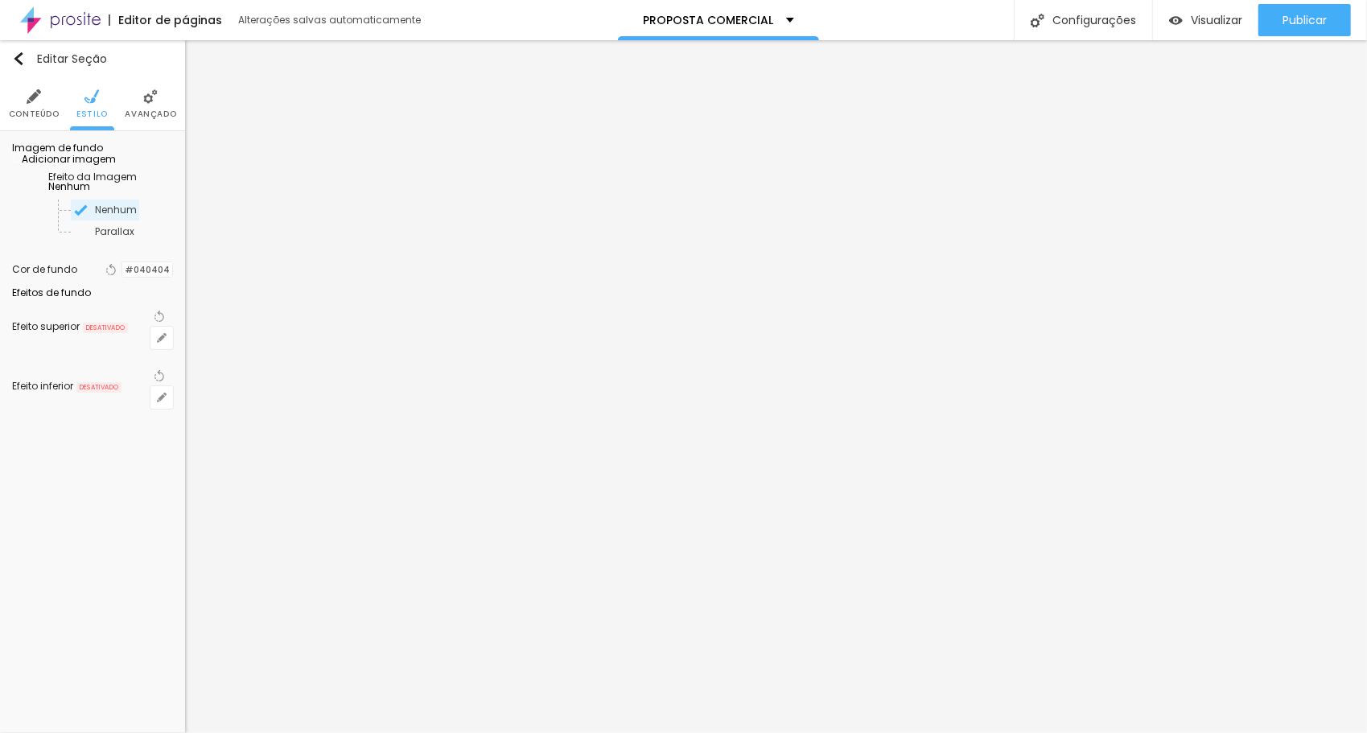
click at [35, 460] on div "Editar Seção Conteúdo Estilo Avançado Imagem de fundo Adicionar imagem Efeito d…" at bounding box center [92, 386] width 185 height 693
click at [1293, 23] on span "Publicar" at bounding box center [1305, 20] width 44 height 13
click at [122, 278] on div at bounding box center [122, 269] width 0 height 15
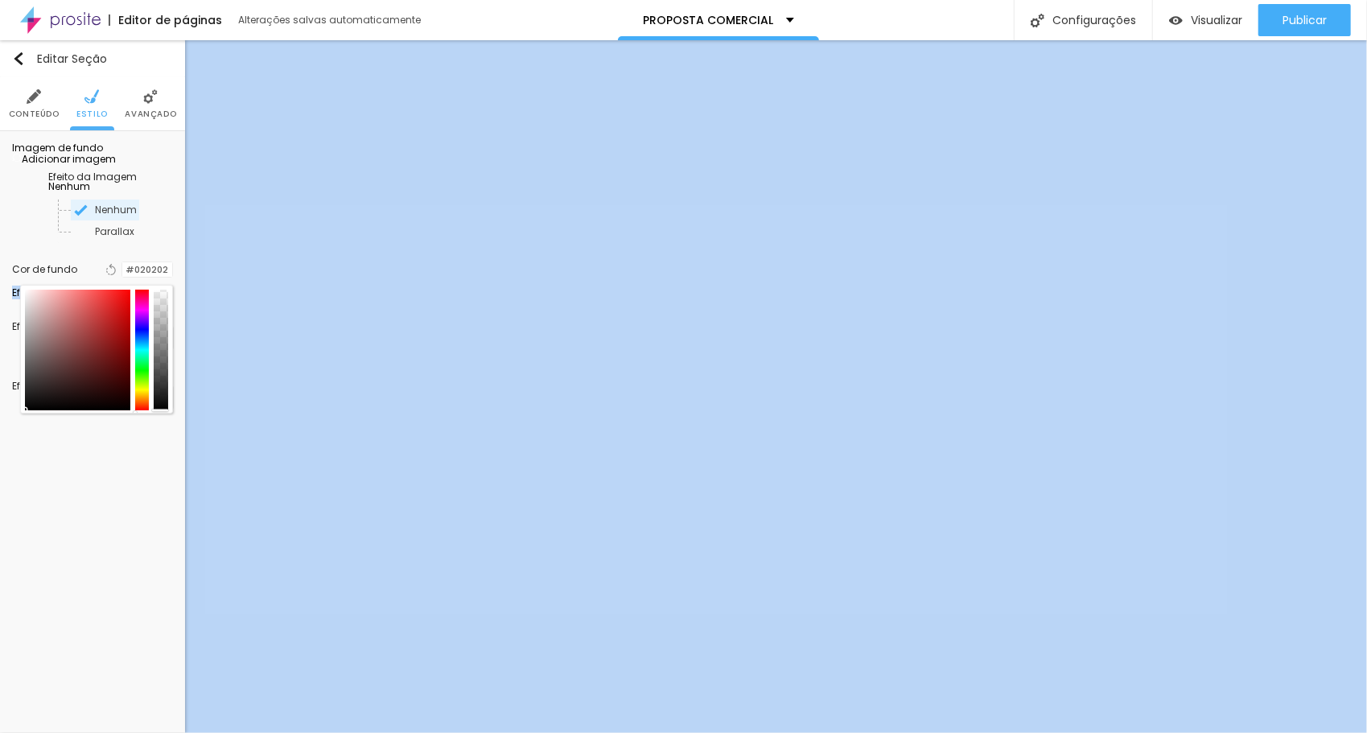
drag, startPoint x: 164, startPoint y: 414, endPoint x: 132, endPoint y: 458, distance: 54.7
click at [161, 469] on div "Editar Seção Conteúdo Estilo Avançado Imagem de fundo Adicionar imagem Efeito d…" at bounding box center [92, 386] width 185 height 693
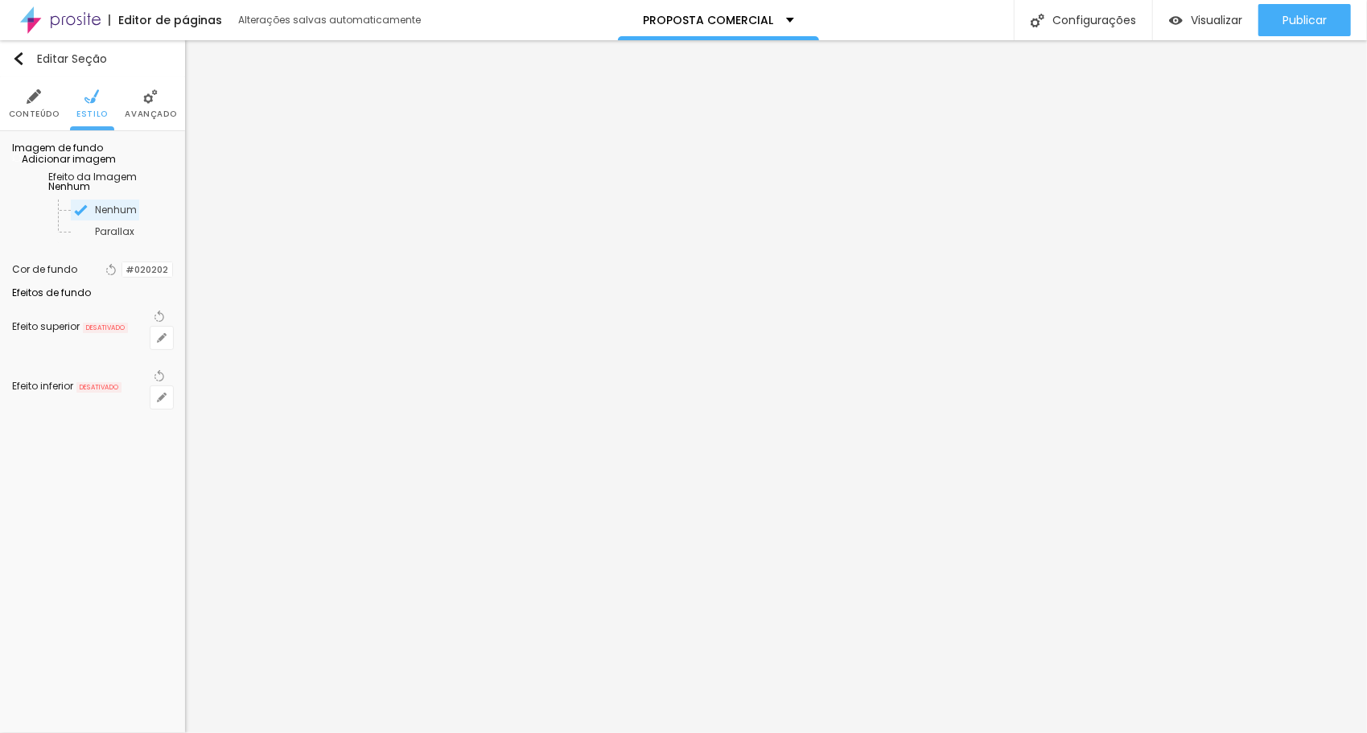
click at [122, 278] on div at bounding box center [122, 269] width 0 height 15
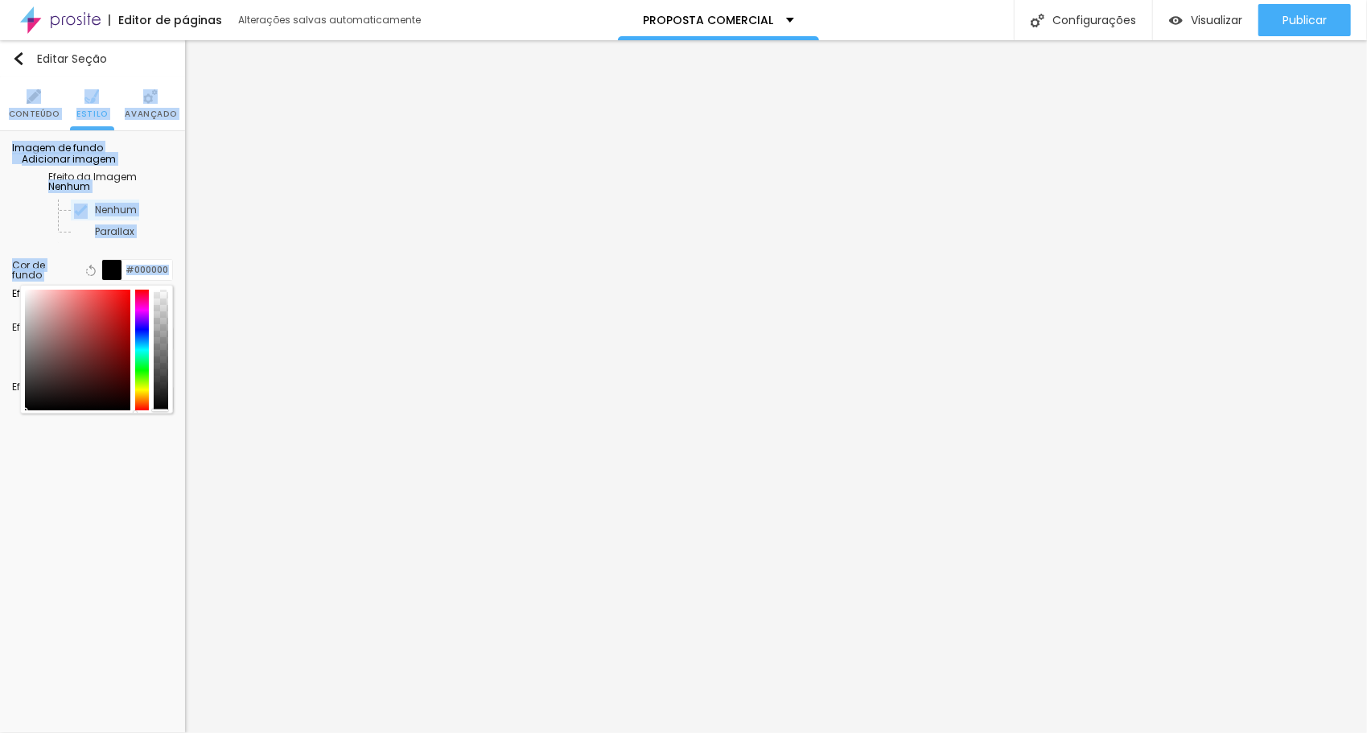
drag, startPoint x: 31, startPoint y: 422, endPoint x: 0, endPoint y: 454, distance: 44.4
click at [0, 454] on html "Editor de páginas Alterações [PERSON_NAME] automaticamente PROPOSTA COMERCIAL C…" at bounding box center [683, 366] width 1367 height 733
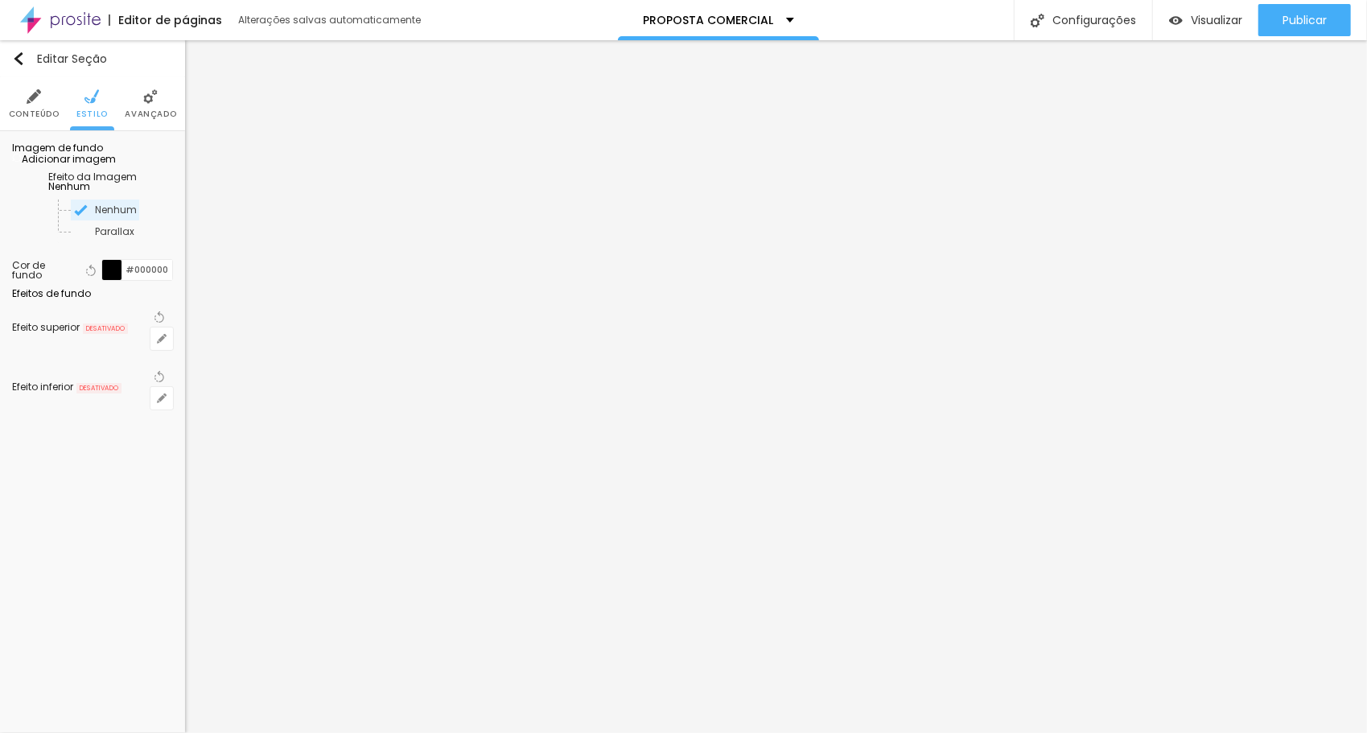
click at [19, 485] on div "Editar Seção Conteúdo Estilo Avançado Imagem de fundo Adicionar imagem Efeito d…" at bounding box center [92, 386] width 185 height 693
drag, startPoint x: 80, startPoint y: 448, endPoint x: 83, endPoint y: 432, distance: 15.5
click at [80, 447] on div "Editar Seção Conteúdo Estilo Avançado Imagem de fundo Adicionar imagem Efeito d…" at bounding box center [92, 386] width 185 height 693
click at [145, 110] on span "Avançado" at bounding box center [151, 114] width 52 height 8
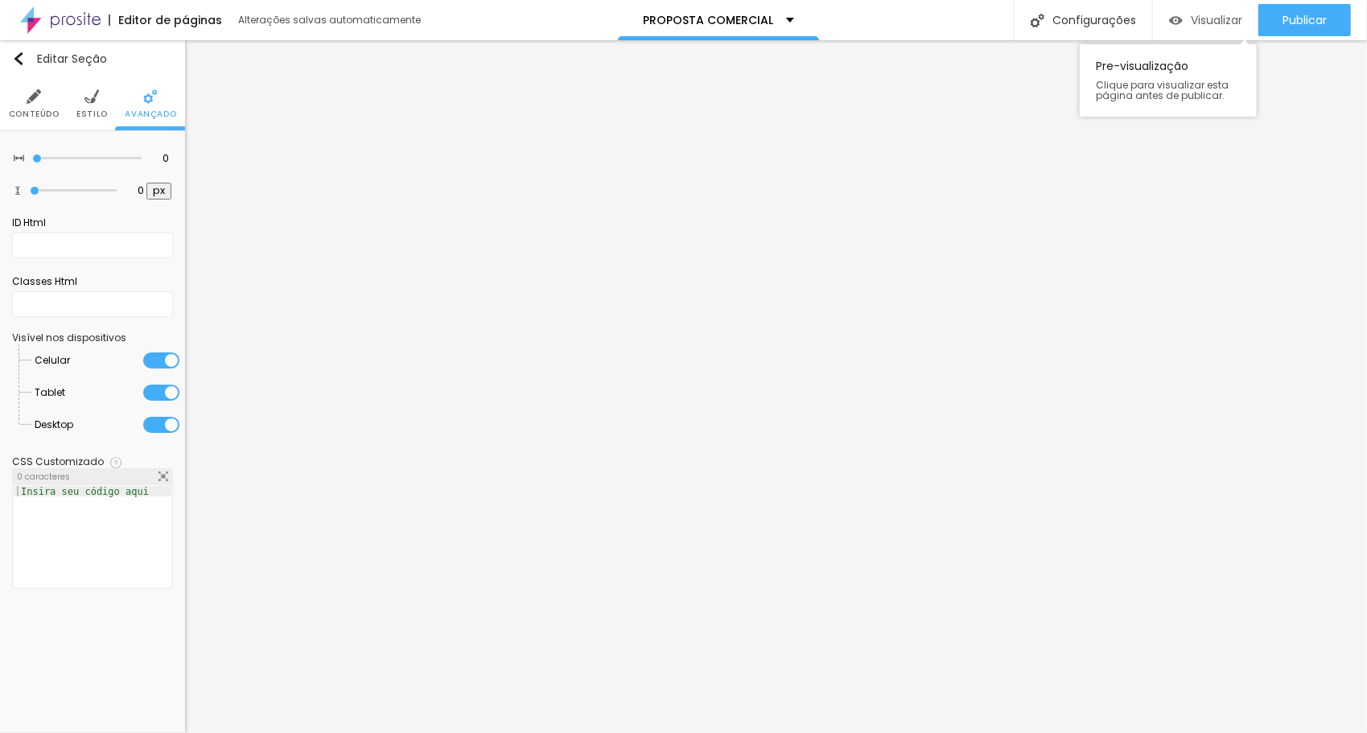
click at [1215, 20] on span "Visualizar" at bounding box center [1217, 20] width 52 height 13
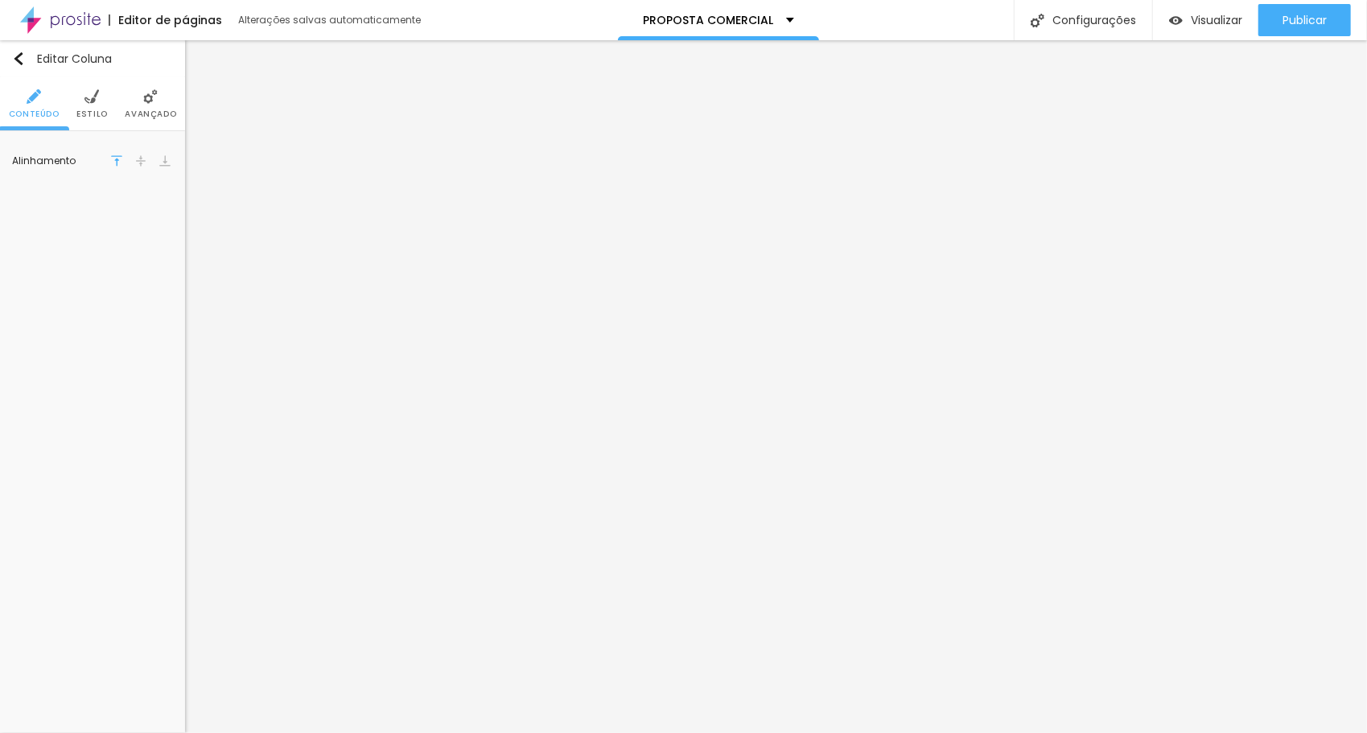
click at [157, 100] on li "Avançado" at bounding box center [151, 103] width 52 height 53
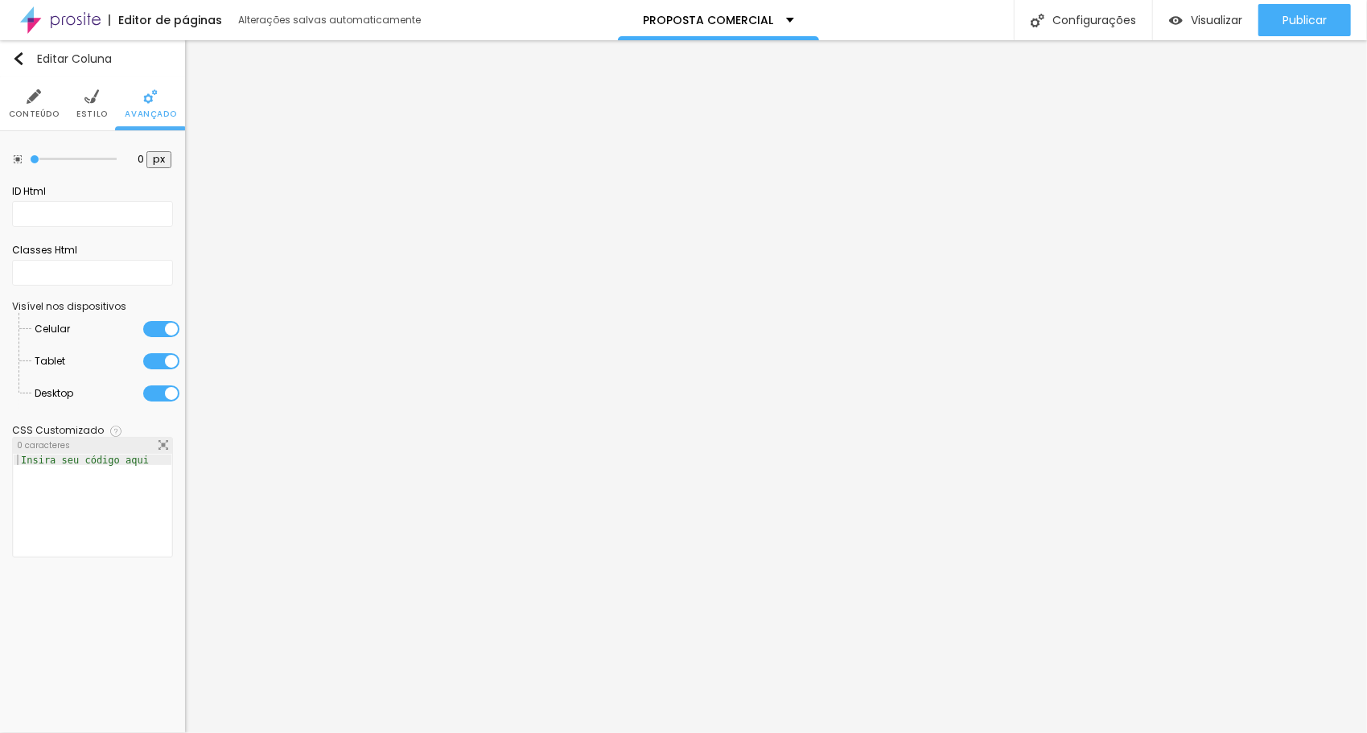
click at [106, 104] on ul "Conteúdo Estilo Avançado" at bounding box center [92, 104] width 185 height 54
click at [91, 107] on li "Estilo" at bounding box center [91, 103] width 31 height 53
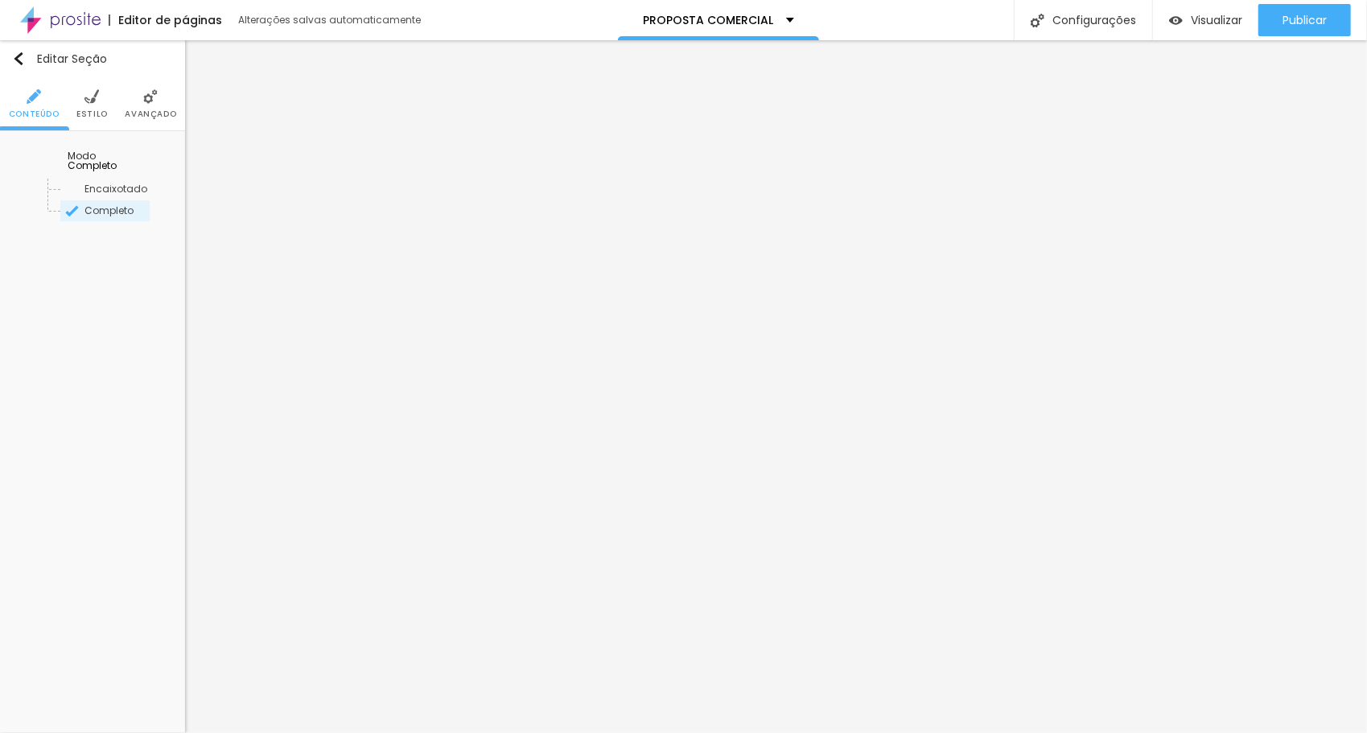
click at [95, 113] on span "Estilo" at bounding box center [91, 114] width 31 height 8
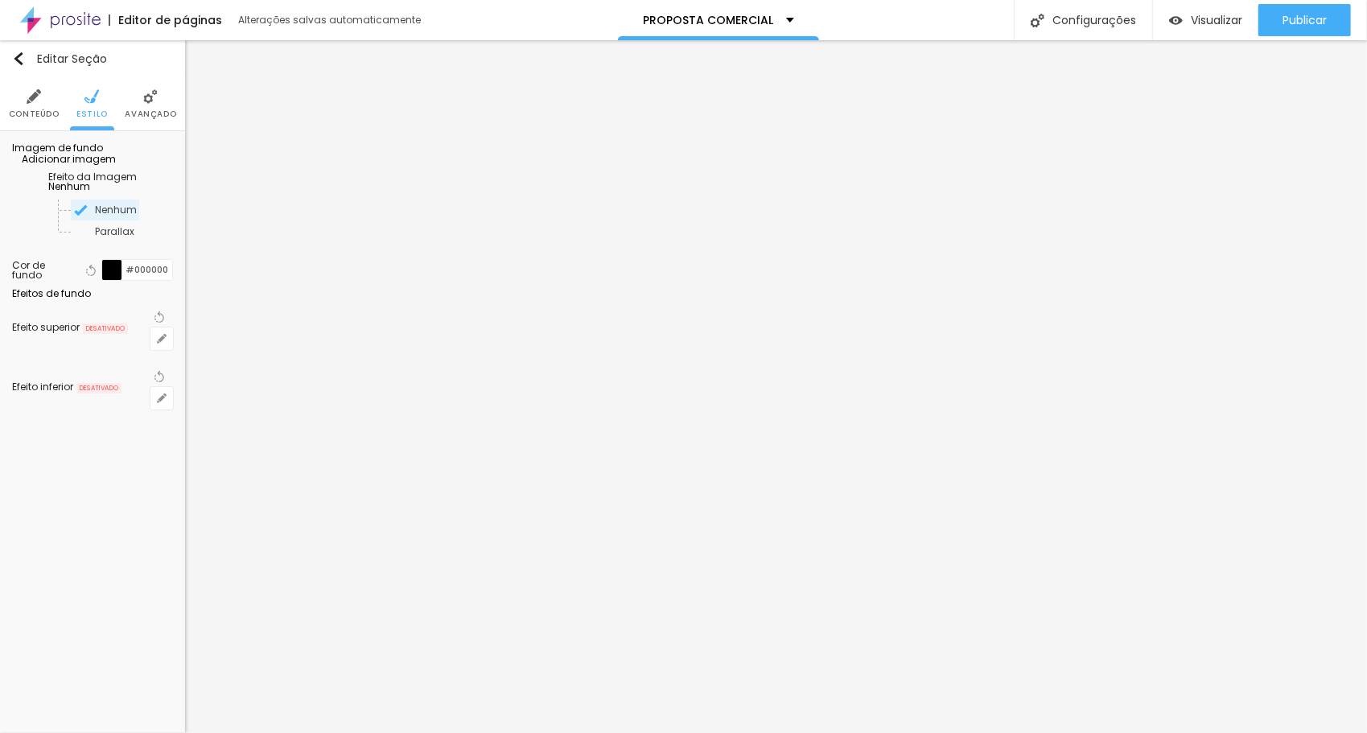
click at [136, 104] on li "Avançado" at bounding box center [151, 103] width 52 height 53
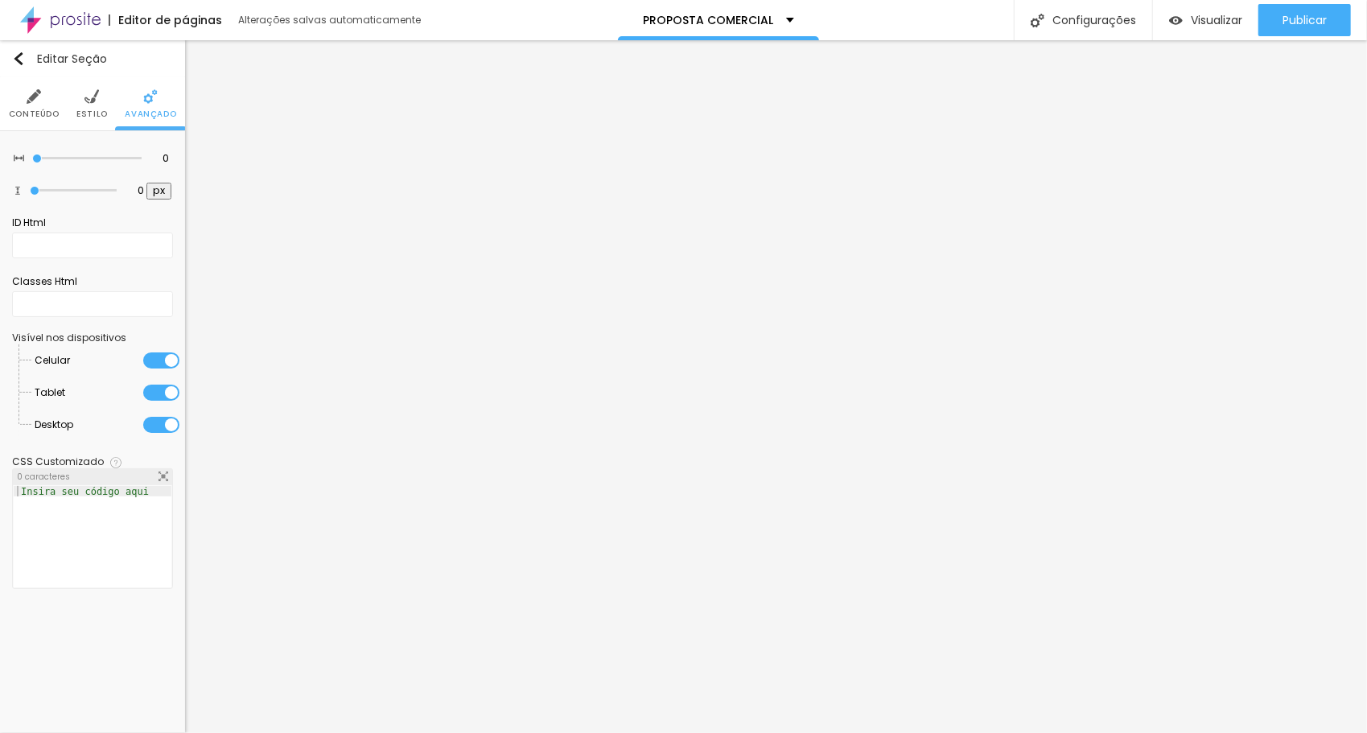
click at [47, 102] on li "Conteúdo" at bounding box center [34, 103] width 51 height 53
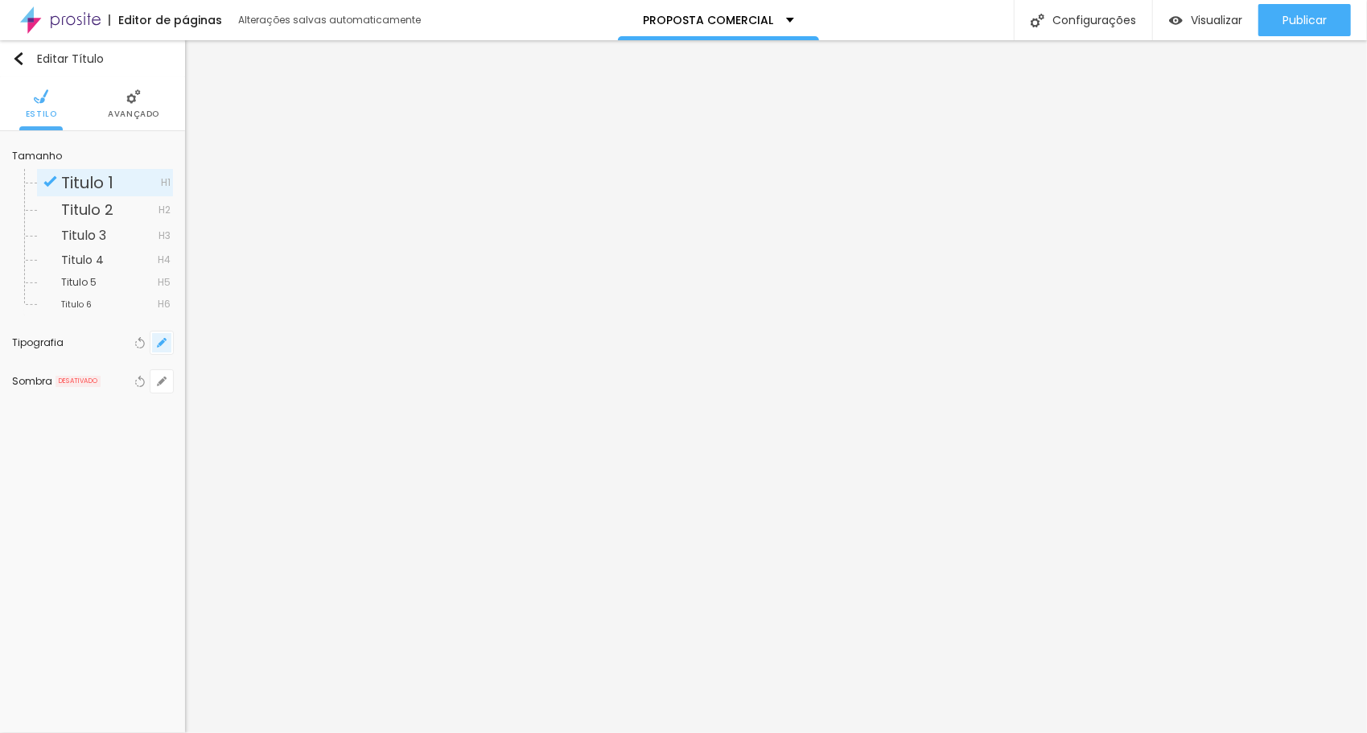
click at [156, 344] on button "button" at bounding box center [162, 343] width 23 height 23
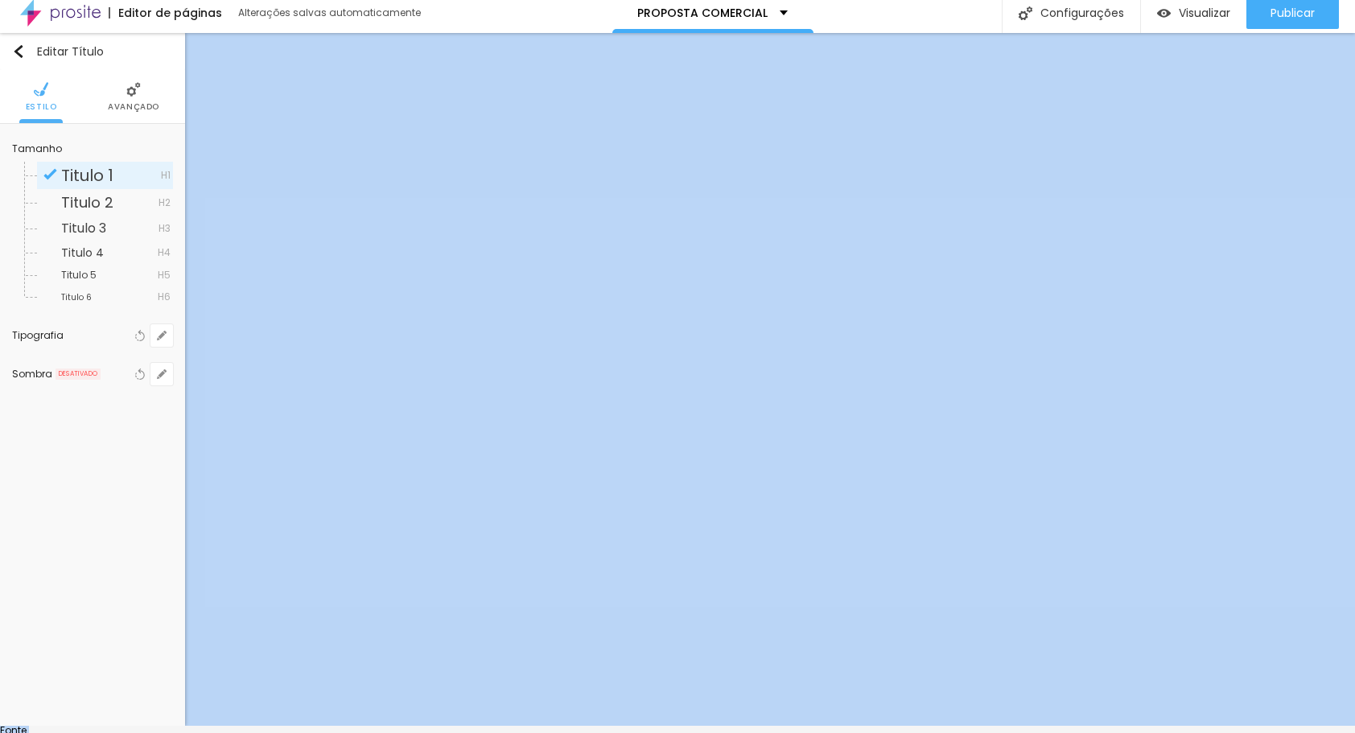
drag, startPoint x: 250, startPoint y: 658, endPoint x: 188, endPoint y: 743, distance: 104.8
click at [188, 726] on html "Editor de páginas Alterações [PERSON_NAME] automaticamente PROPOSTA COMERCIAL C…" at bounding box center [677, 359] width 1355 height 733
click at [98, 726] on div at bounding box center [677, 726] width 1355 height 0
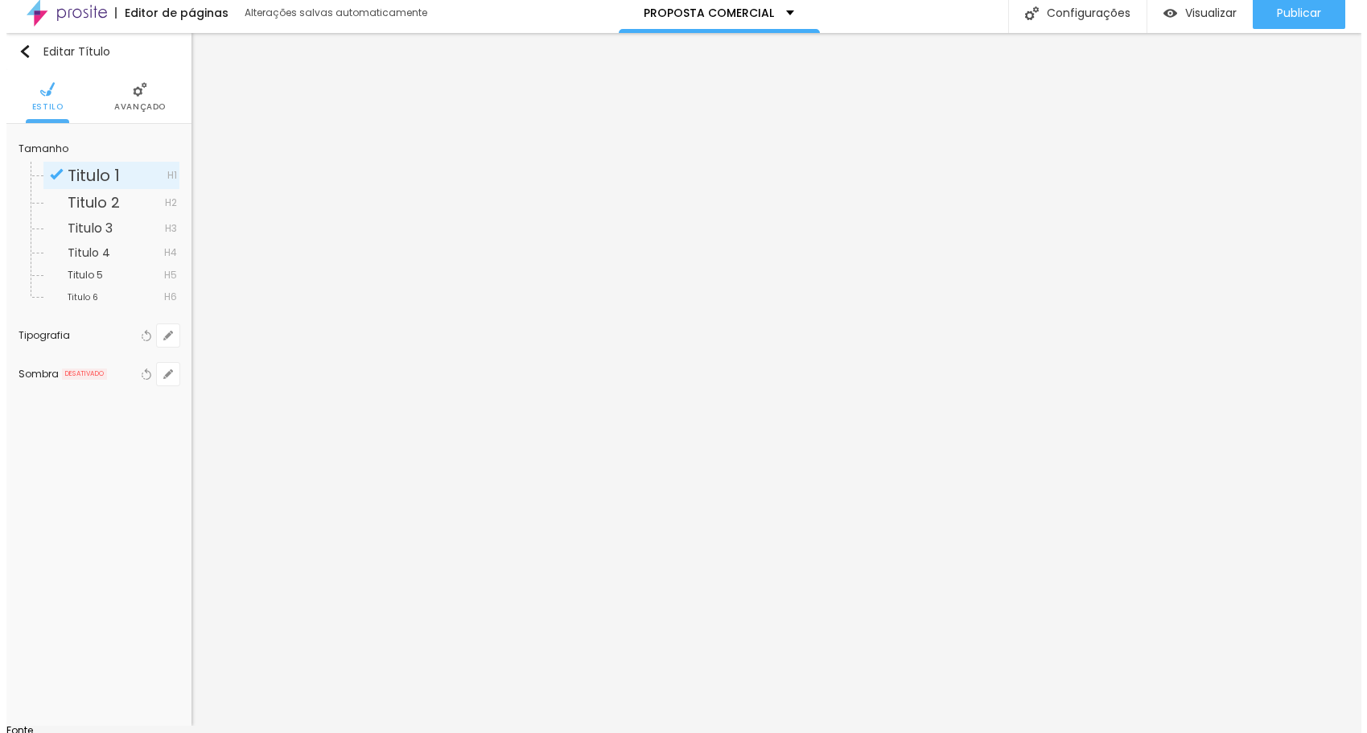
scroll to position [0, 0]
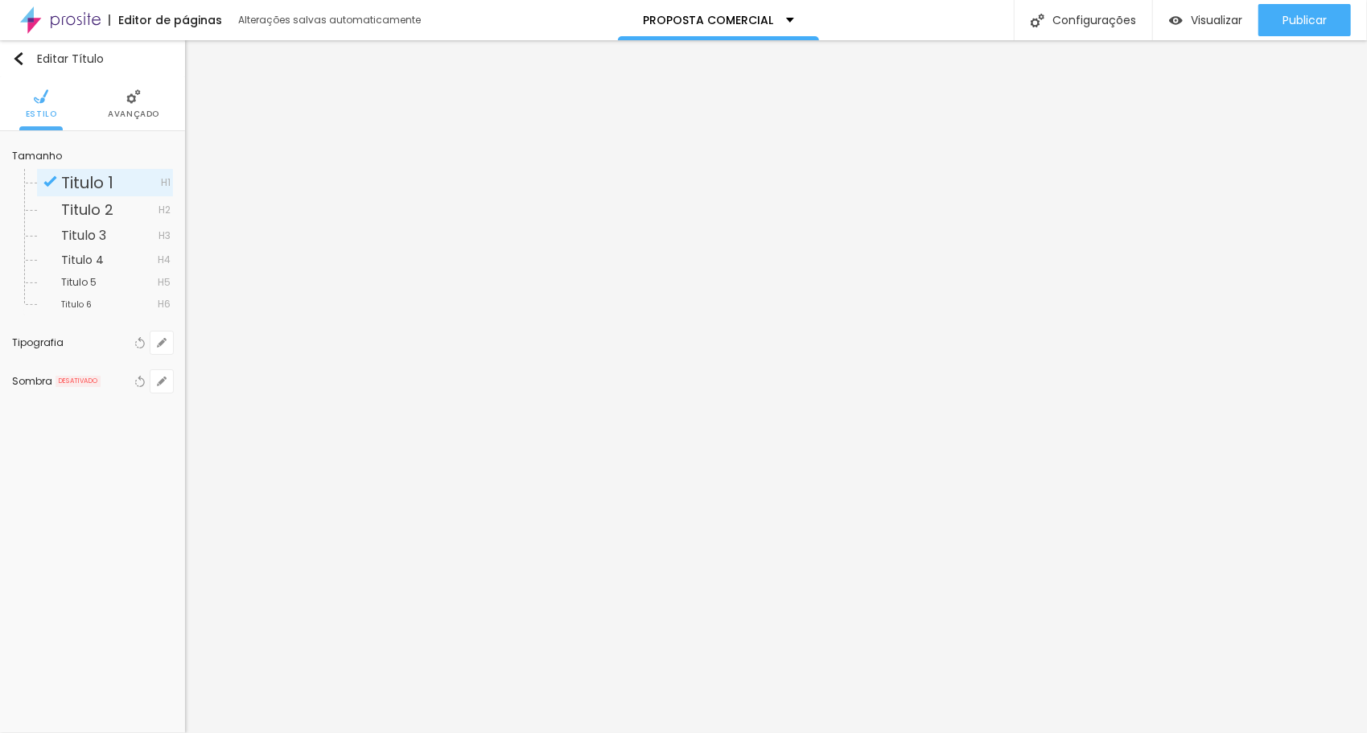
click at [97, 488] on div "Editar Título Estilo Avançado Tamanho Titulo 1 H1 Titulo 2 H2 Titulo 3 H3 Titul…" at bounding box center [92, 386] width 185 height 693
click at [134, 103] on li "Avançado" at bounding box center [134, 103] width 52 height 53
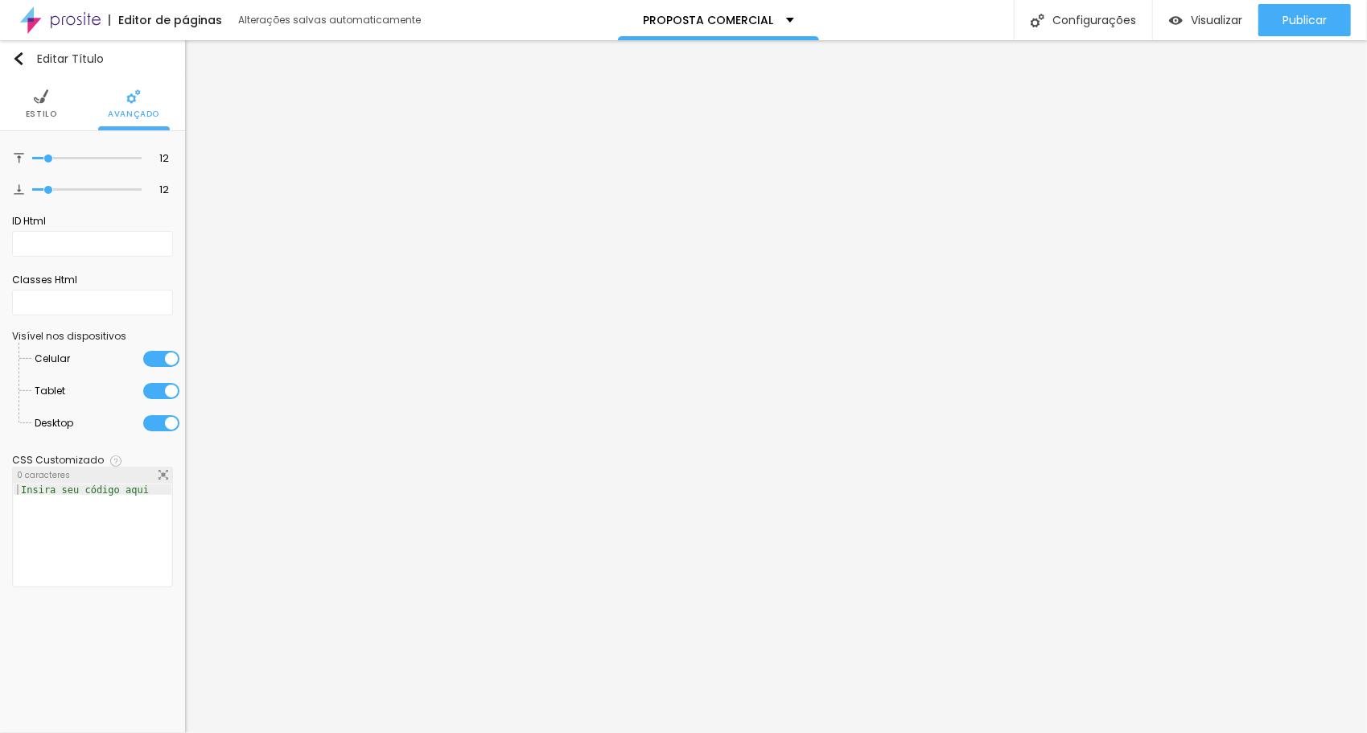
click at [39, 89] on li "Estilo" at bounding box center [41, 103] width 31 height 53
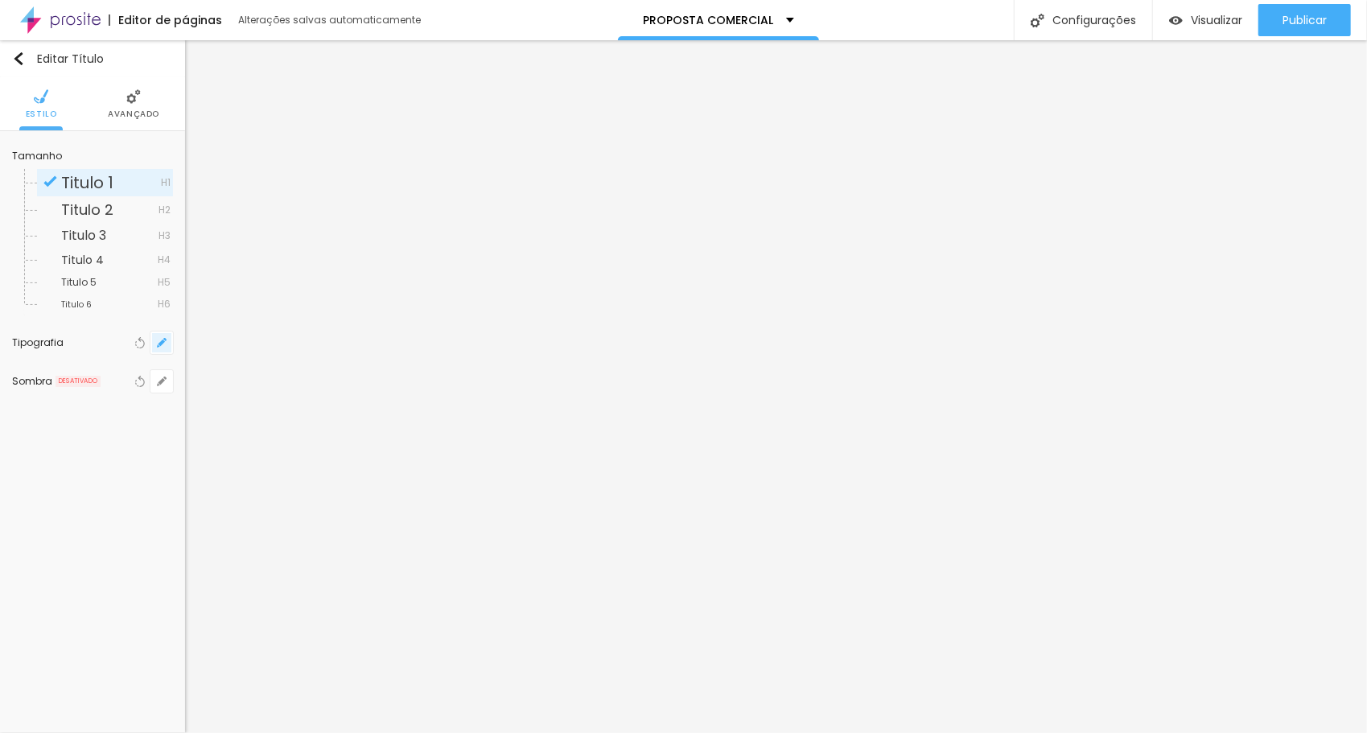
click at [163, 344] on icon "button" at bounding box center [162, 343] width 10 height 10
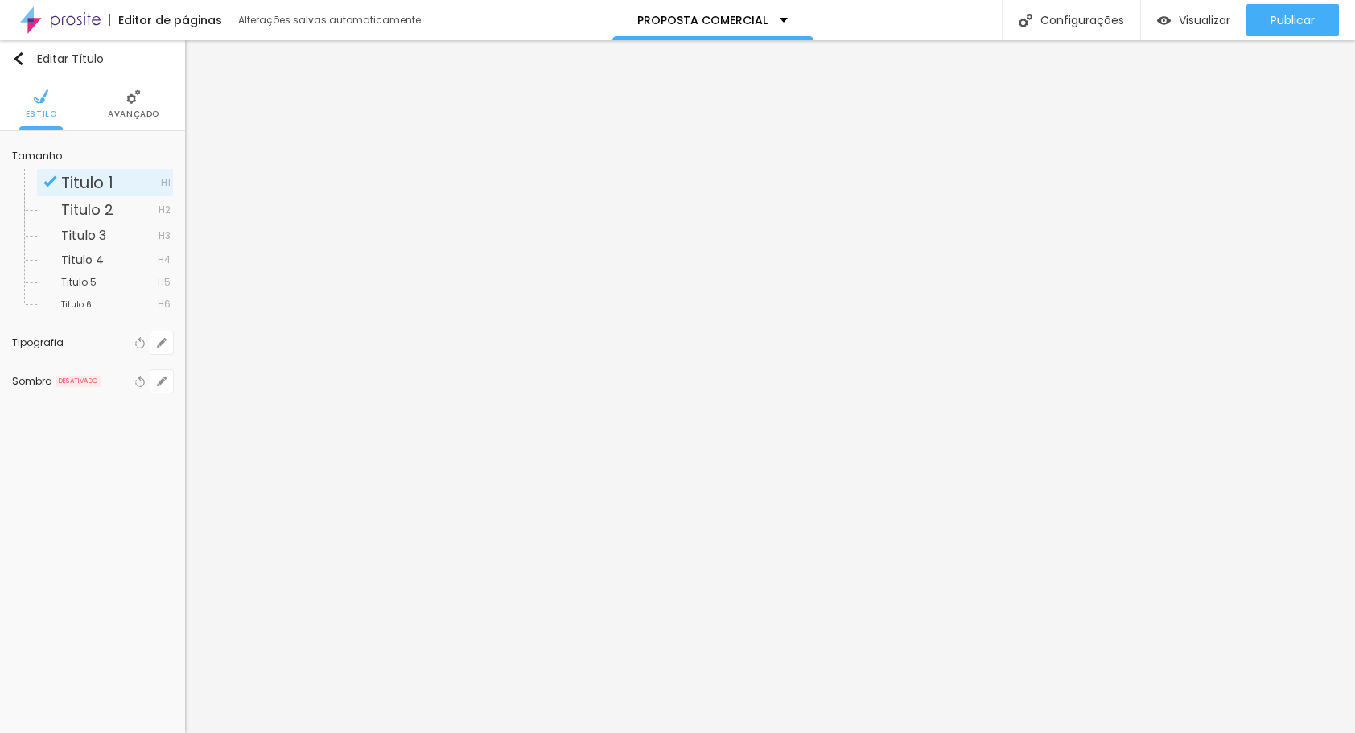
drag, startPoint x: 293, startPoint y: 487, endPoint x: 253, endPoint y: 475, distance: 42.0
drag, startPoint x: 209, startPoint y: 528, endPoint x: 135, endPoint y: 512, distance: 75.8
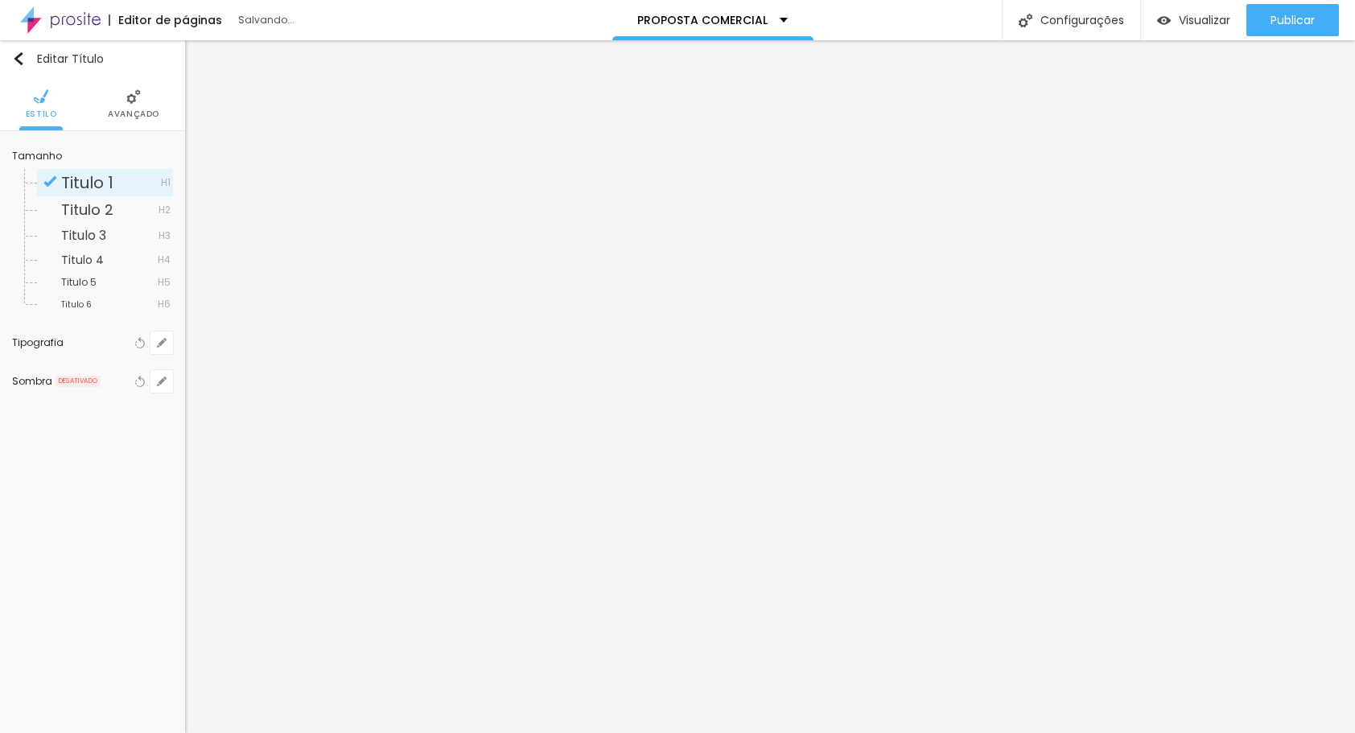
drag, startPoint x: 212, startPoint y: 529, endPoint x: 230, endPoint y: 531, distance: 17.9
drag, startPoint x: 301, startPoint y: 564, endPoint x: 119, endPoint y: 525, distance: 186.1
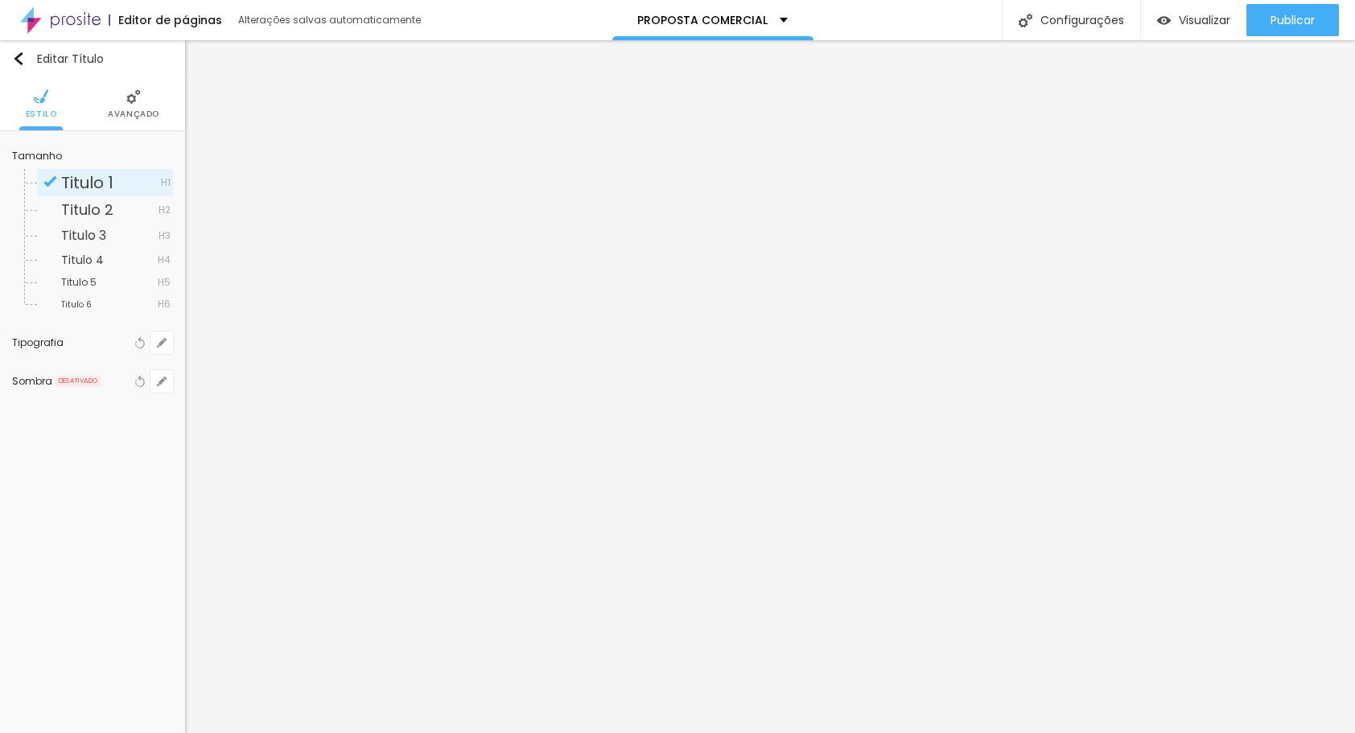
drag, startPoint x: 244, startPoint y: 633, endPoint x: 192, endPoint y: 600, distance: 61.9
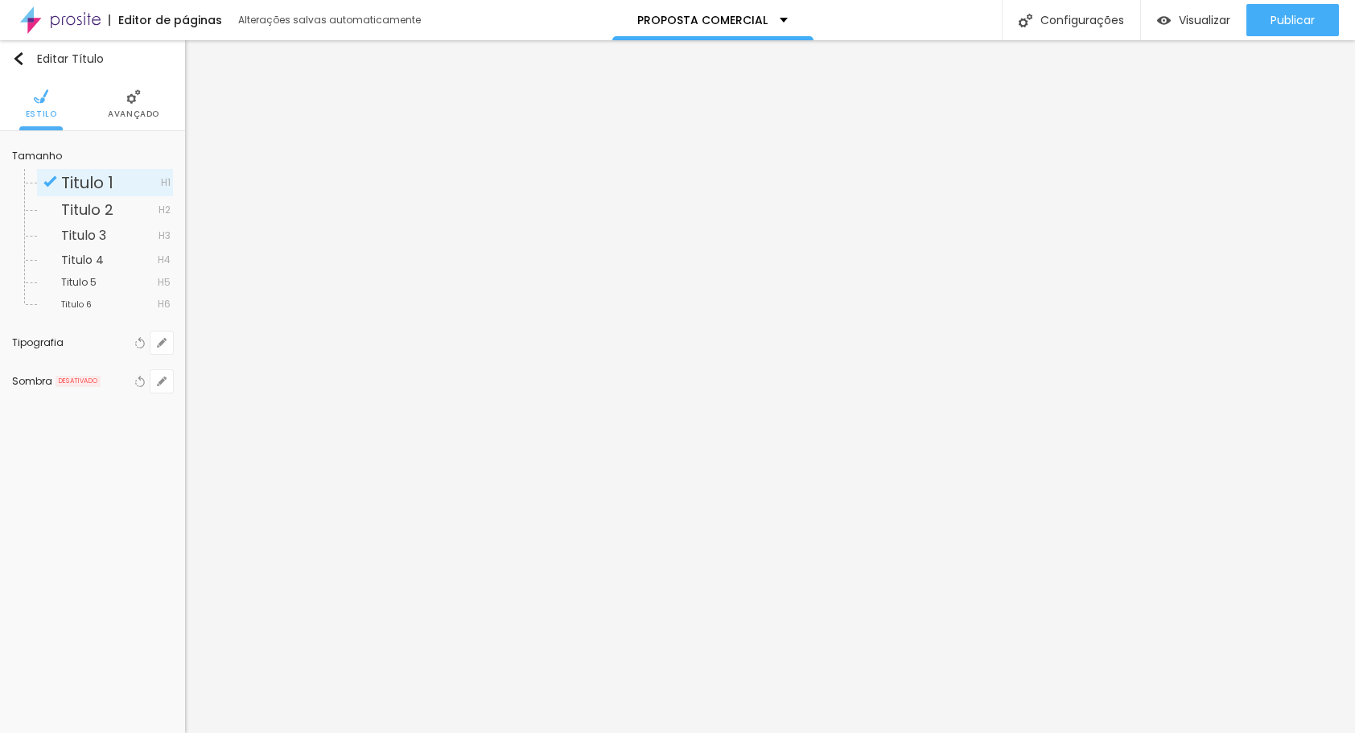
click at [101, 732] on div at bounding box center [677, 733] width 1355 height 0
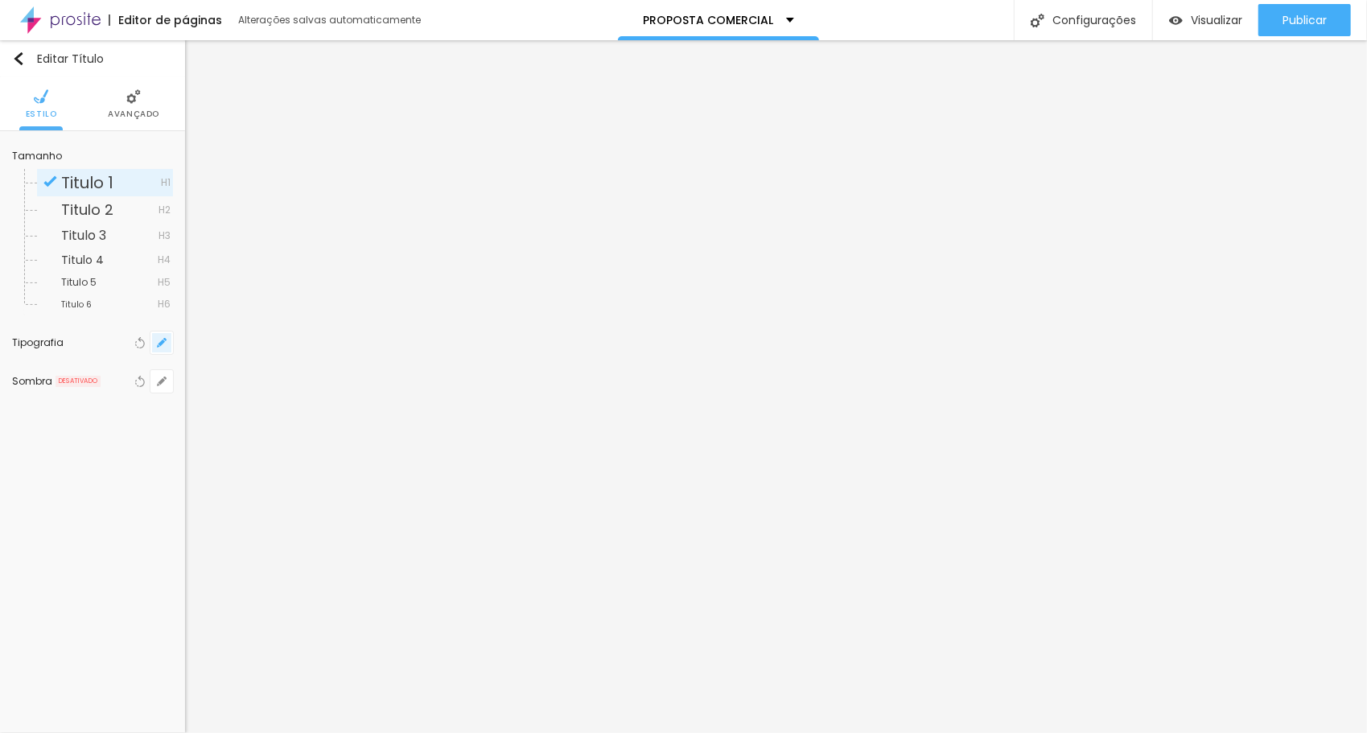
click at [166, 344] on button "button" at bounding box center [162, 343] width 23 height 23
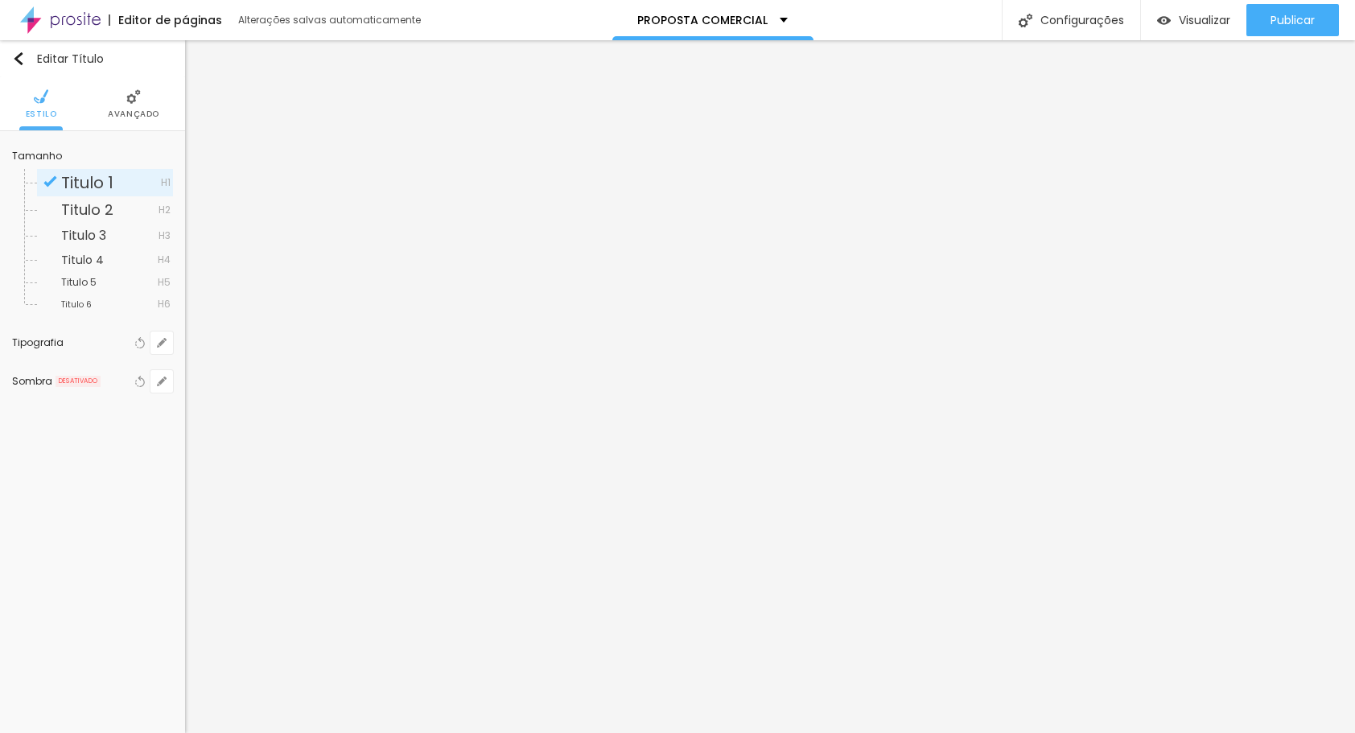
click at [53, 732] on div at bounding box center [677, 733] width 1355 height 0
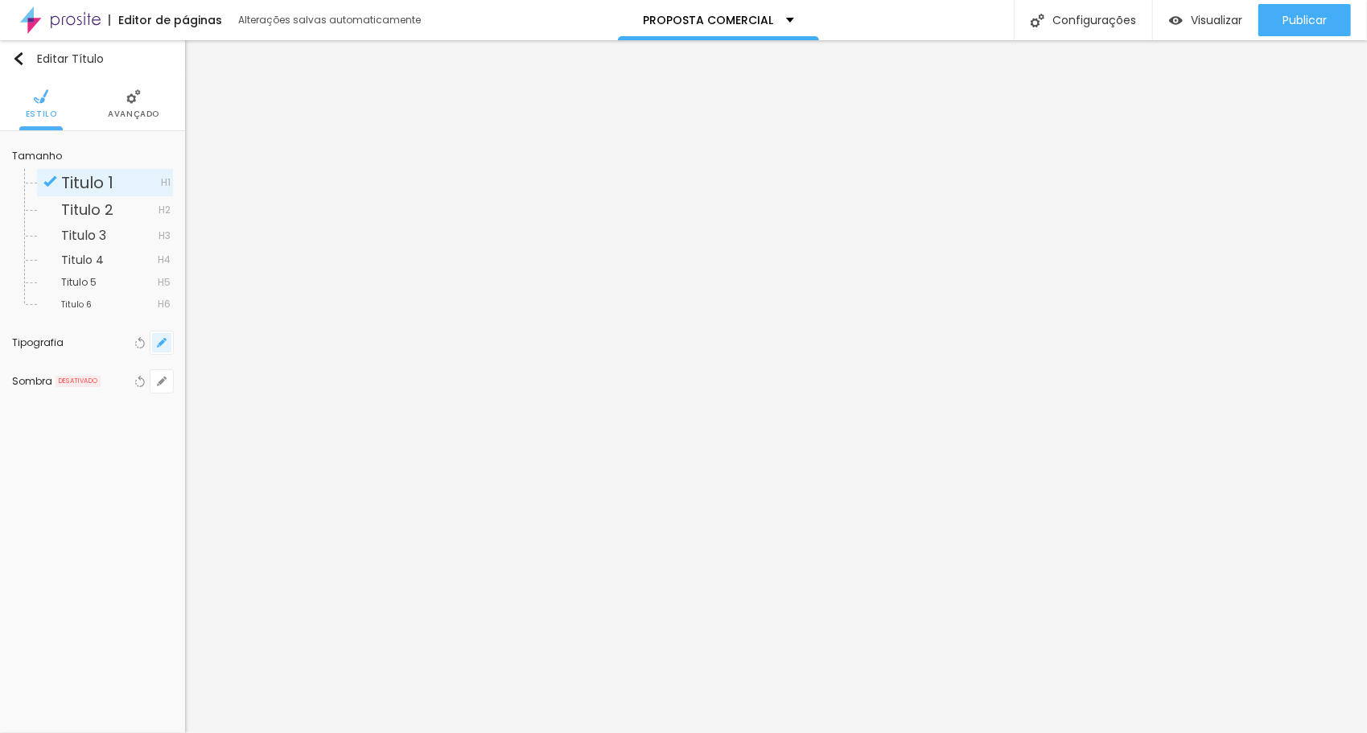
click at [161, 343] on icon "button" at bounding box center [162, 343] width 6 height 6
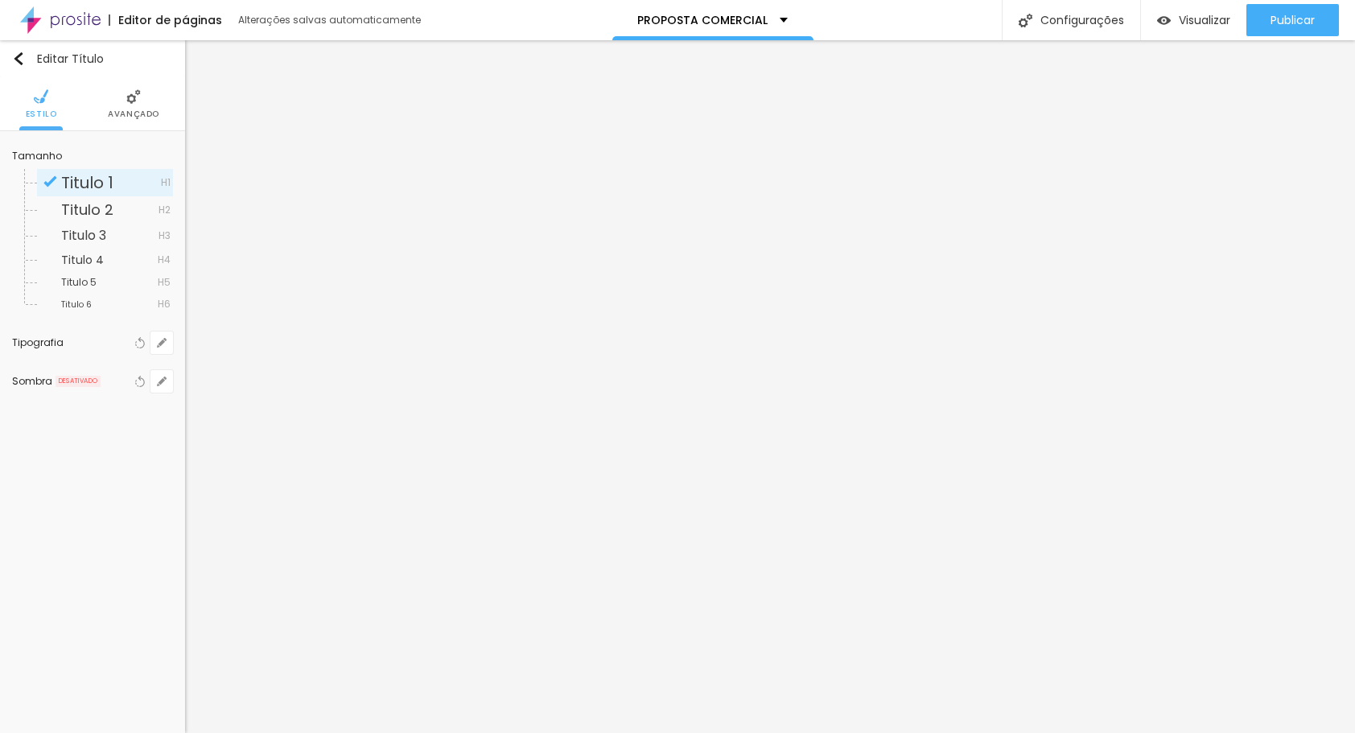
click at [56, 732] on div at bounding box center [677, 733] width 1355 height 0
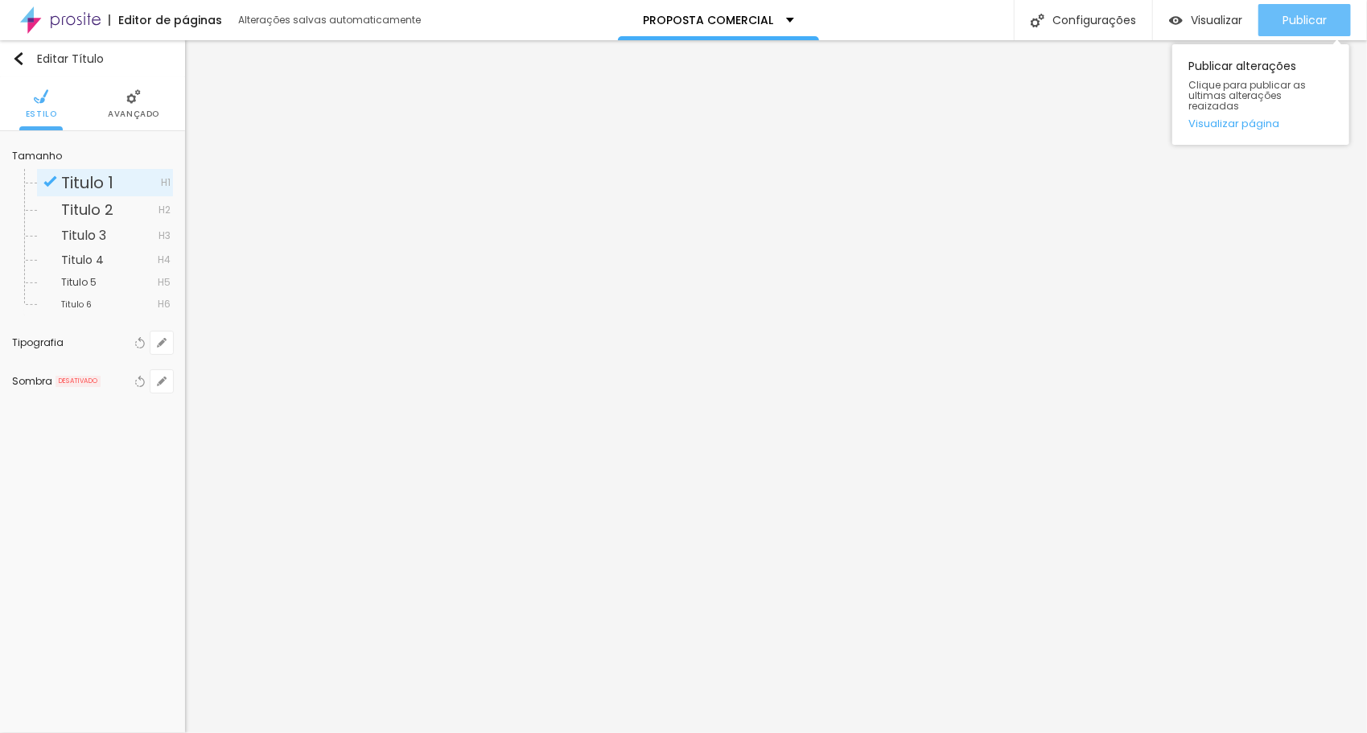
click at [1310, 14] on span "Publicar" at bounding box center [1305, 20] width 44 height 13
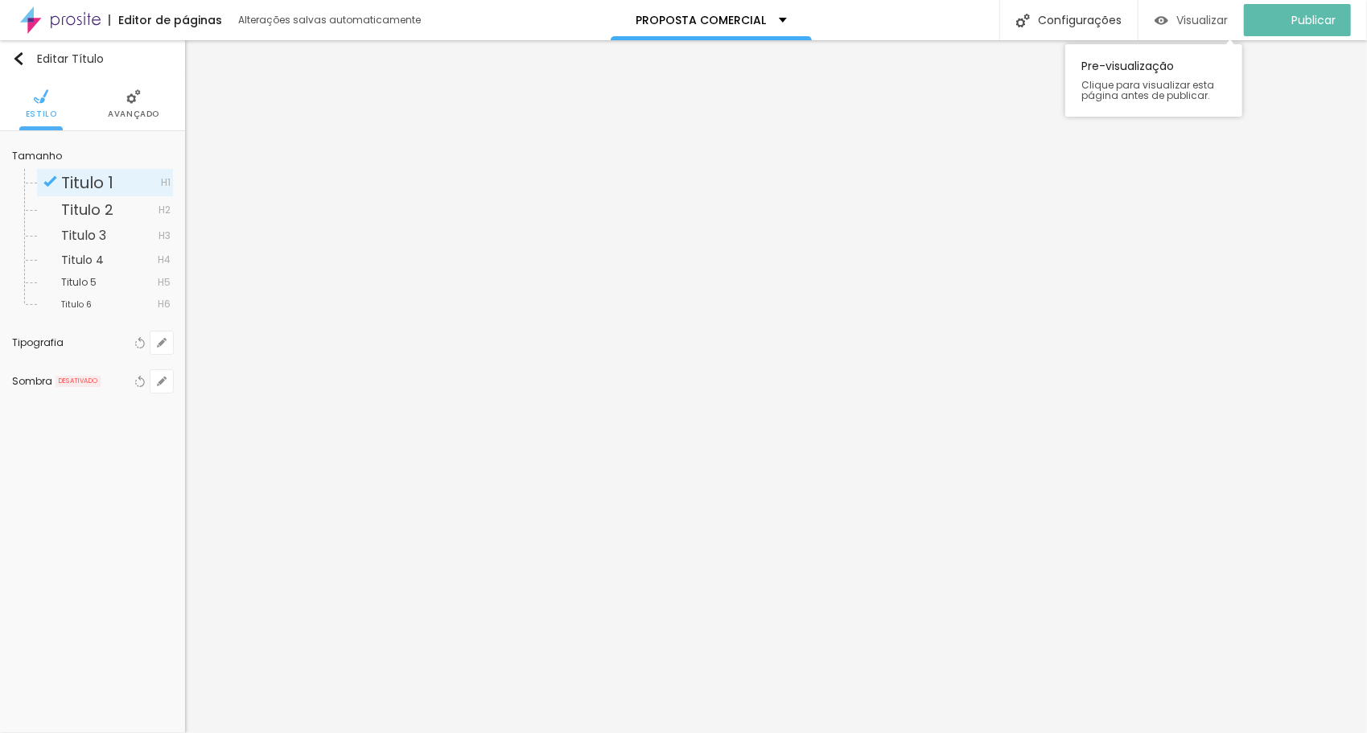
click at [1182, 16] on div "Visualizar" at bounding box center [1191, 21] width 73 height 14
